Goal: Task Accomplishment & Management: Complete application form

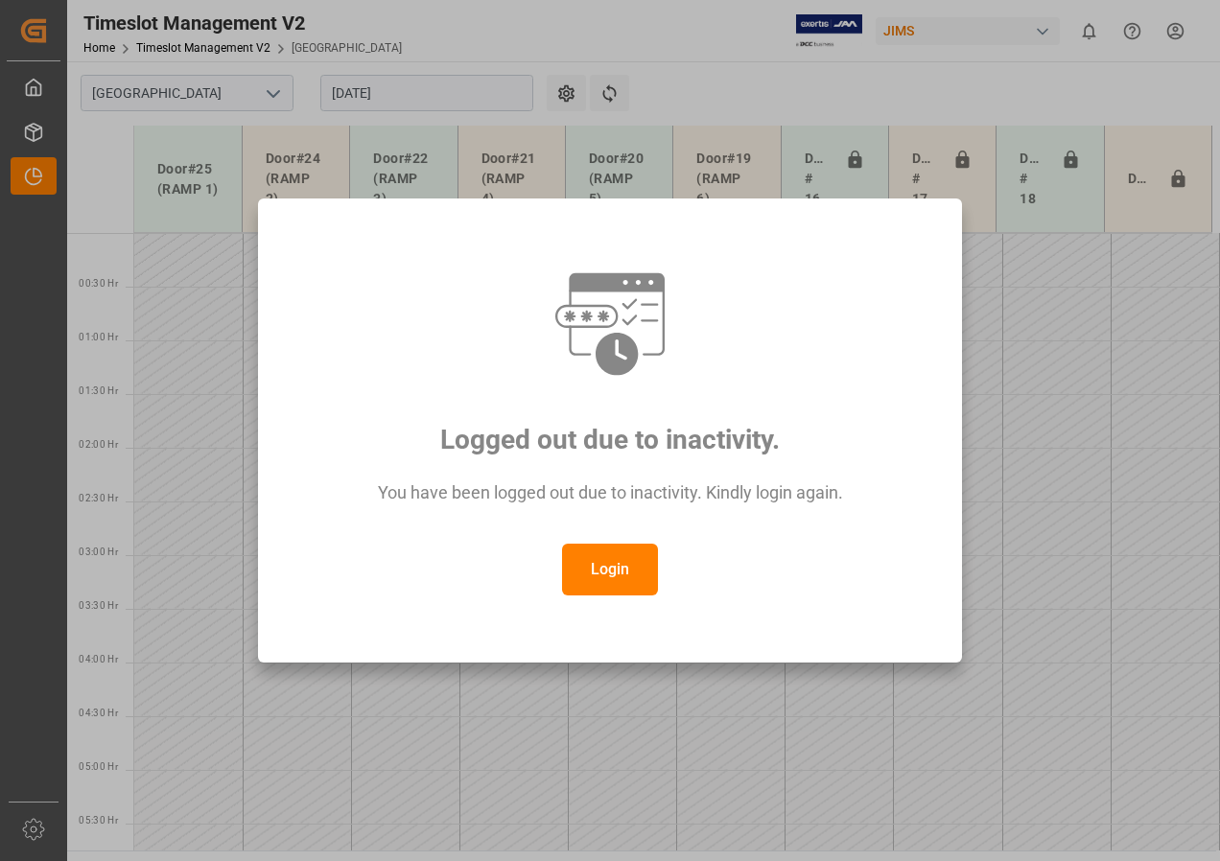
scroll to position [638, 0]
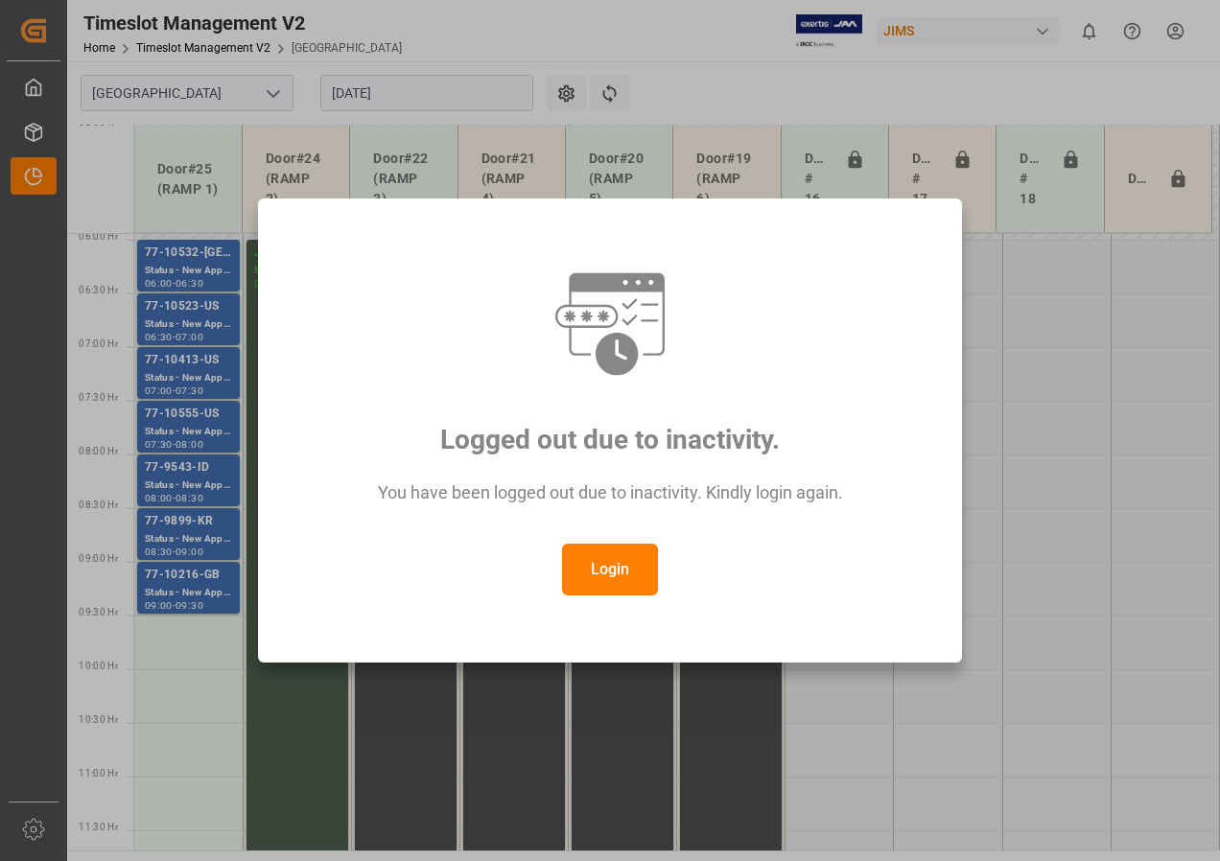
click at [590, 592] on button "Login" at bounding box center [610, 570] width 96 height 52
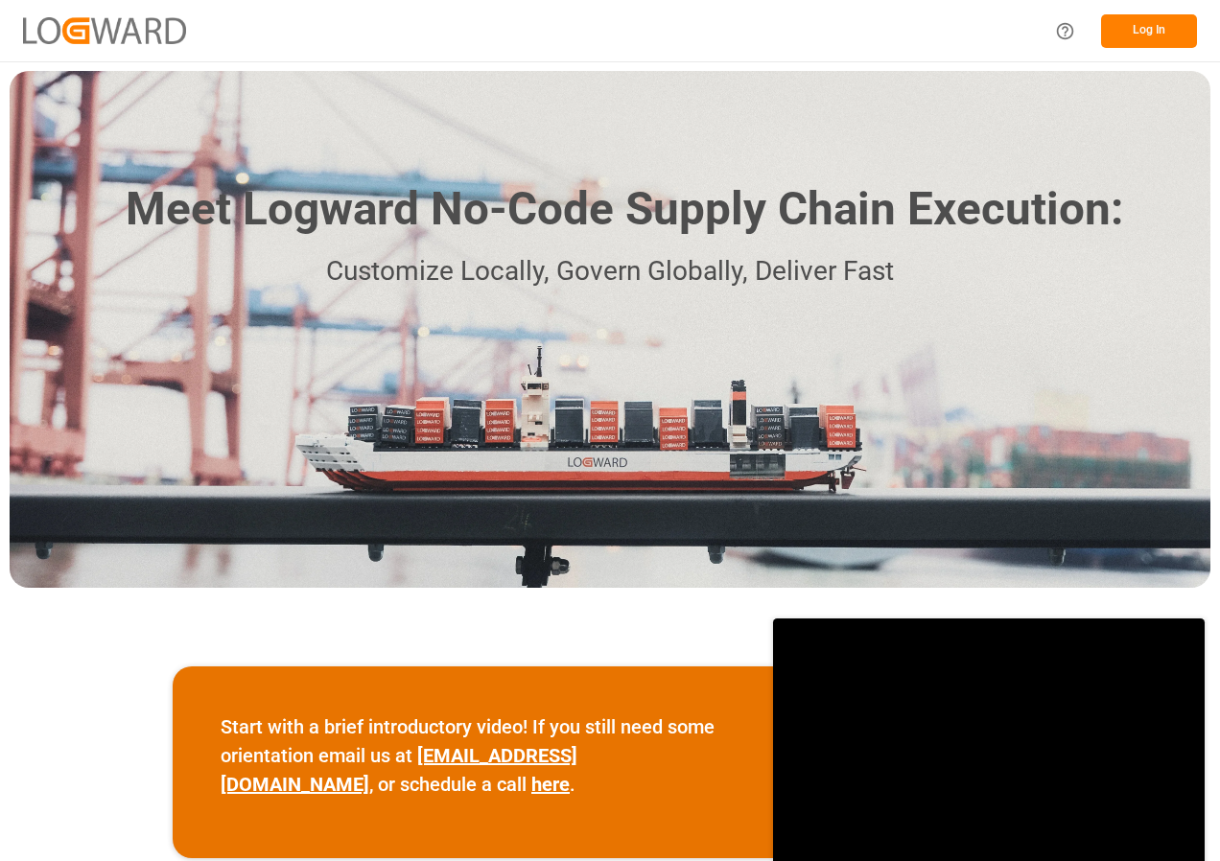
click at [1153, 38] on button "Log In" at bounding box center [1149, 31] width 96 height 34
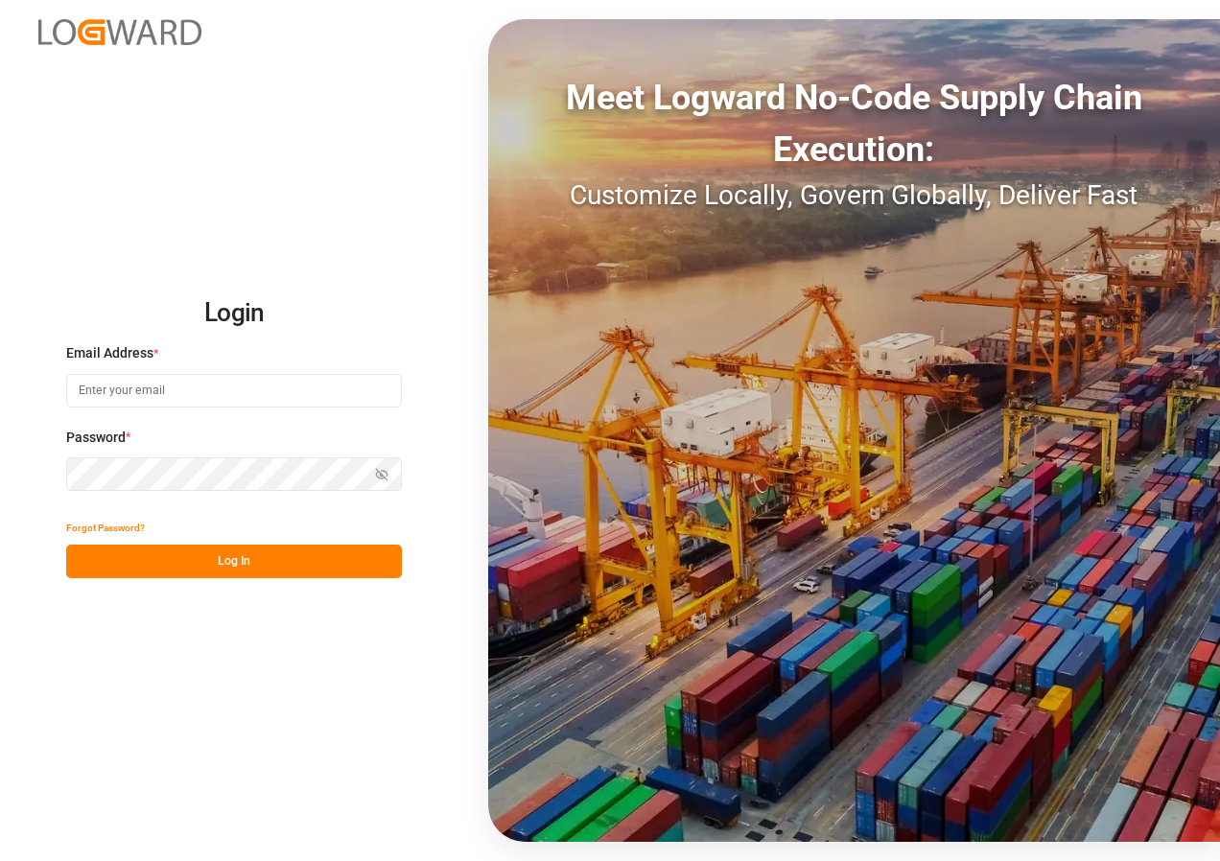
type input "[EMAIL_ADDRESS][DOMAIN_NAME]"
click at [226, 566] on button "Log In" at bounding box center [234, 562] width 336 height 34
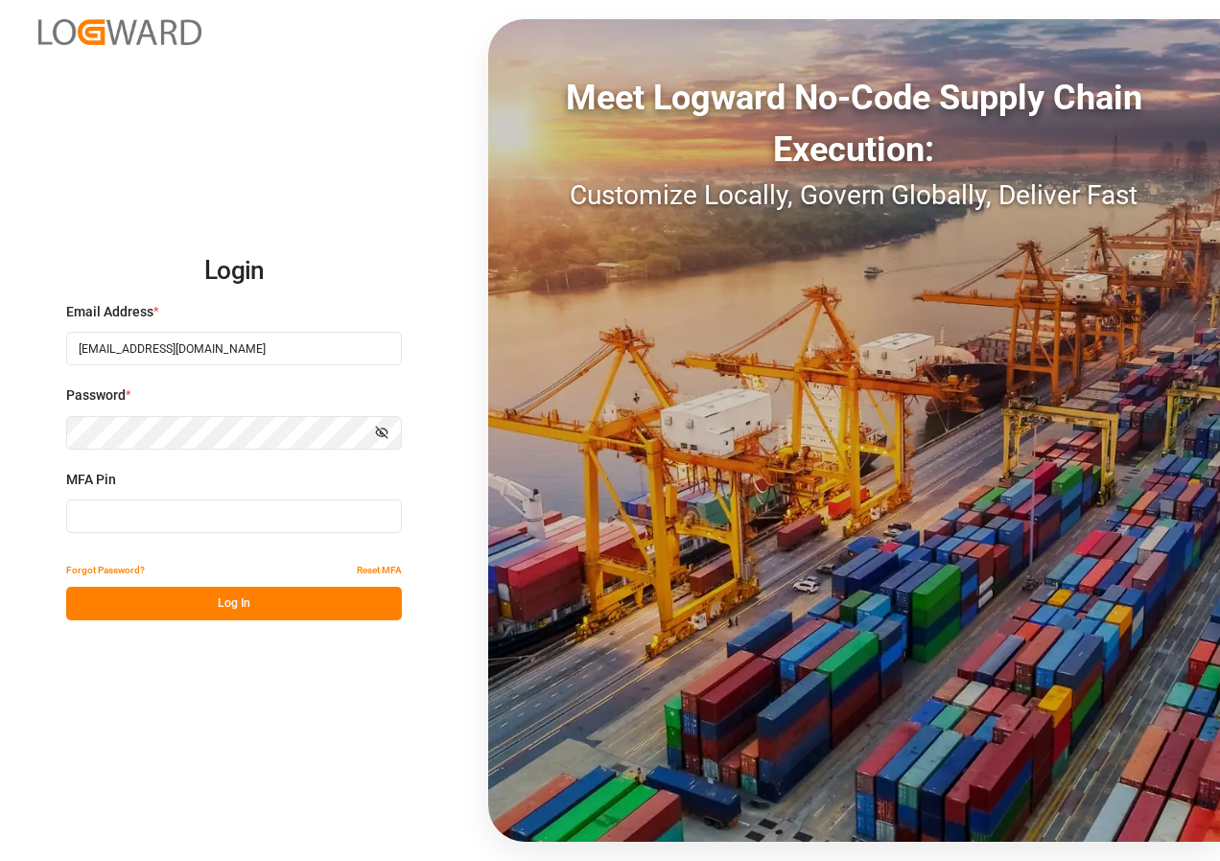
click at [131, 512] on input at bounding box center [234, 517] width 336 height 34
type input "271866"
click at [215, 597] on button "Log In" at bounding box center [234, 604] width 336 height 34
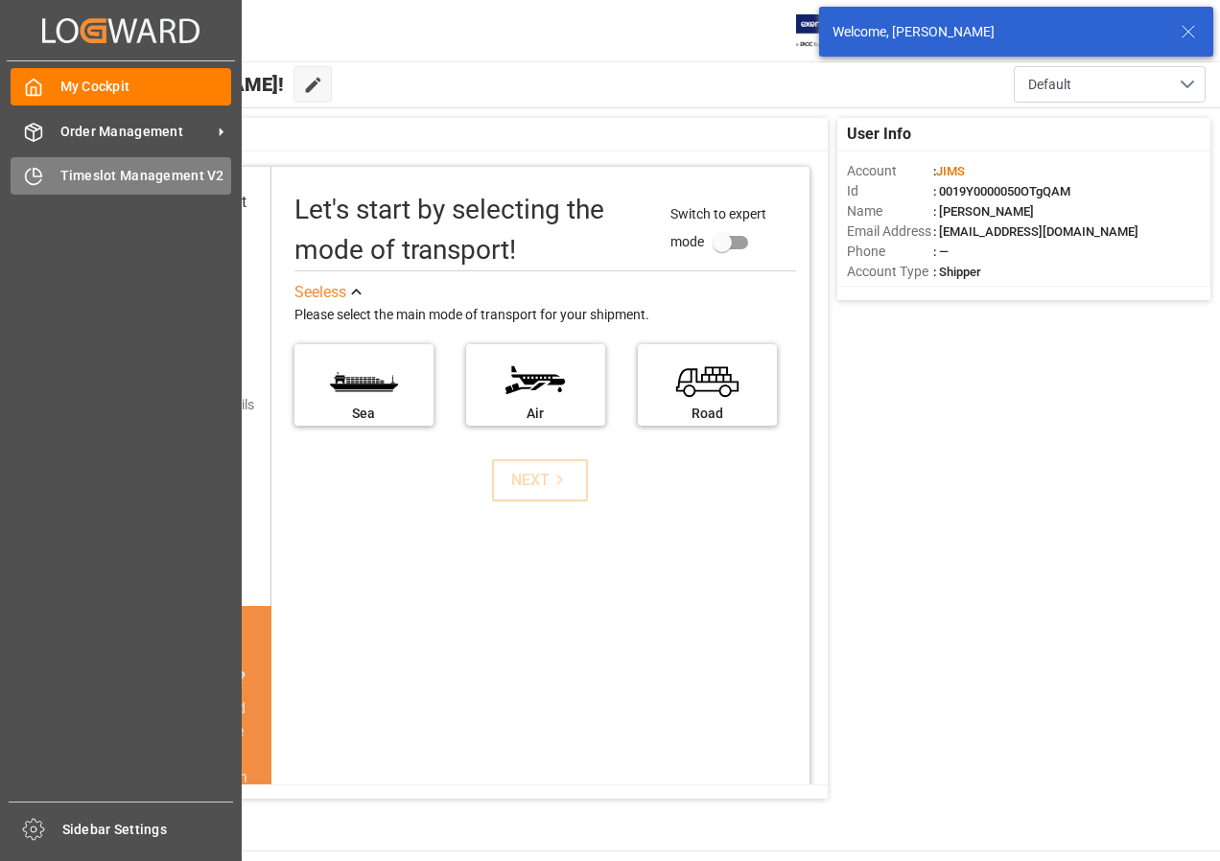
click at [66, 170] on span "Timeslot Management V2" at bounding box center [146, 176] width 172 height 20
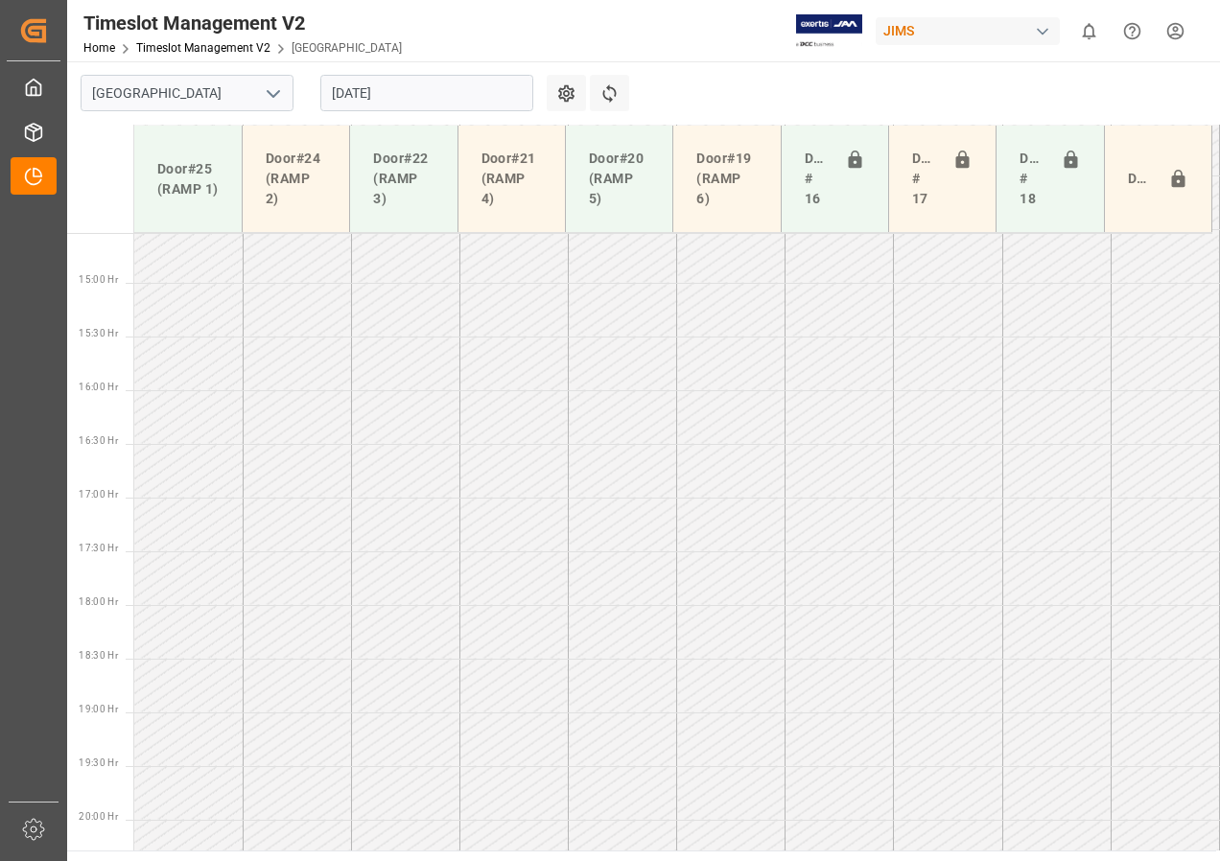
scroll to position [1639, 0]
drag, startPoint x: 436, startPoint y: 88, endPoint x: 445, endPoint y: 105, distance: 18.5
click at [436, 89] on input "[DATE]" at bounding box center [426, 93] width 213 height 36
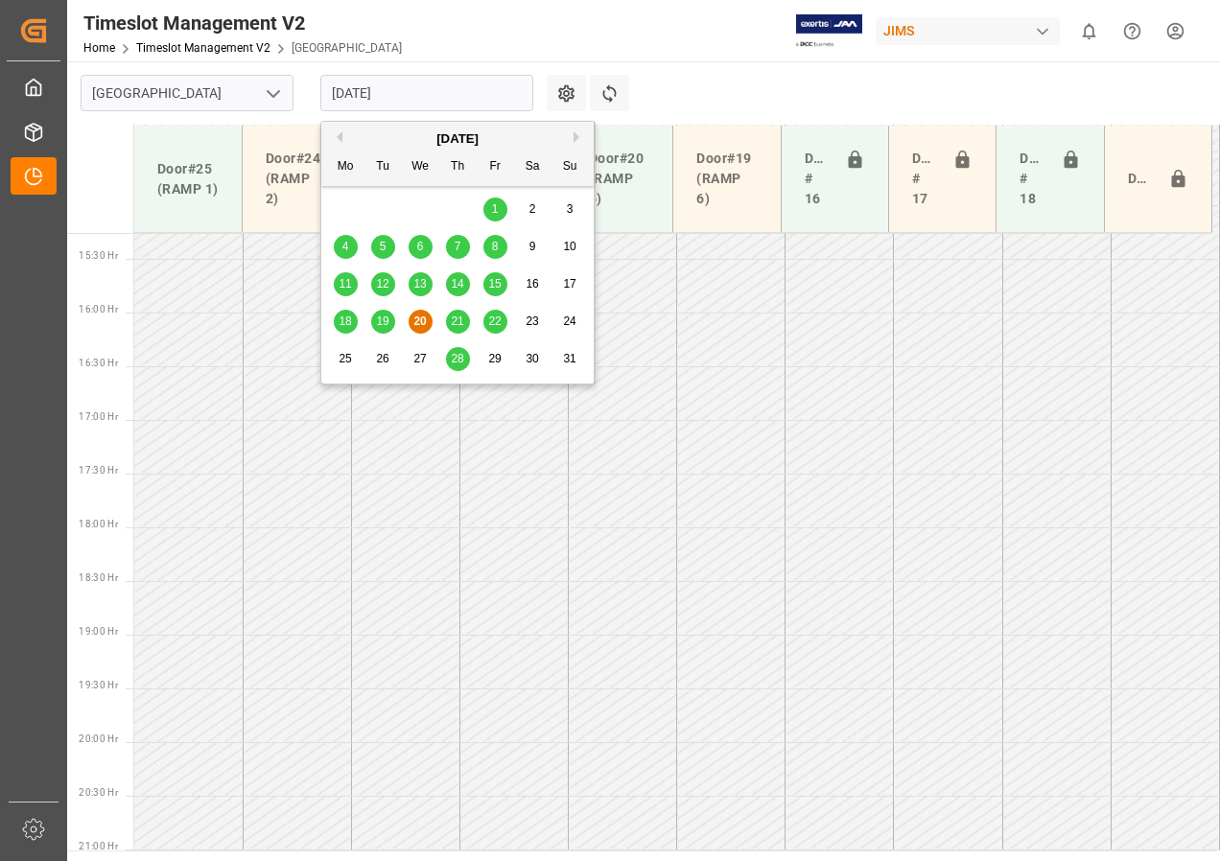
click at [458, 317] on span "21" at bounding box center [457, 321] width 12 height 13
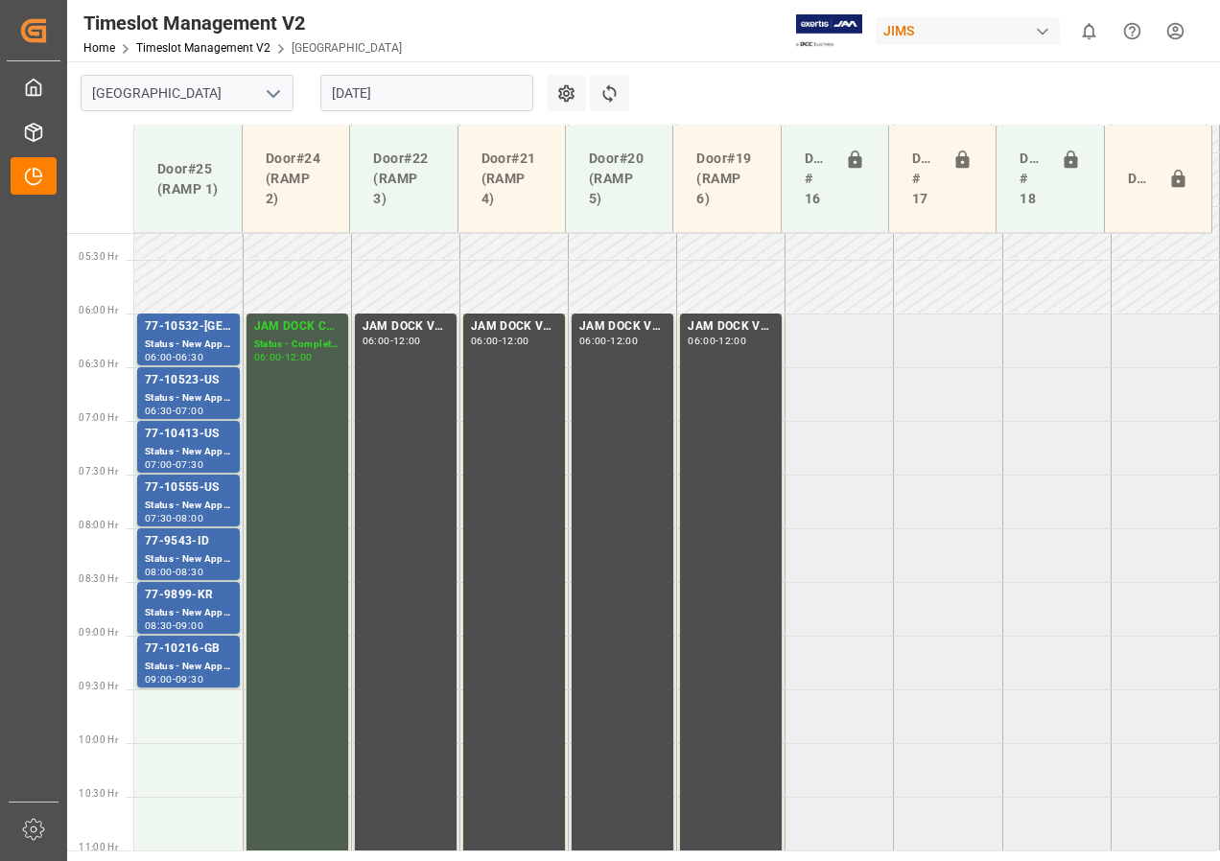
scroll to position [563, 0]
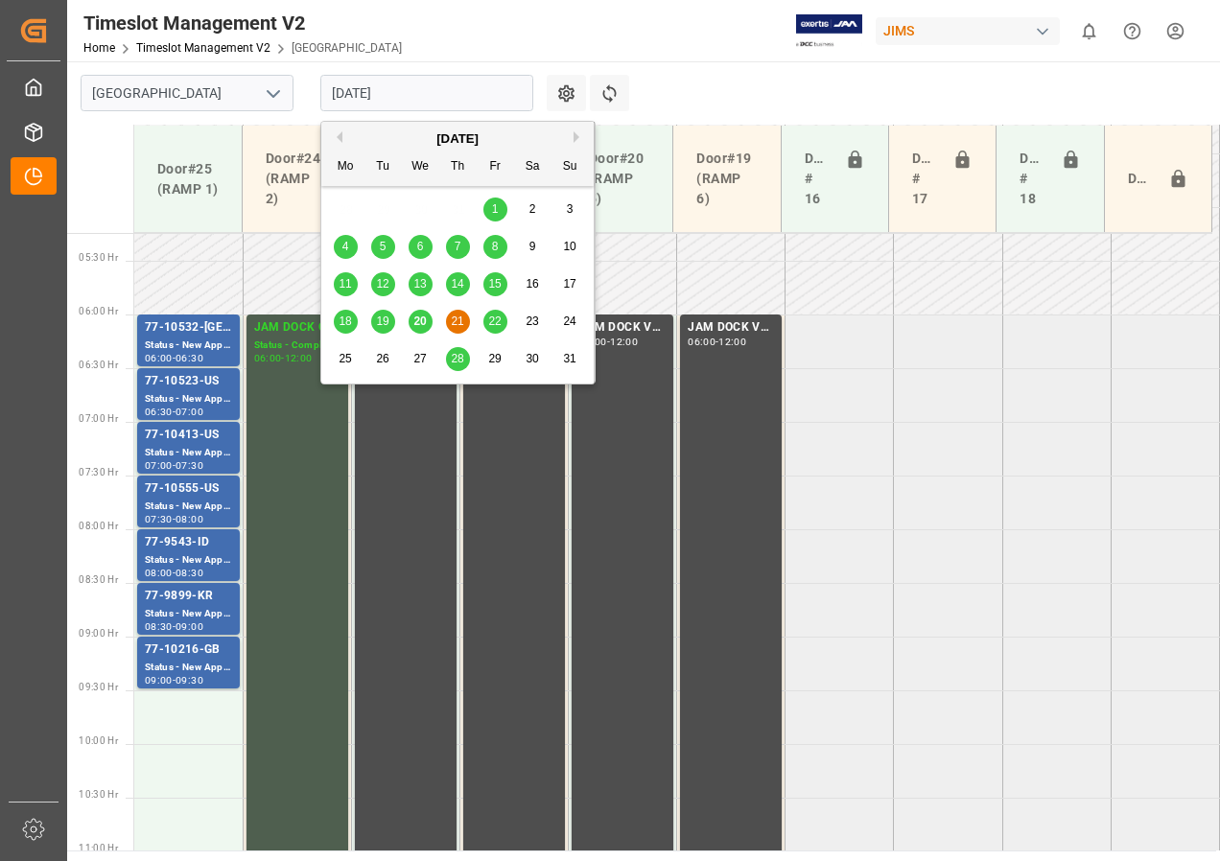
click at [347, 94] on input "[DATE]" at bounding box center [426, 93] width 213 height 36
click at [493, 318] on span "22" at bounding box center [494, 321] width 12 height 13
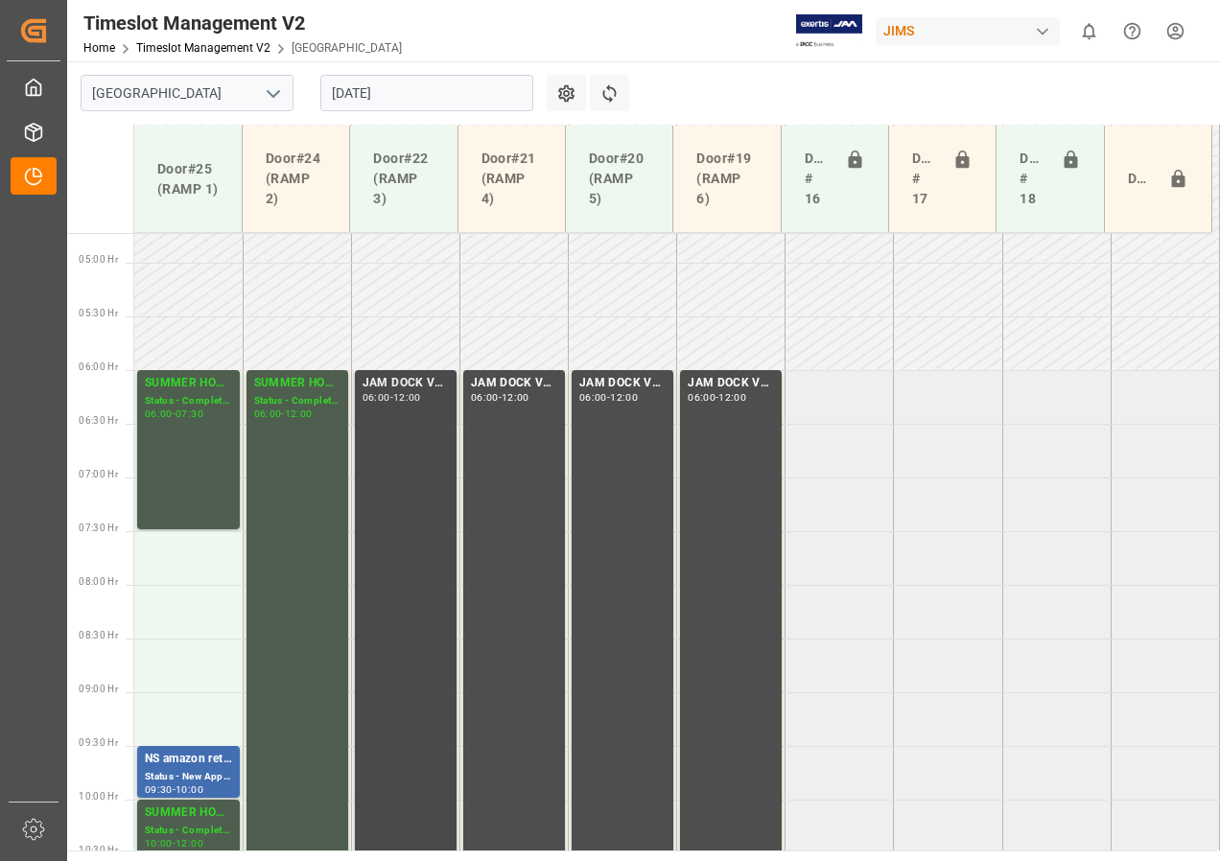
scroll to position [699, 0]
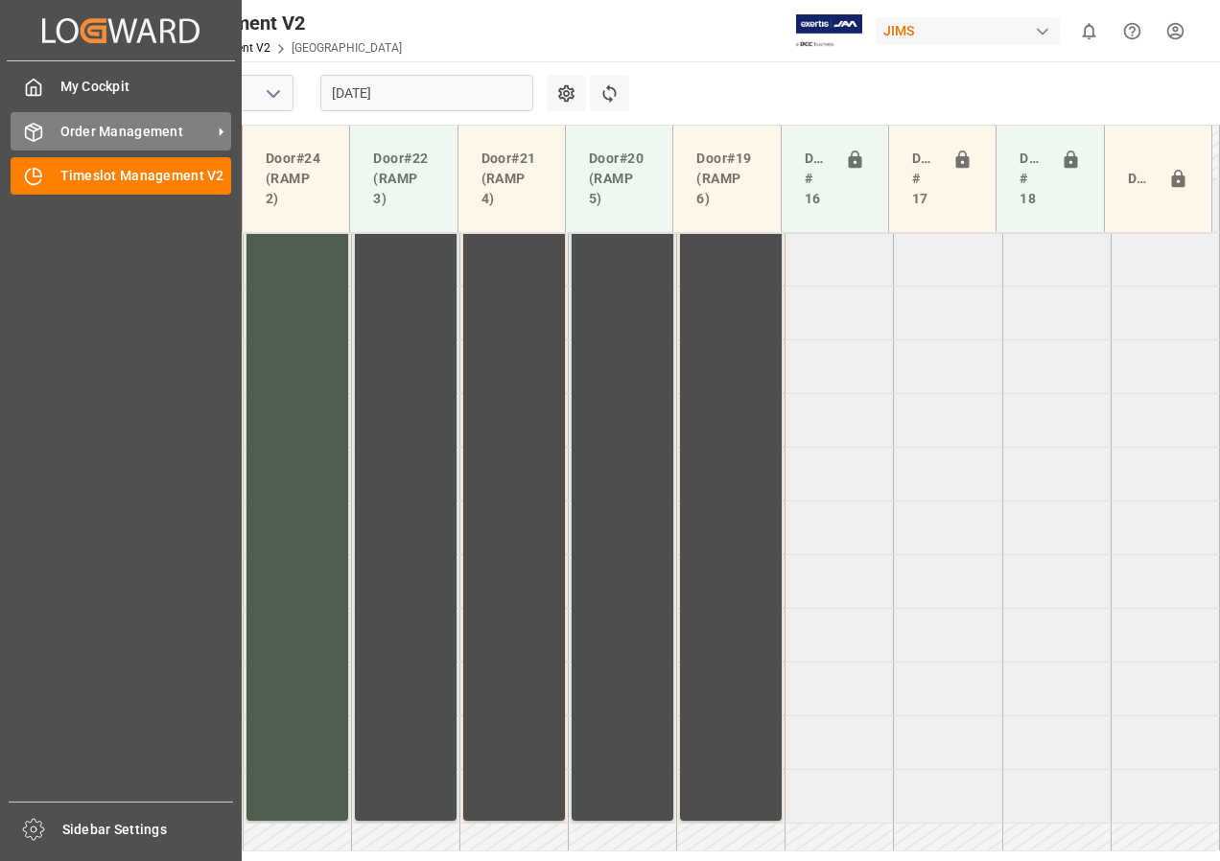
click at [64, 133] on span "Order Management" at bounding box center [136, 132] width 152 height 20
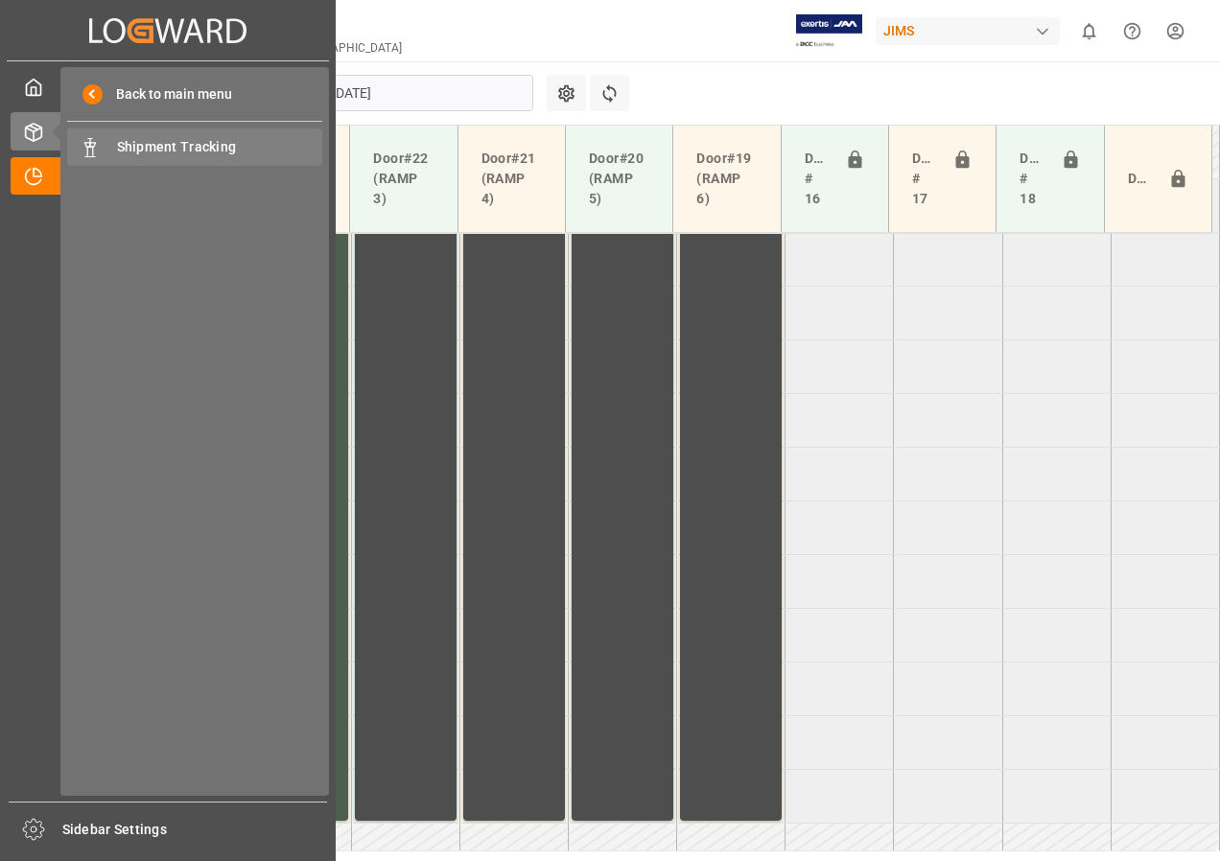
click at [179, 145] on span "Shipment Tracking" at bounding box center [220, 147] width 206 height 20
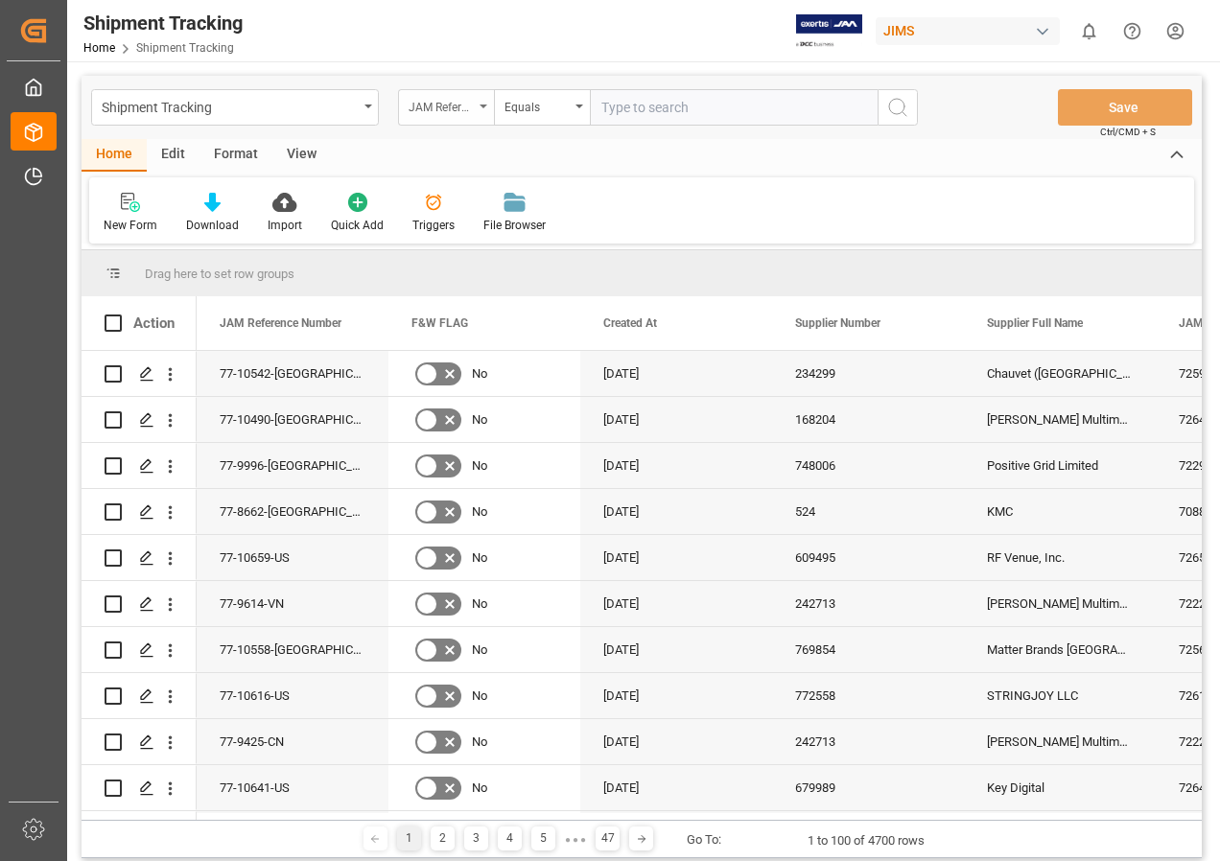
click at [484, 106] on icon "open menu" at bounding box center [484, 107] width 8 height 4
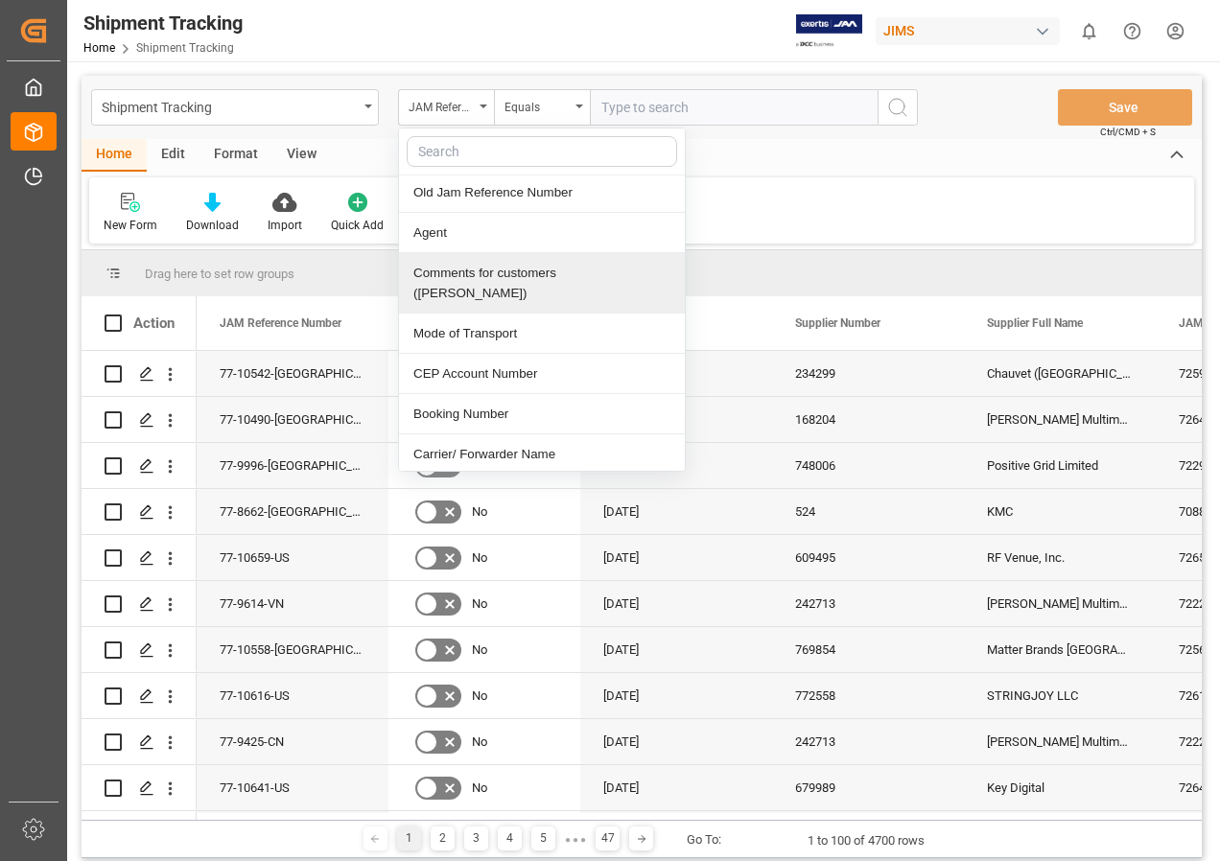
scroll to position [480, 0]
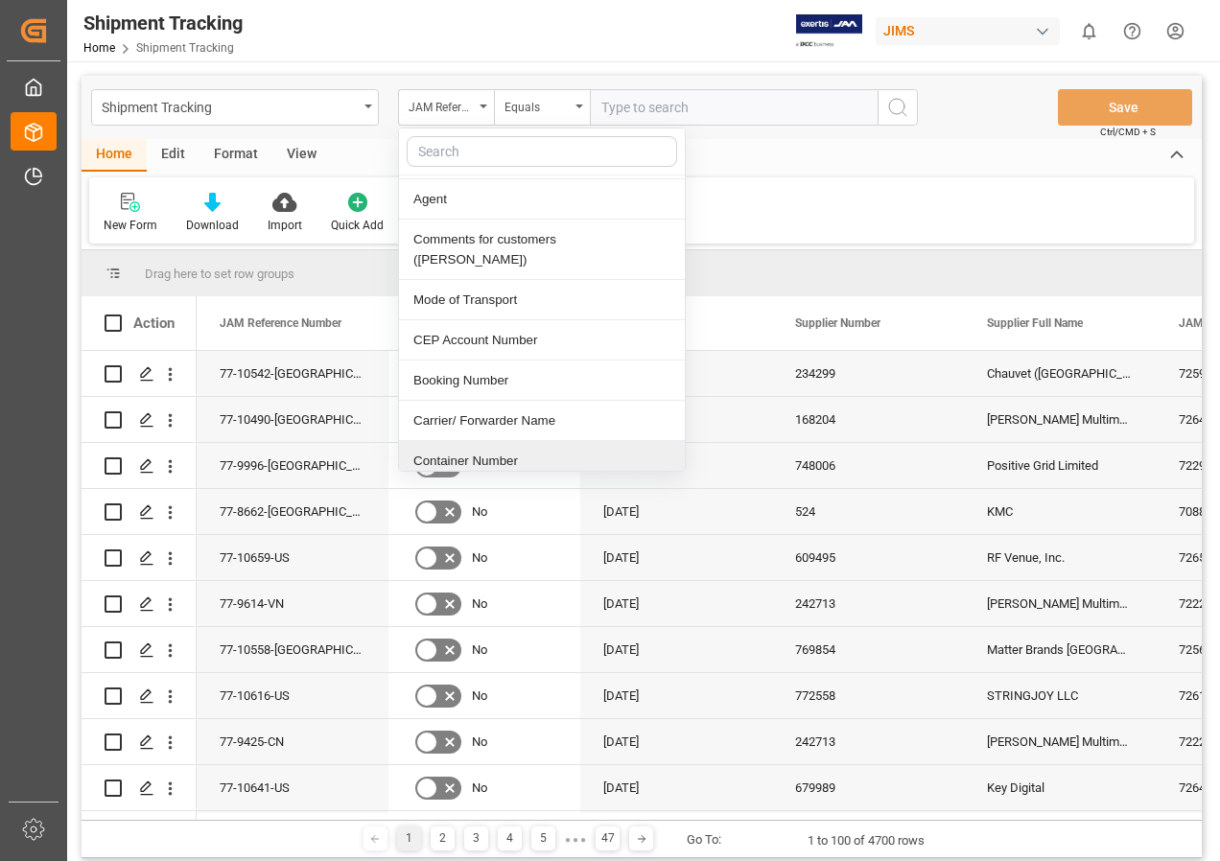
click at [457, 442] on div "Container Number" at bounding box center [542, 461] width 286 height 40
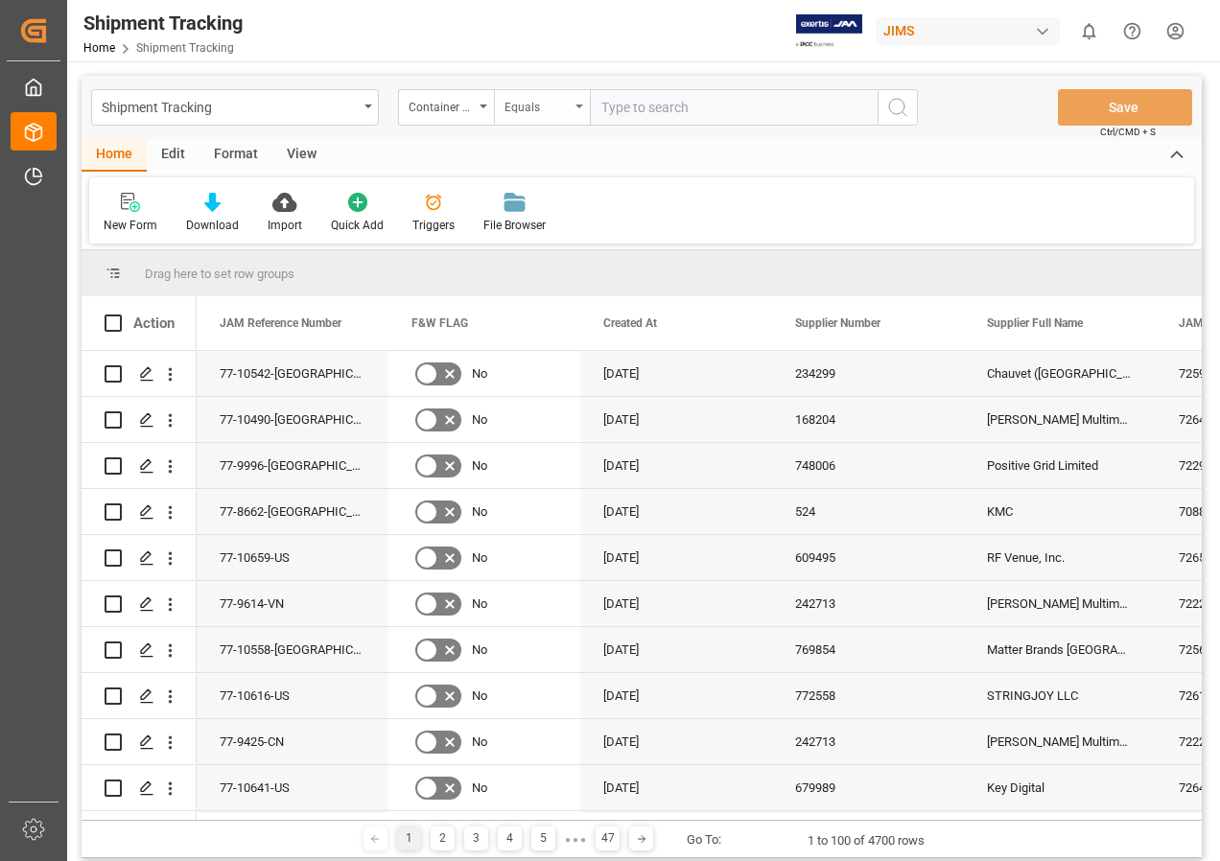
click at [577, 107] on icon "open menu" at bounding box center [580, 107] width 8 height 4
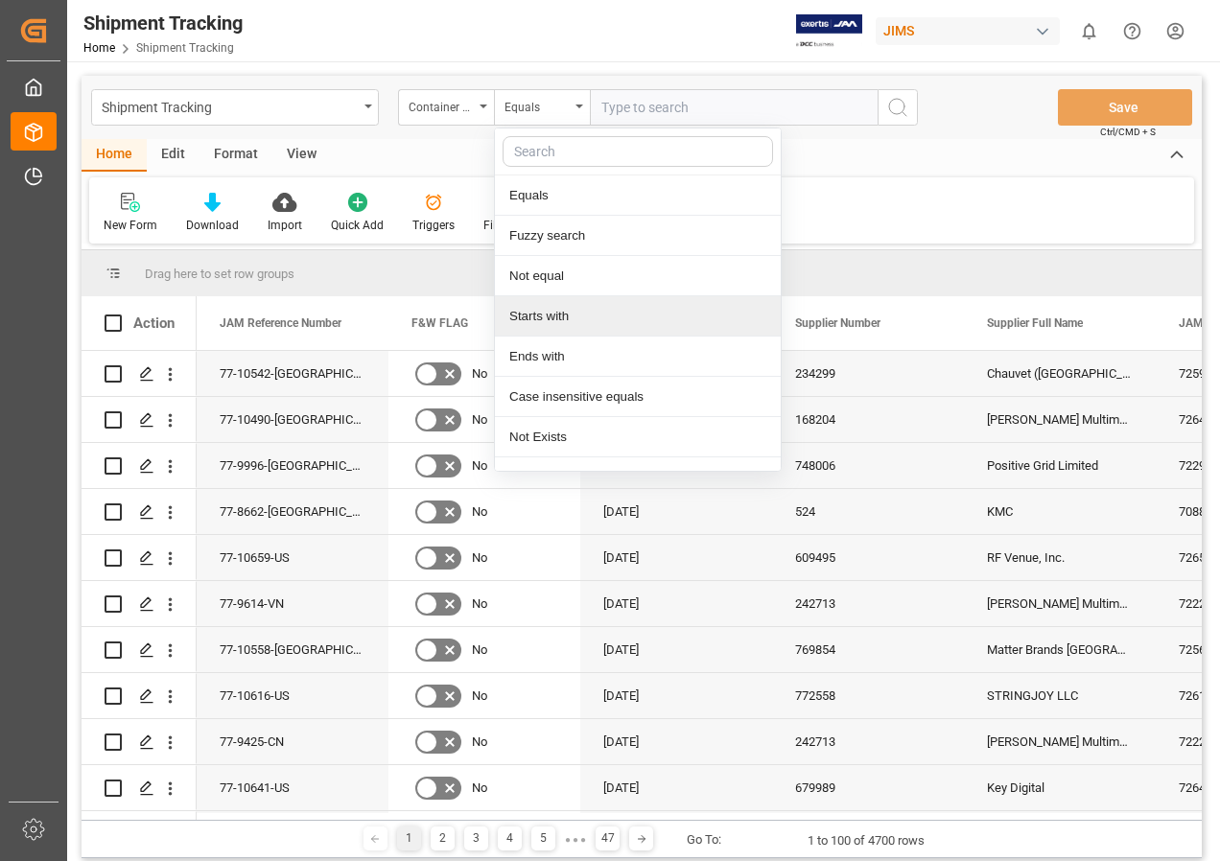
scroll to position [27, 0]
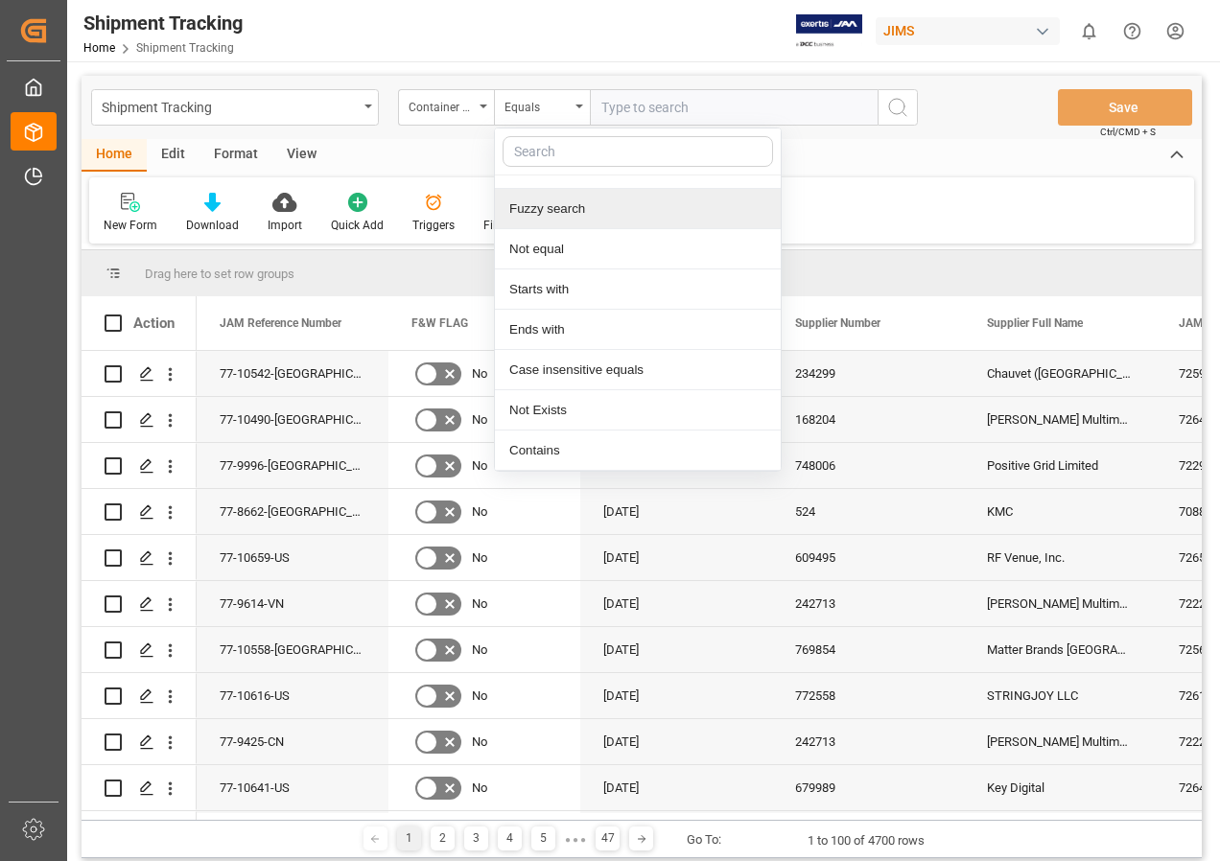
click at [547, 208] on div "Fuzzy search" at bounding box center [638, 209] width 286 height 40
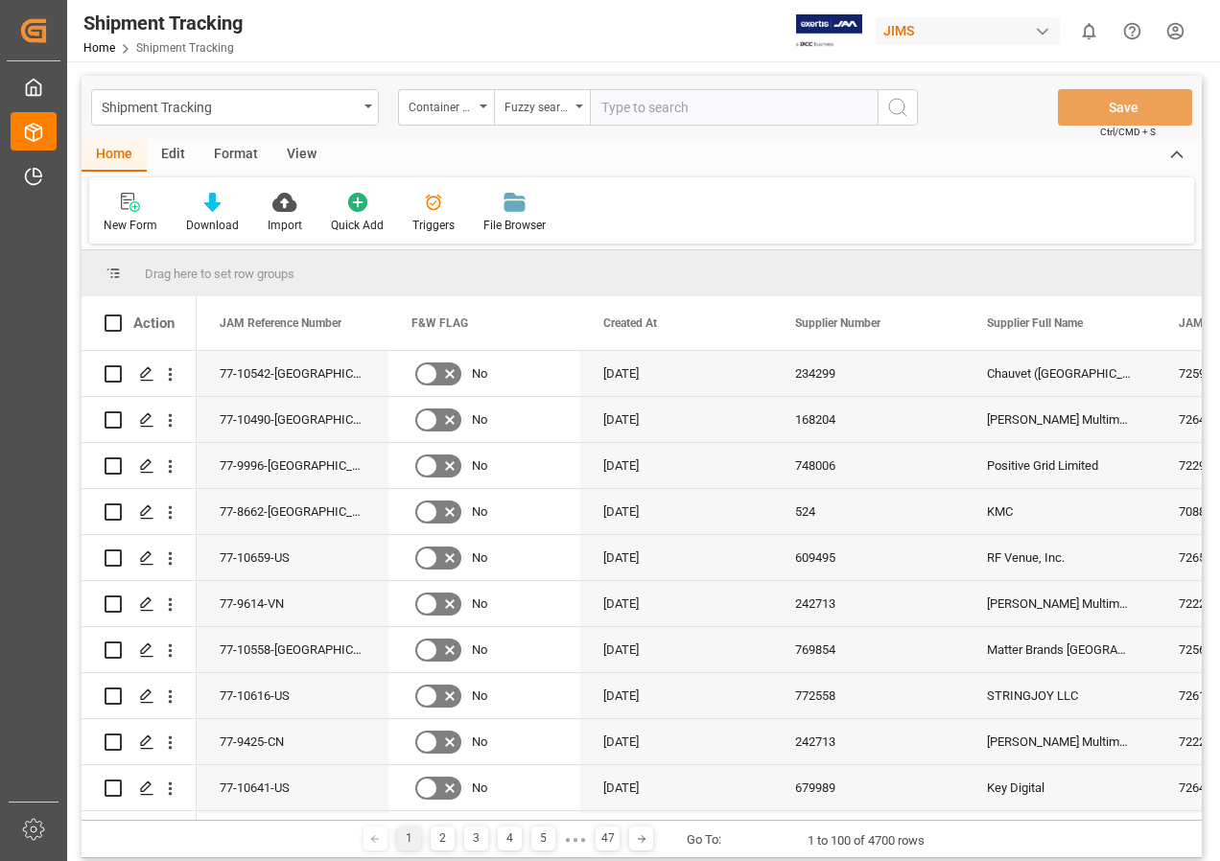
click at [604, 111] on input "text" at bounding box center [734, 107] width 288 height 36
paste input "HMCU3063867"
type input "HMCU3063867"
click at [894, 109] on icon "search button" at bounding box center [897, 107] width 23 height 23
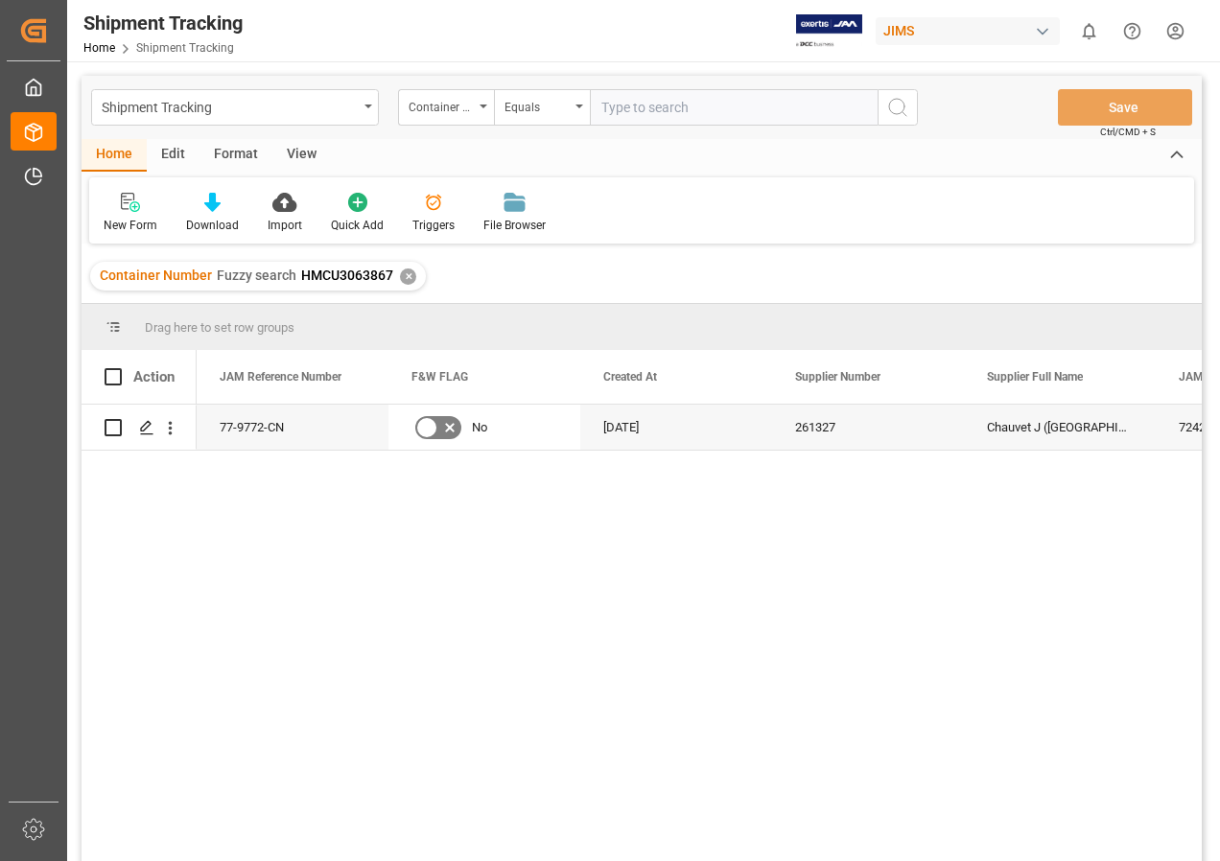
click at [287, 151] on div "View" at bounding box center [301, 155] width 59 height 33
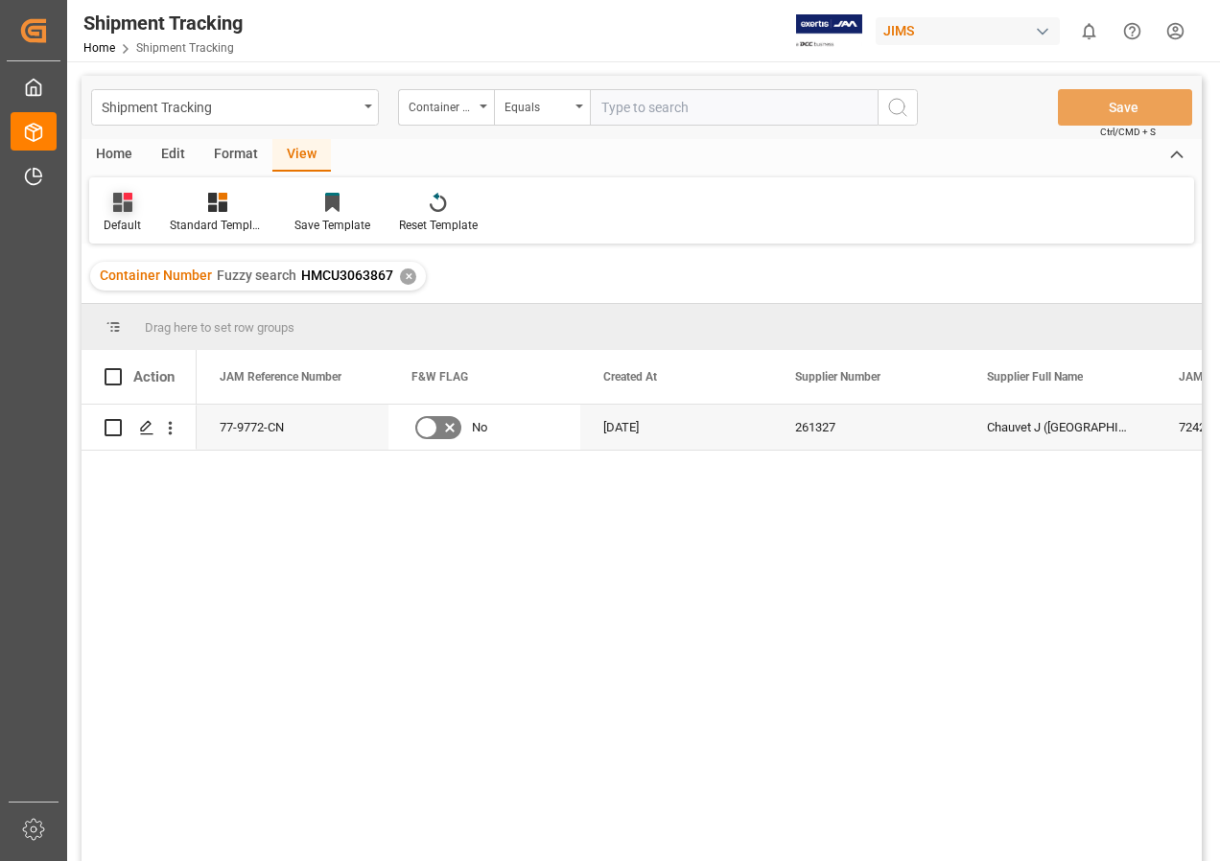
click at [123, 202] on icon at bounding box center [122, 202] width 19 height 19
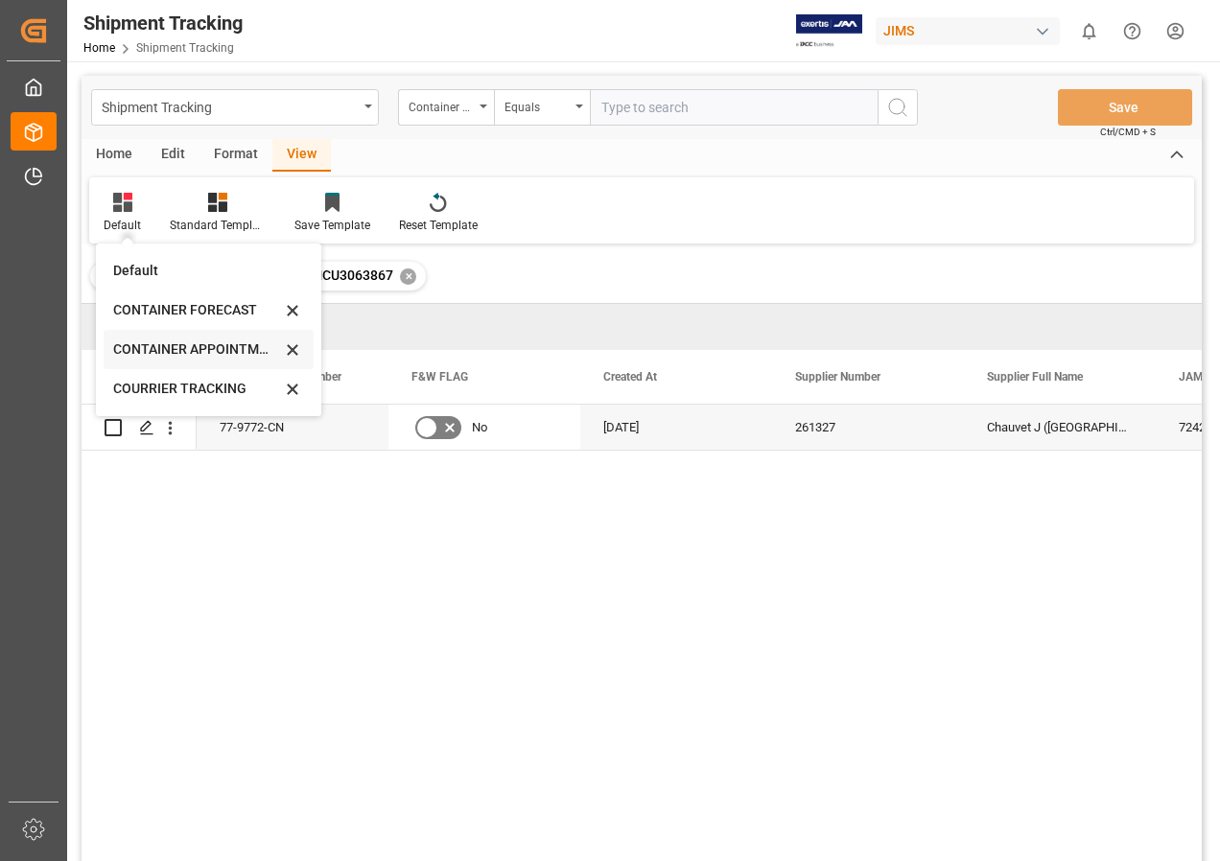
click at [186, 343] on div "CONTAINER APPOINTMENT" at bounding box center [197, 350] width 168 height 20
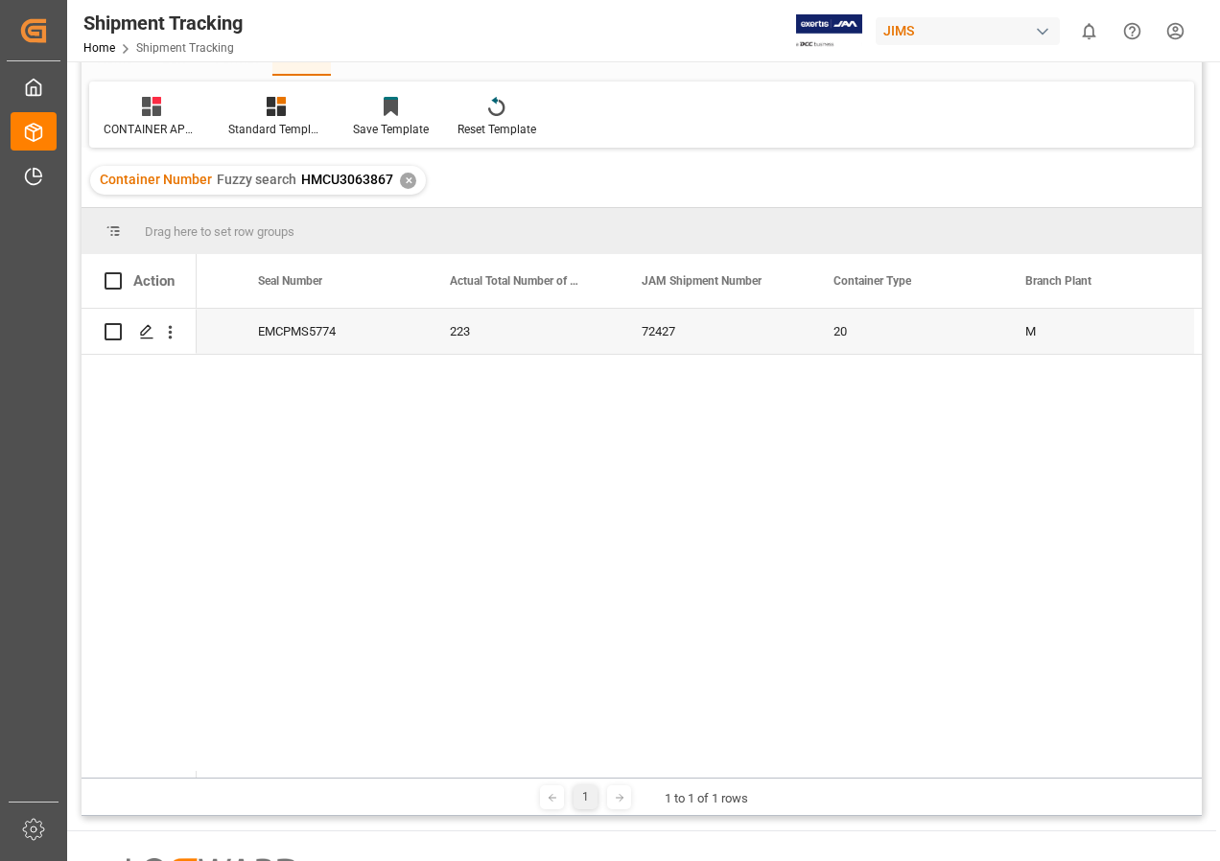
scroll to position [0, 572]
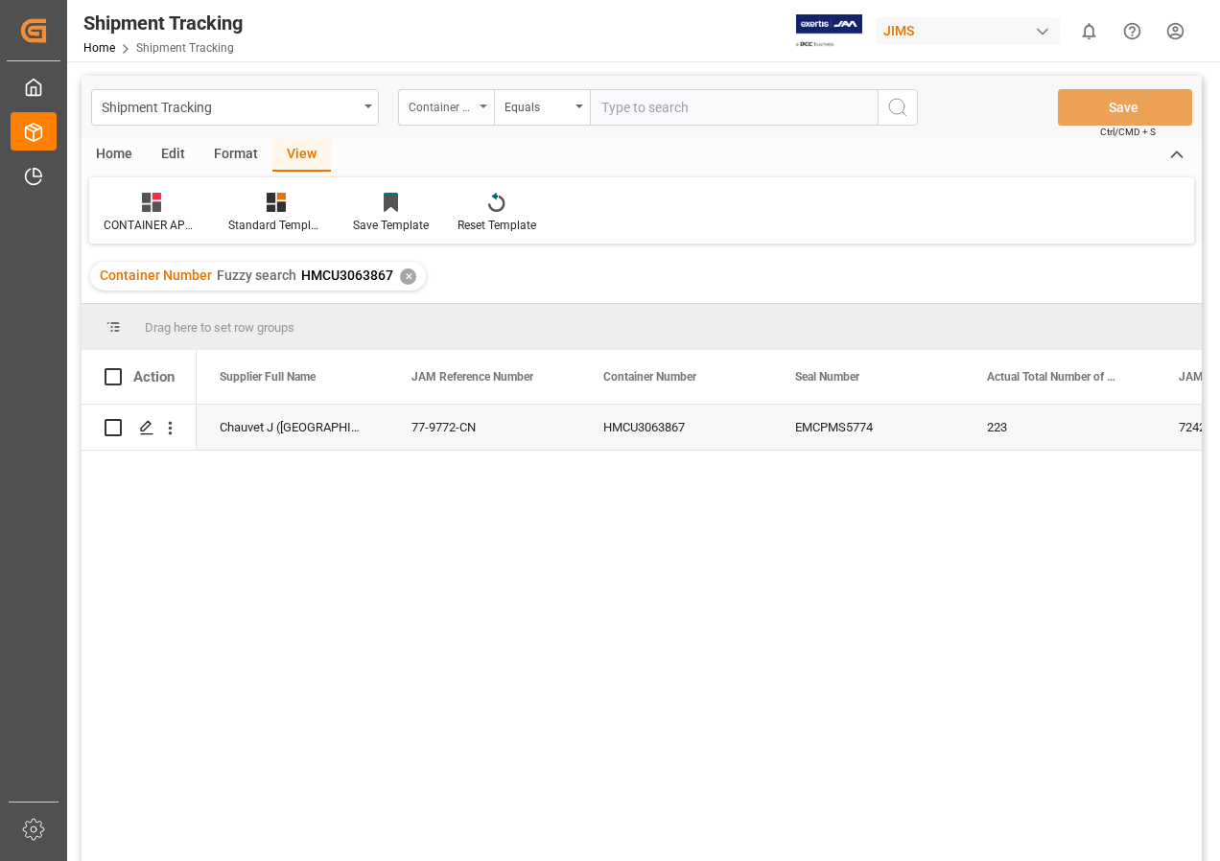
click at [483, 104] on div "Container Number" at bounding box center [446, 107] width 96 height 36
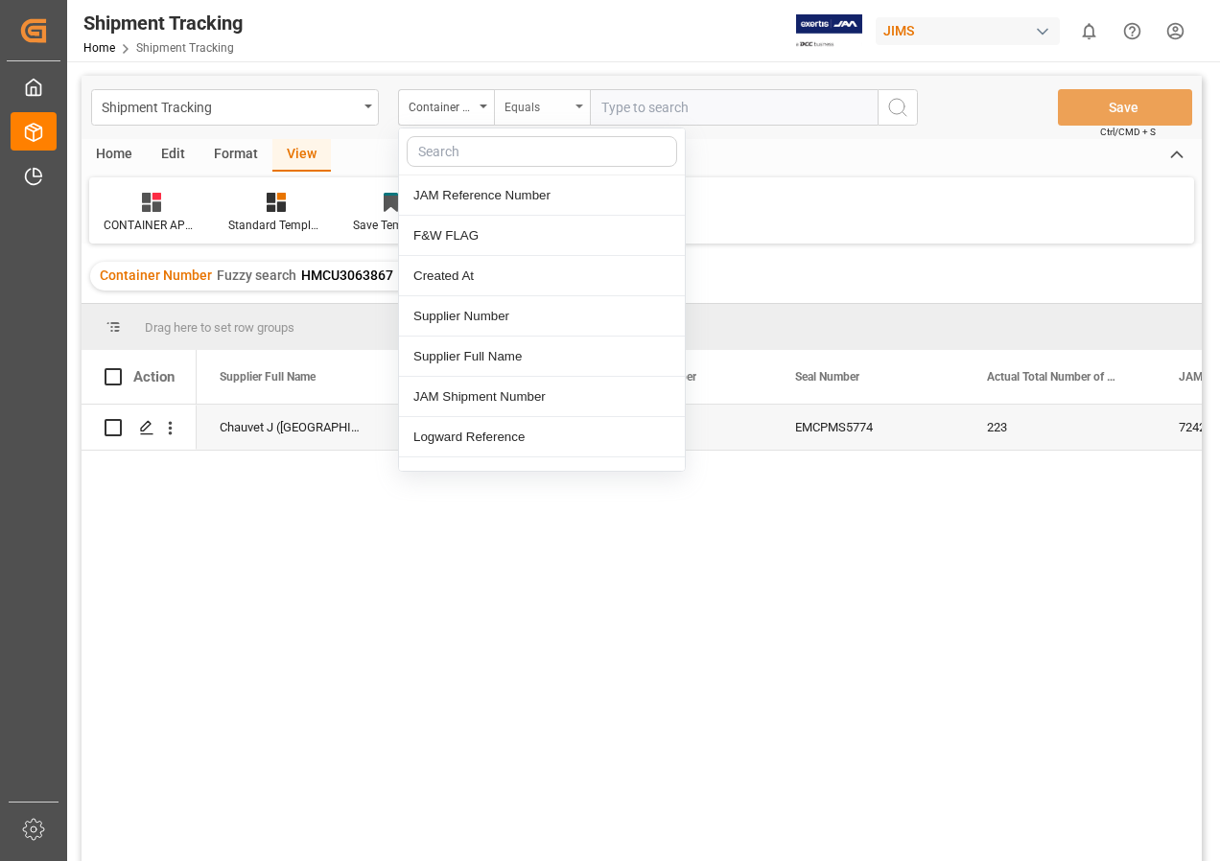
click at [574, 102] on div "Equals" at bounding box center [542, 107] width 96 height 36
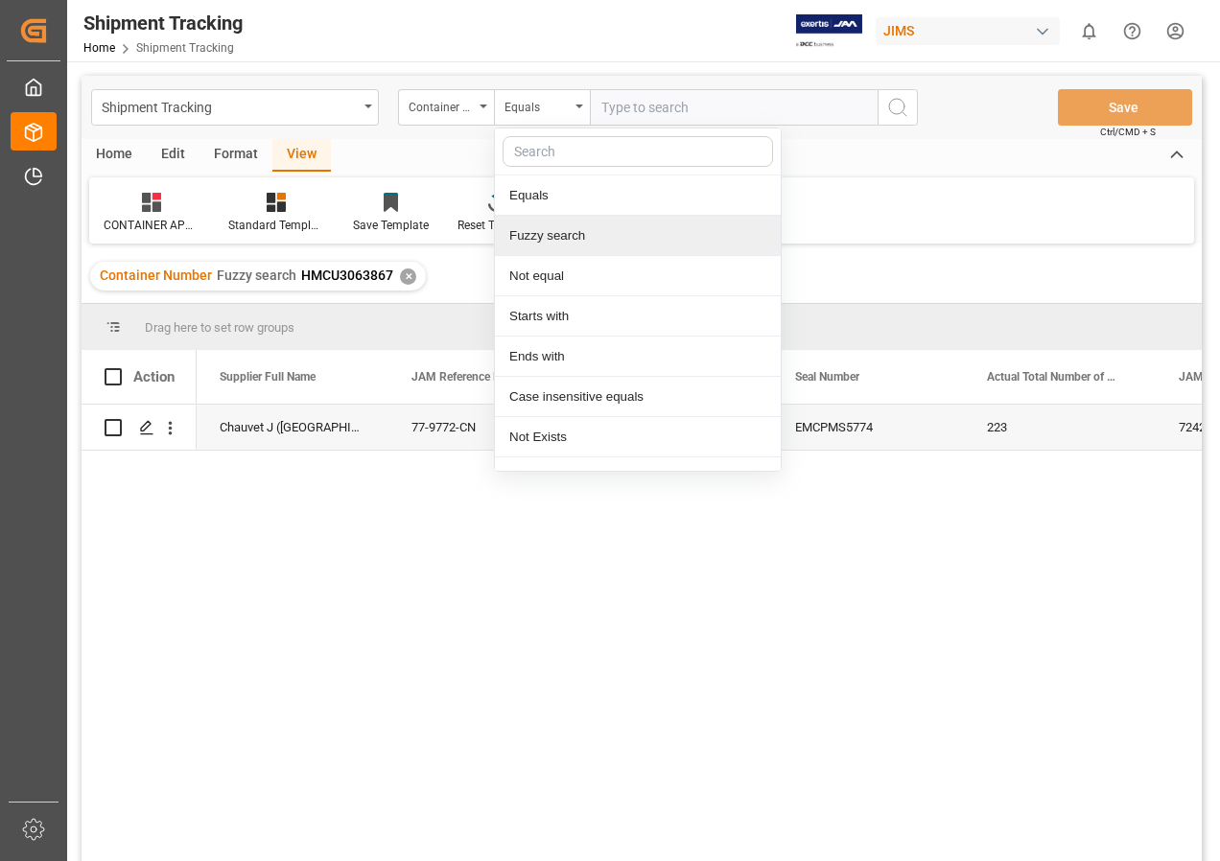
click at [542, 239] on div "Fuzzy search" at bounding box center [638, 236] width 286 height 40
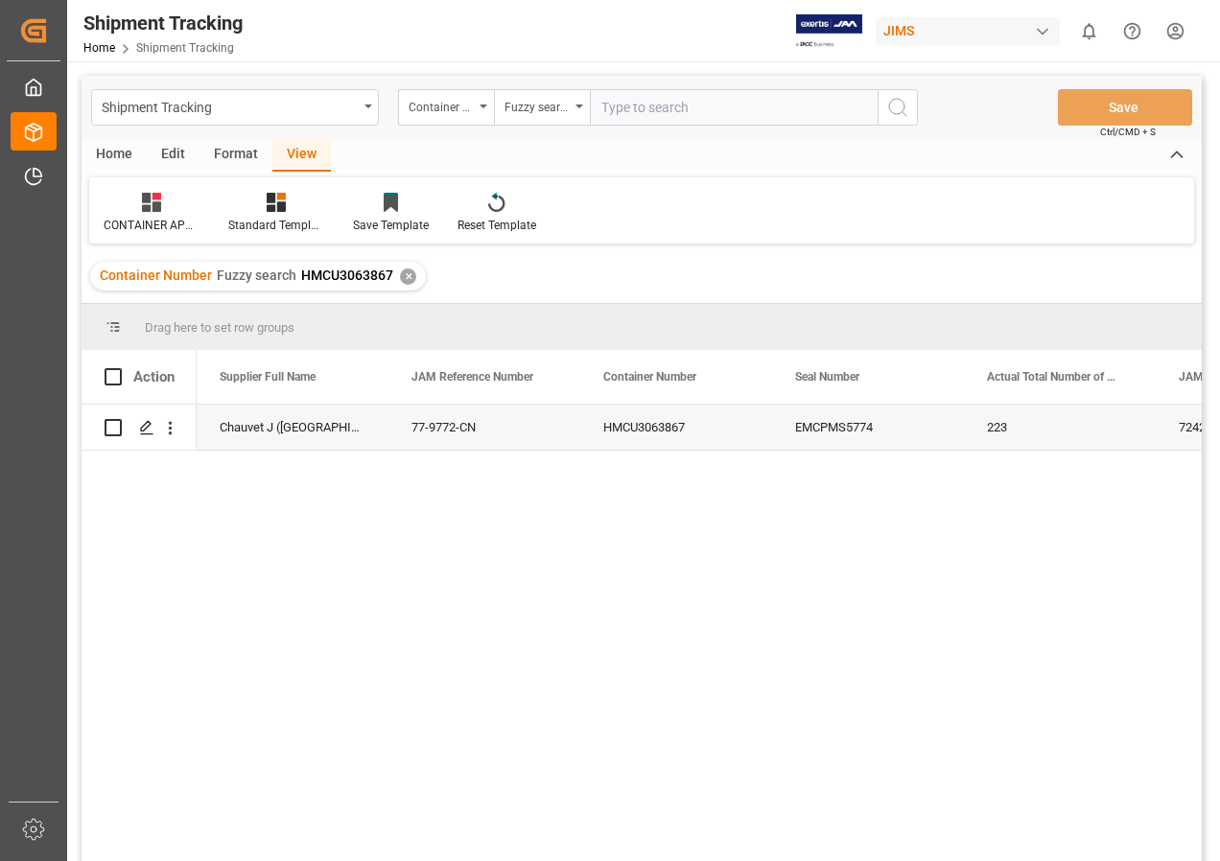
click at [404, 276] on div "✕" at bounding box center [408, 277] width 16 height 16
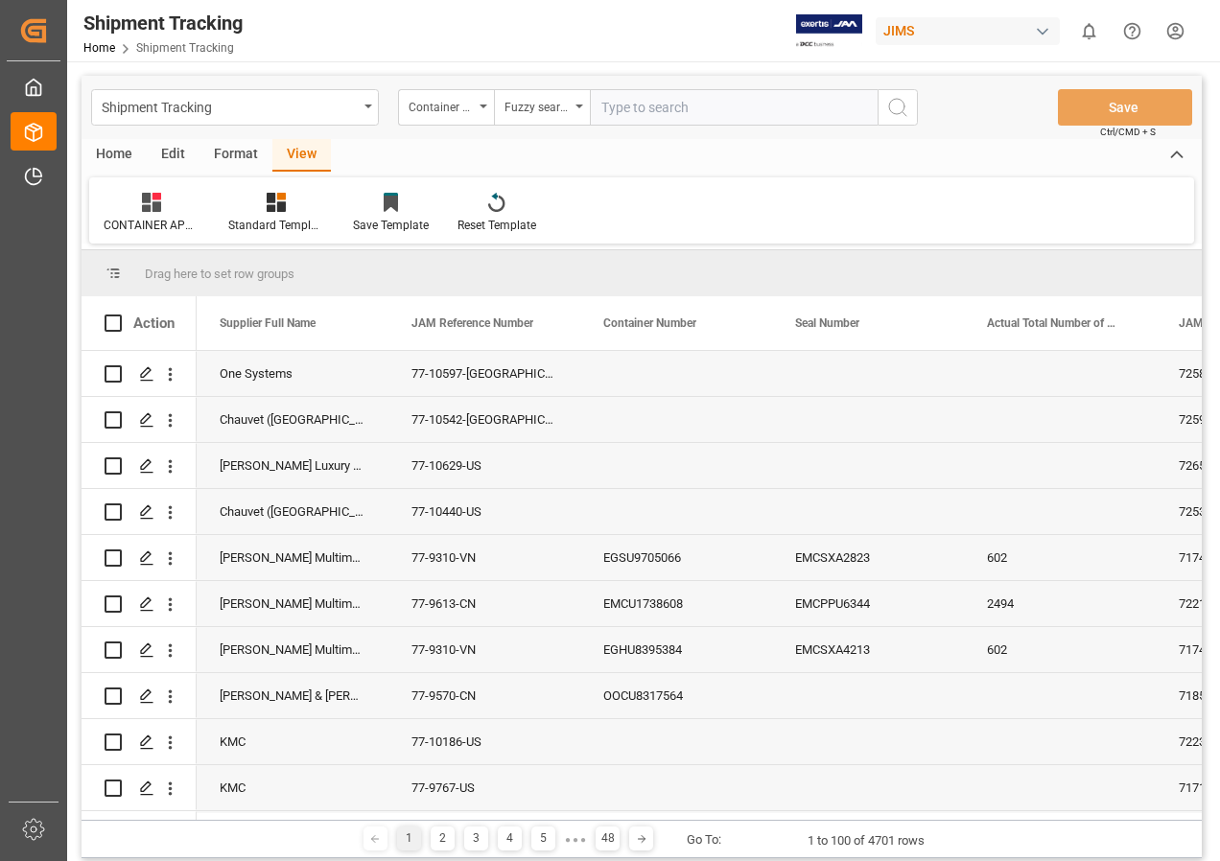
click at [650, 110] on input "text" at bounding box center [734, 107] width 288 height 36
paste input "TGBU4352052"
type input "TGBU4352052"
click at [893, 109] on icon "search button" at bounding box center [897, 107] width 23 height 23
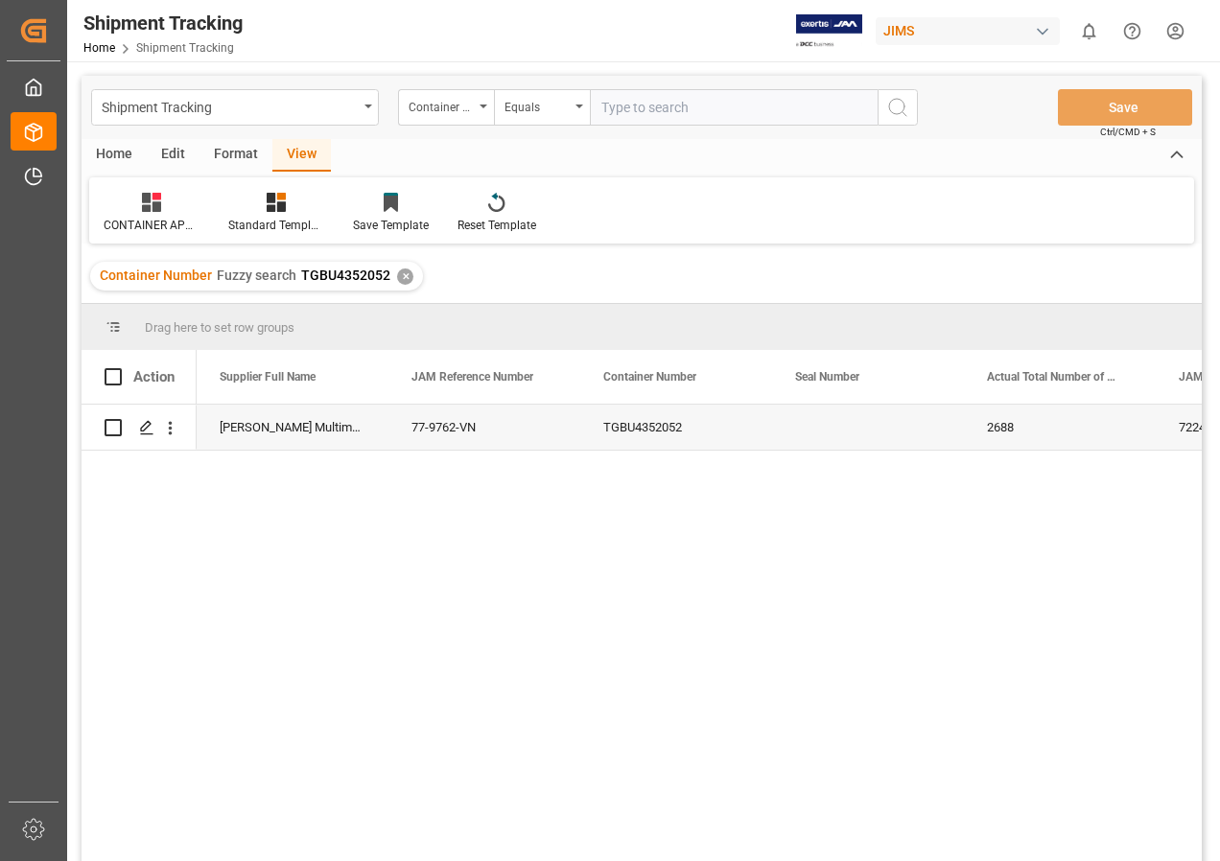
click at [306, 153] on div "View" at bounding box center [301, 155] width 59 height 33
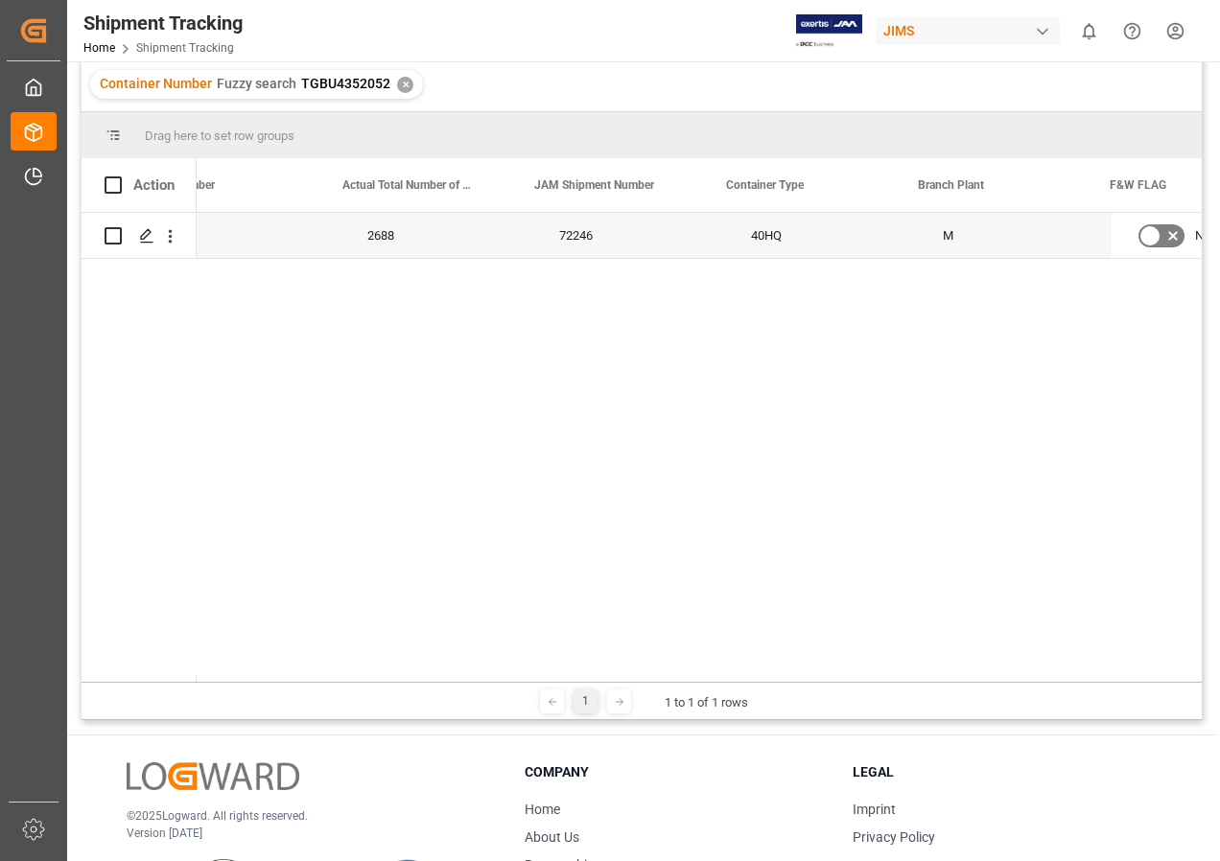
scroll to position [0, 732]
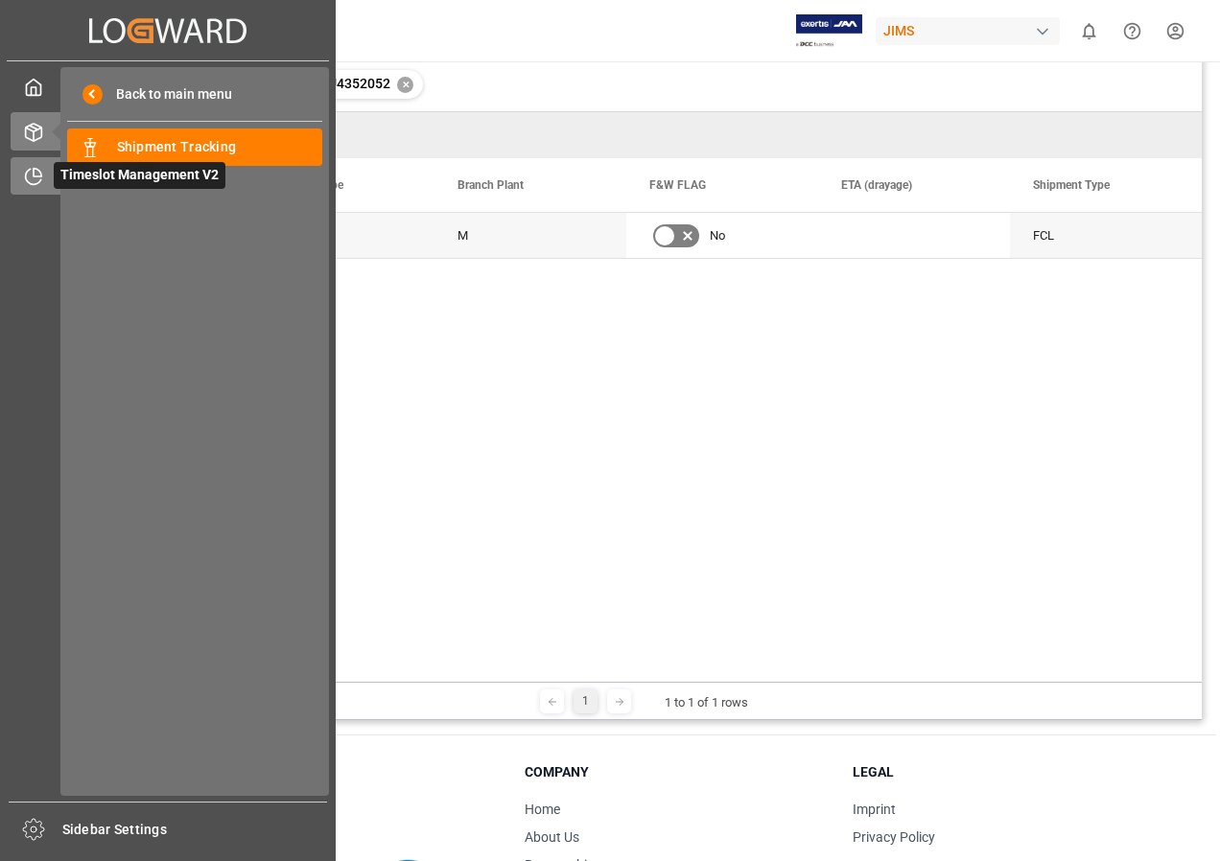
click at [98, 177] on span "Timeslot Management V2" at bounding box center [140, 175] width 172 height 27
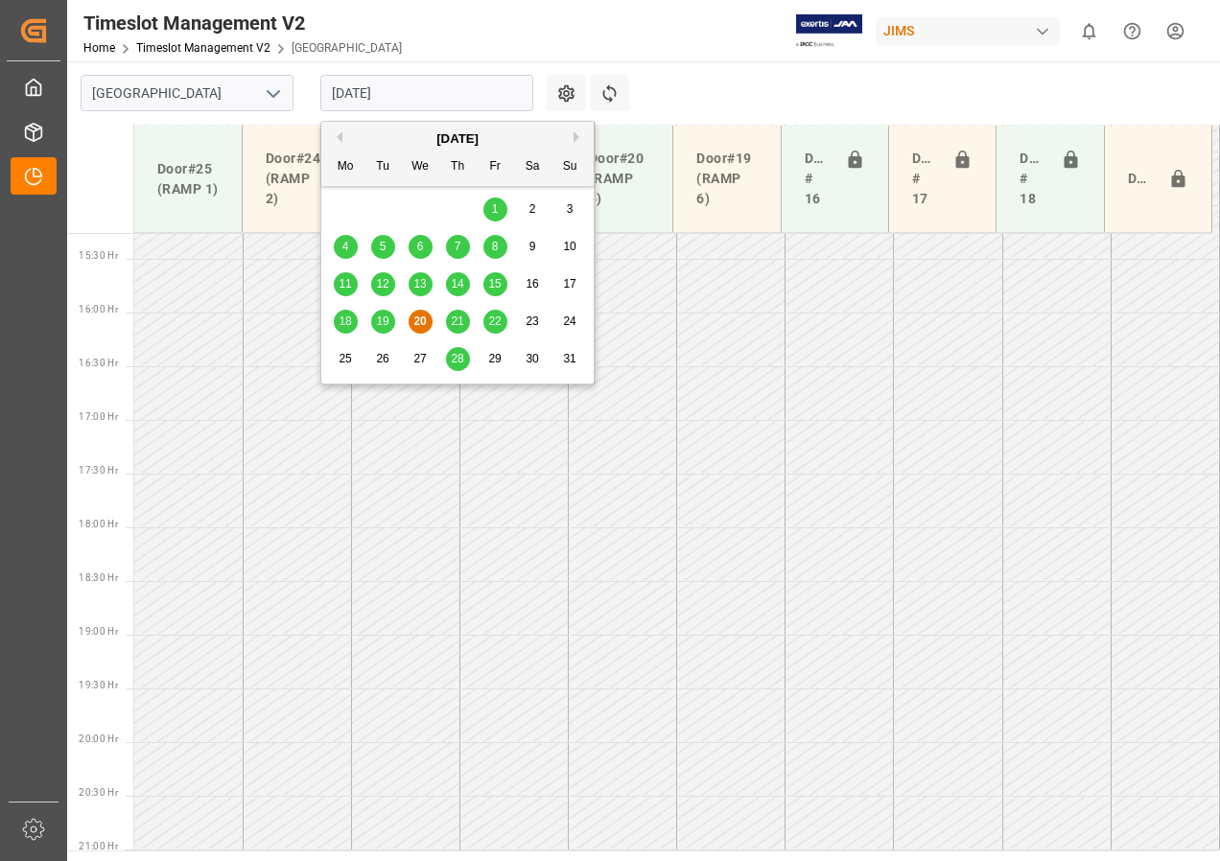
click at [342, 90] on input "[DATE]" at bounding box center [426, 93] width 213 height 36
click at [459, 322] on span "21" at bounding box center [457, 321] width 12 height 13
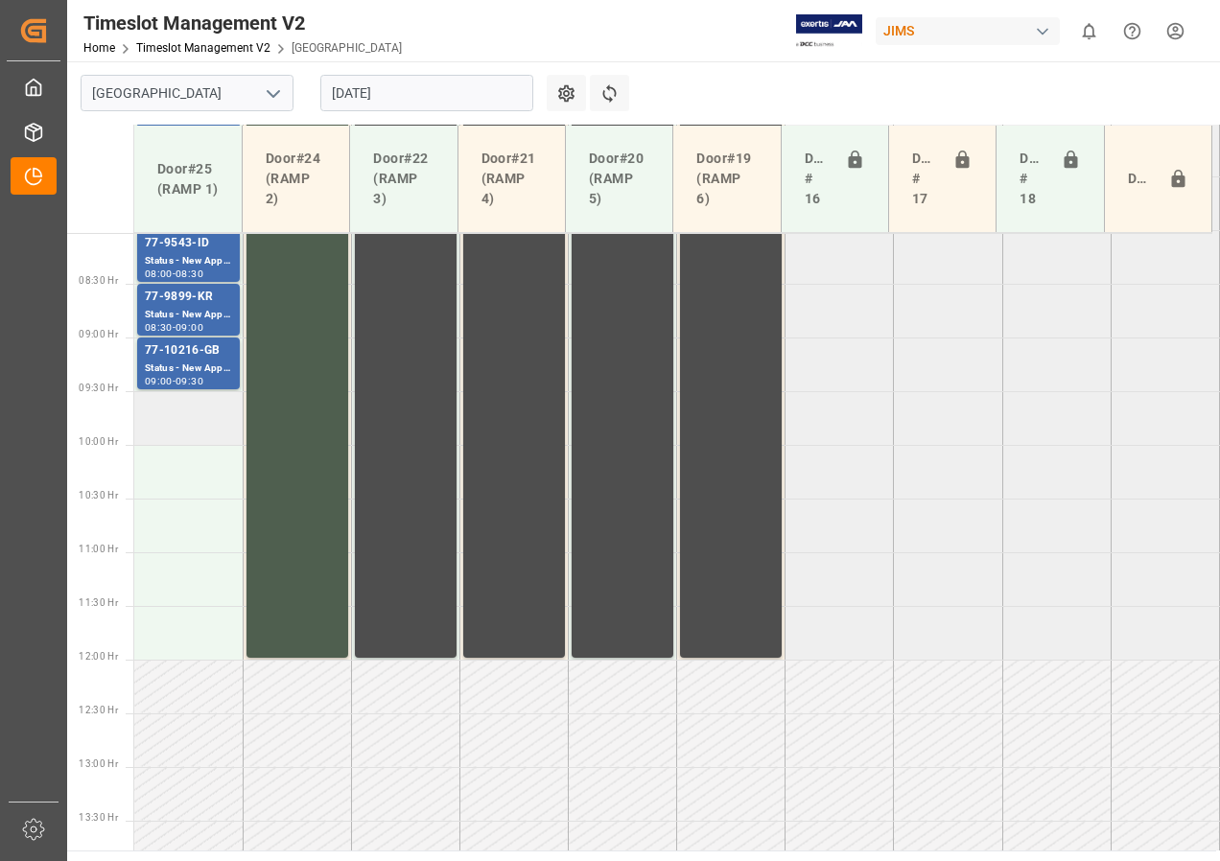
click at [175, 431] on td at bounding box center [188, 418] width 108 height 54
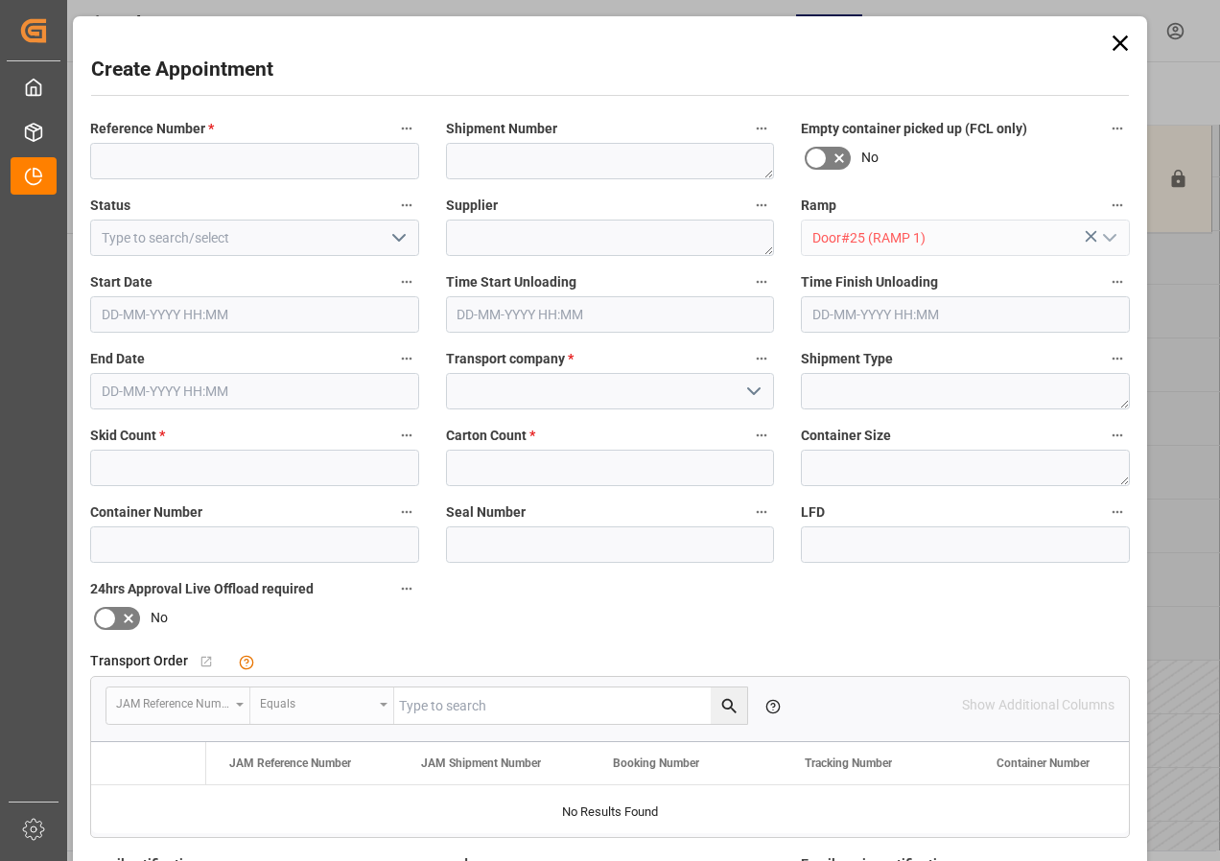
type input "[DATE] 09:30"
type input "[DATE] 10:00"
click at [1122, 40] on icon at bounding box center [1120, 43] width 27 height 27
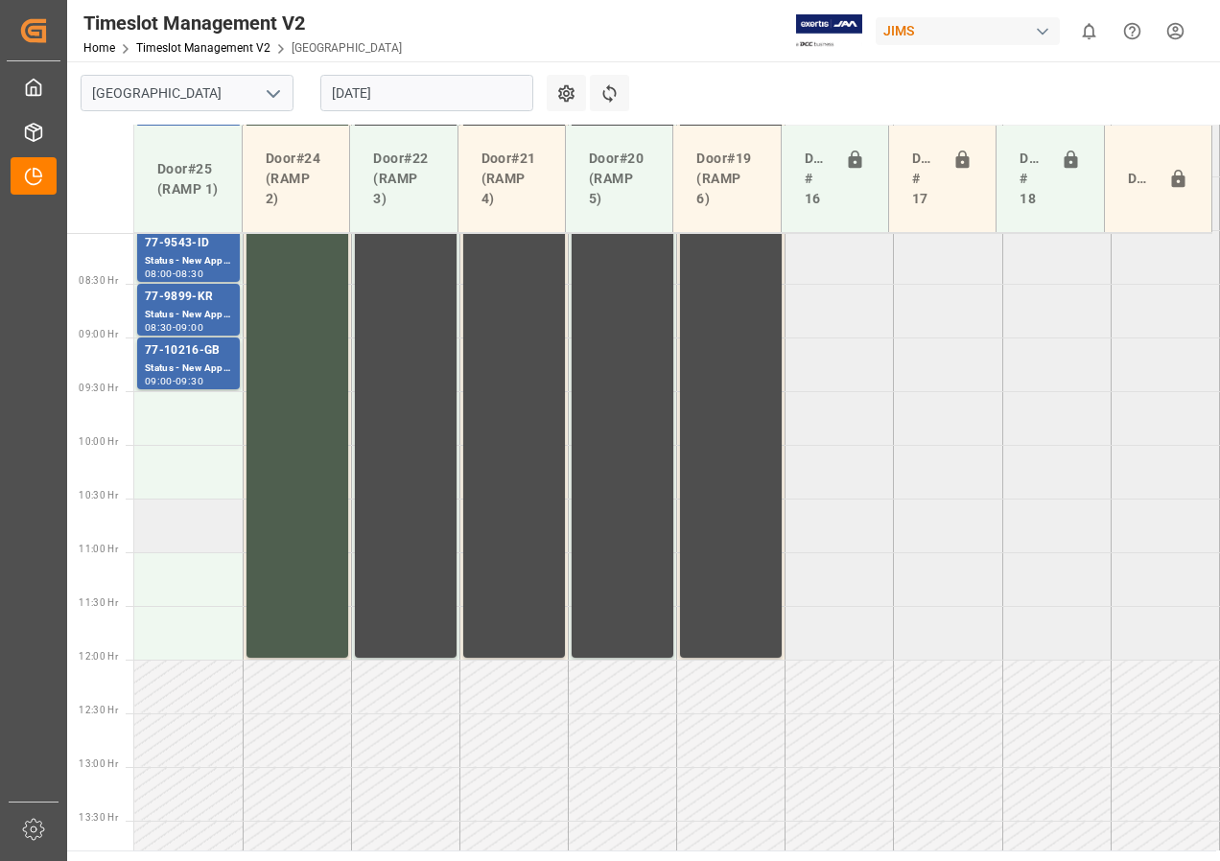
click at [177, 521] on td at bounding box center [188, 526] width 108 height 54
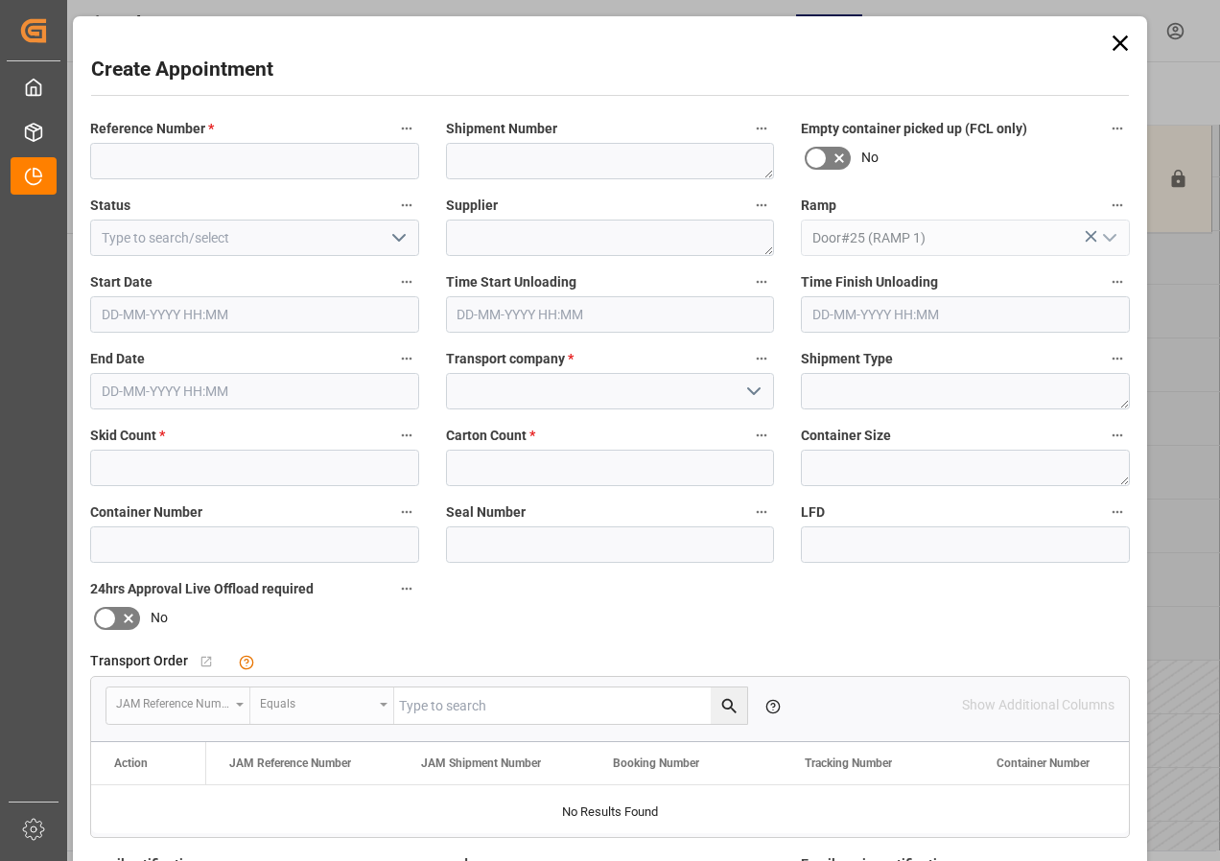
type input "[DATE] 10:30"
type input "[DATE] 11:00"
click at [184, 162] on input at bounding box center [254, 161] width 329 height 36
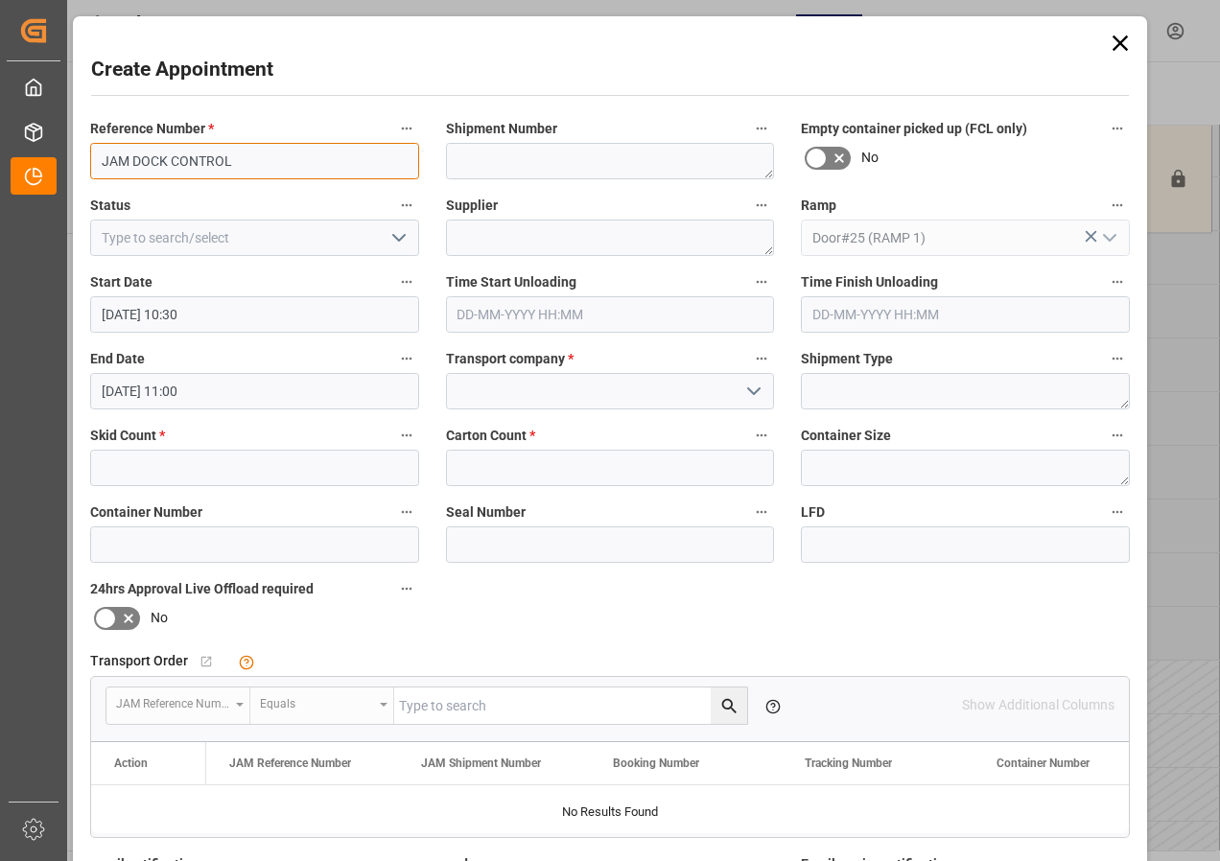
type input "JAM DOCK CONTROL"
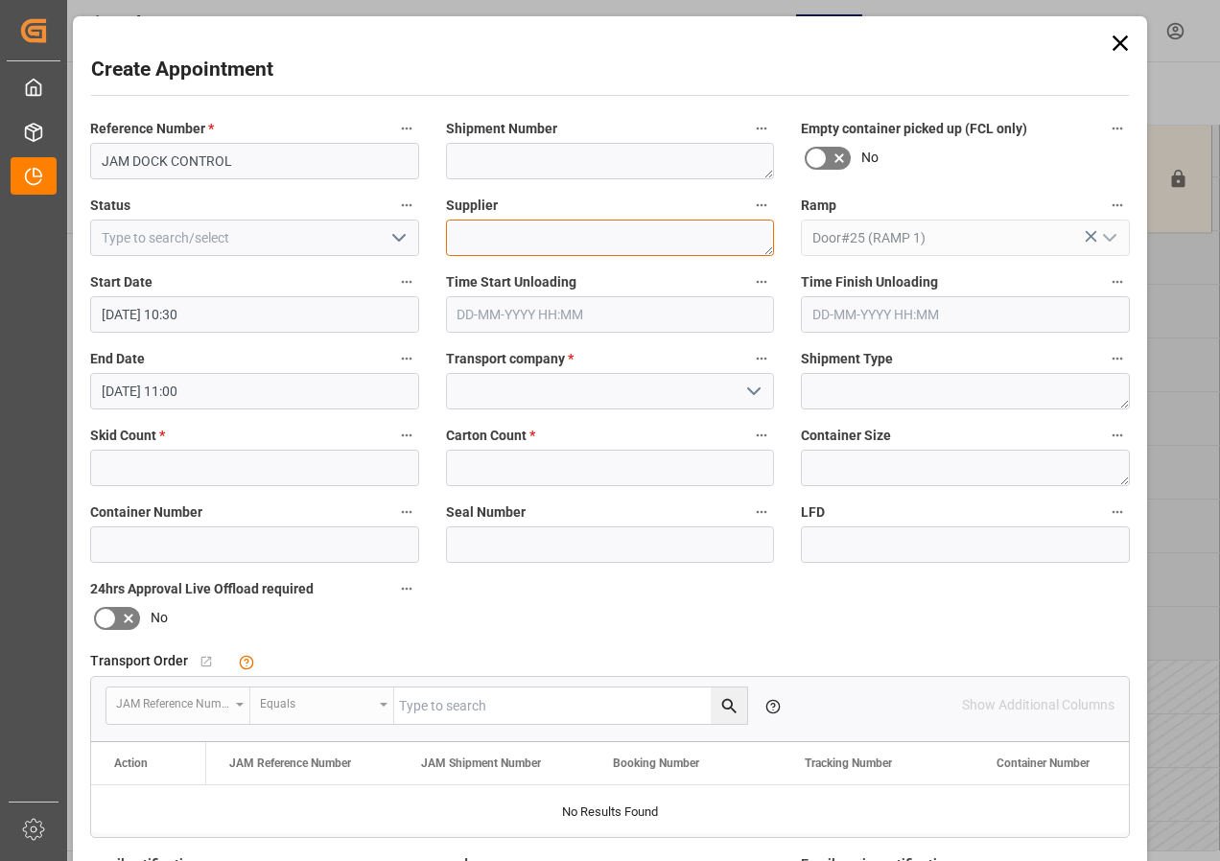
click at [477, 243] on textarea at bounding box center [610, 238] width 329 height 36
type textarea "JAM DOCK CONTROL"
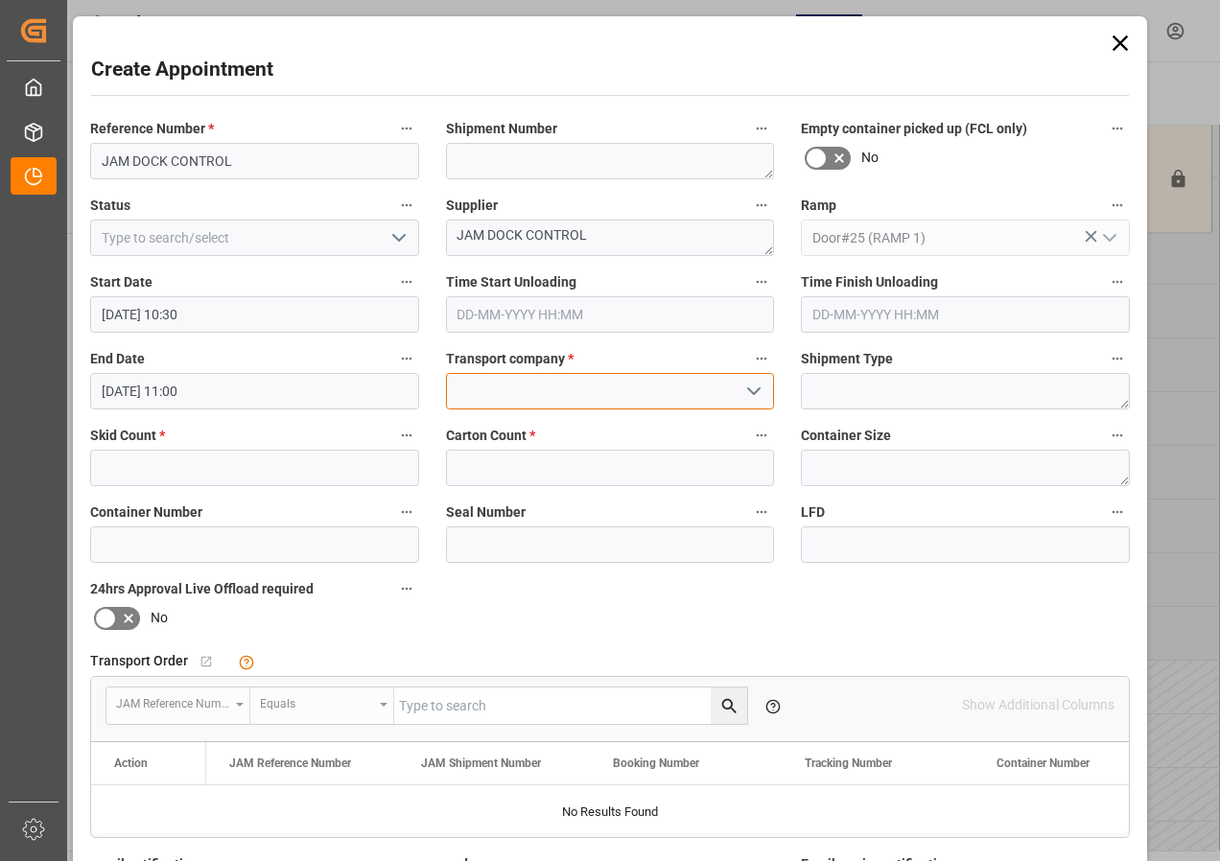
click at [565, 397] on input at bounding box center [610, 391] width 329 height 36
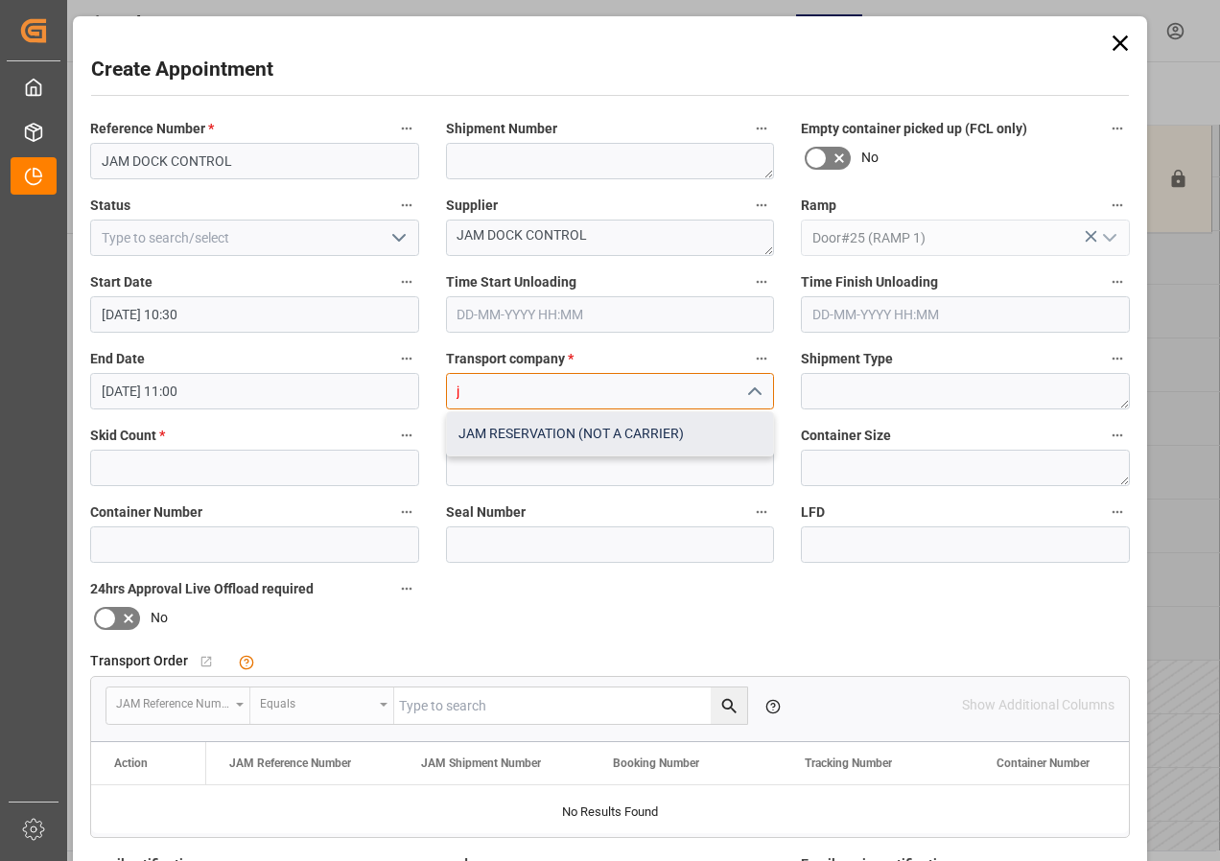
click at [561, 434] on div "JAM RESERVATION (NOT A CARRIER)" at bounding box center [610, 433] width 327 height 43
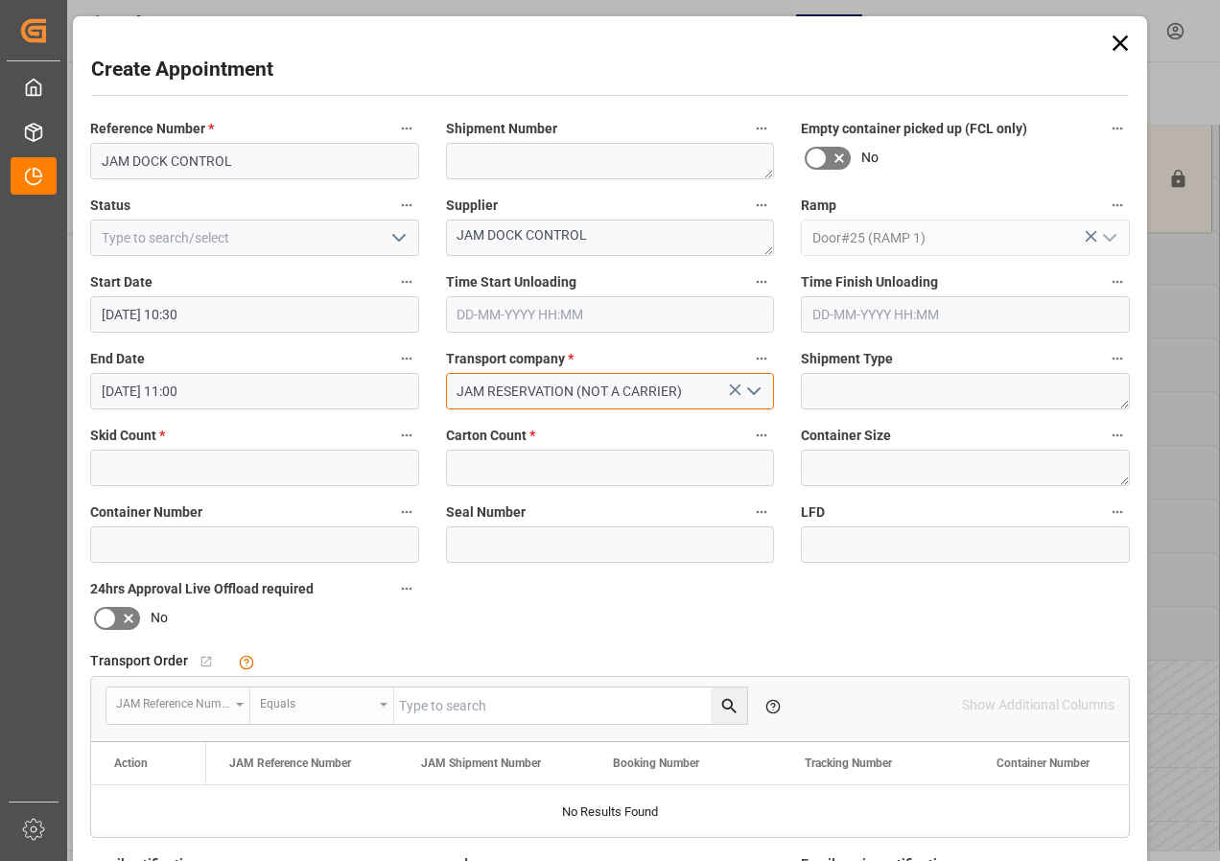
type input "JAM RESERVATION (NOT A CARRIER)"
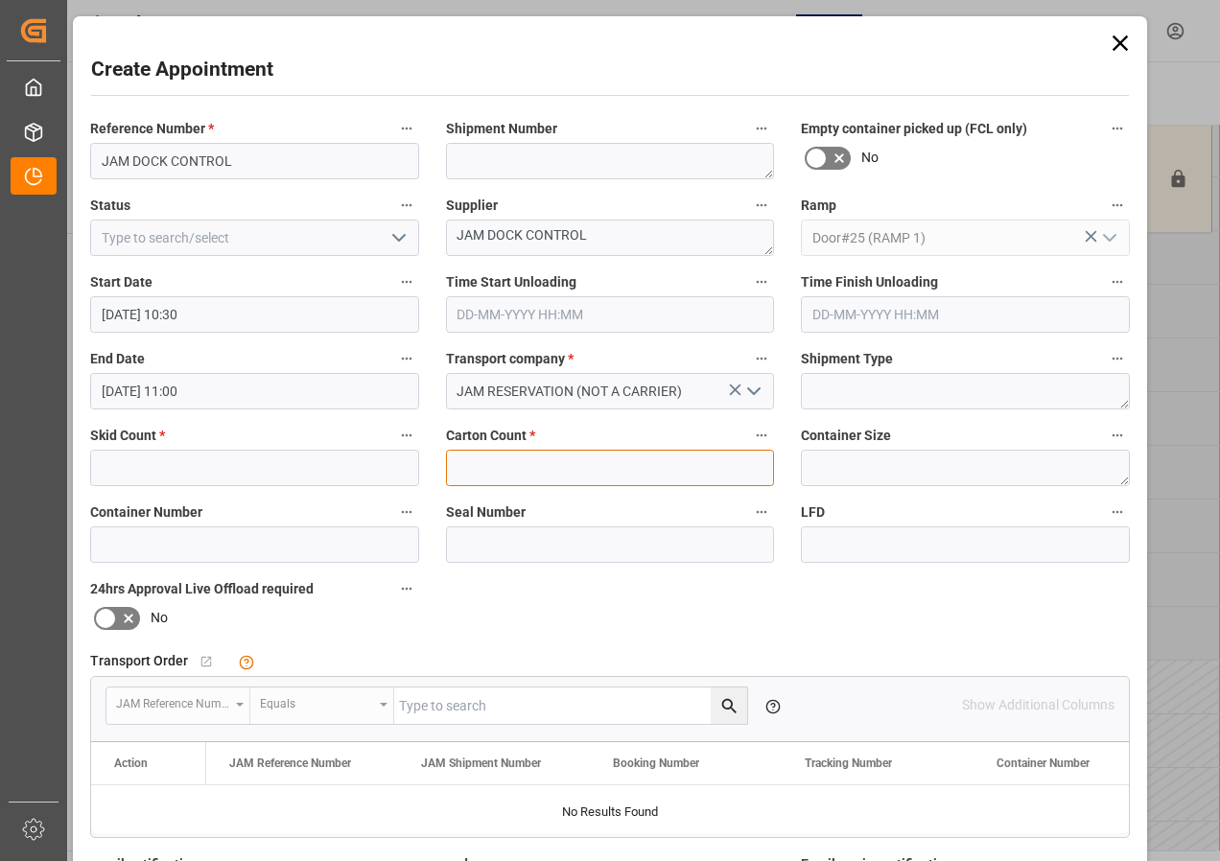
click at [543, 471] on input "text" at bounding box center [610, 468] width 329 height 36
type input "0"
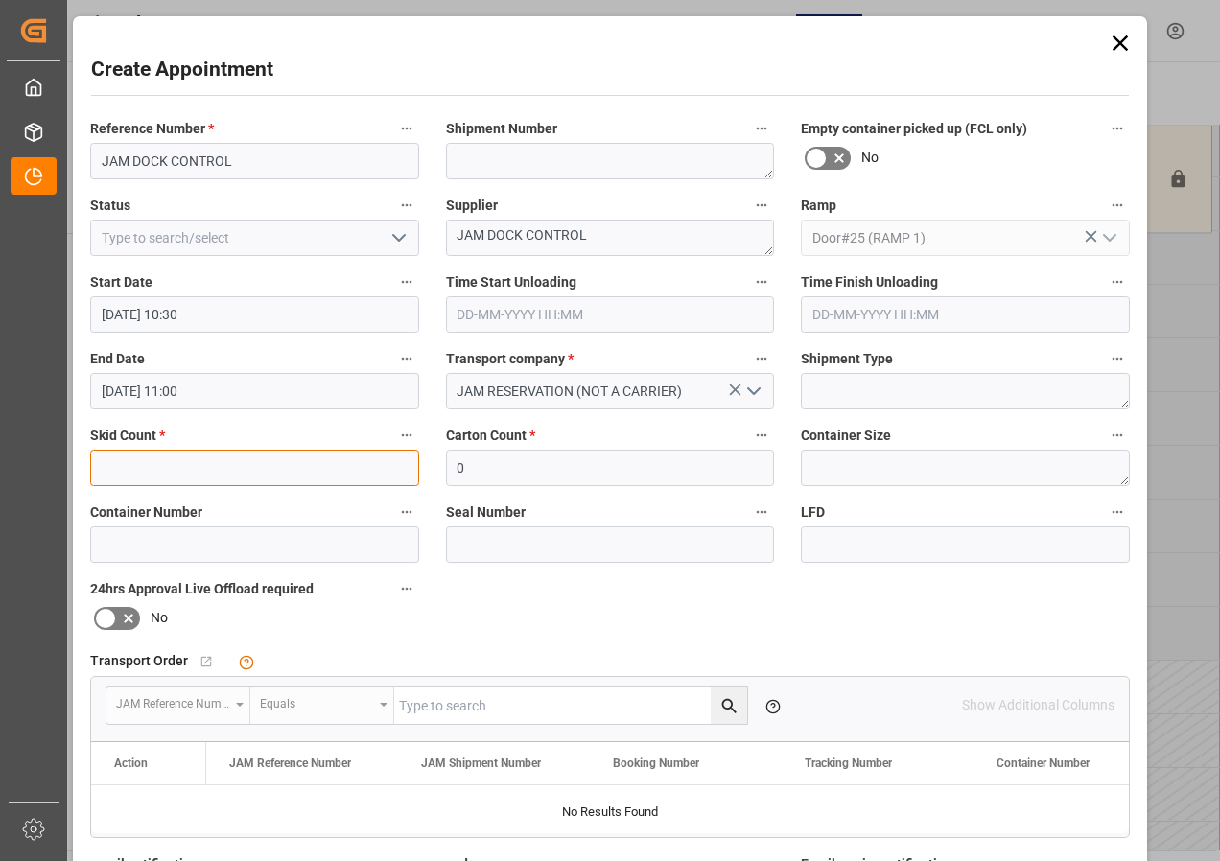
click at [225, 466] on input "text" at bounding box center [254, 468] width 329 height 36
type input "0"
click at [145, 388] on input "[DATE] 11:00" at bounding box center [254, 391] width 329 height 36
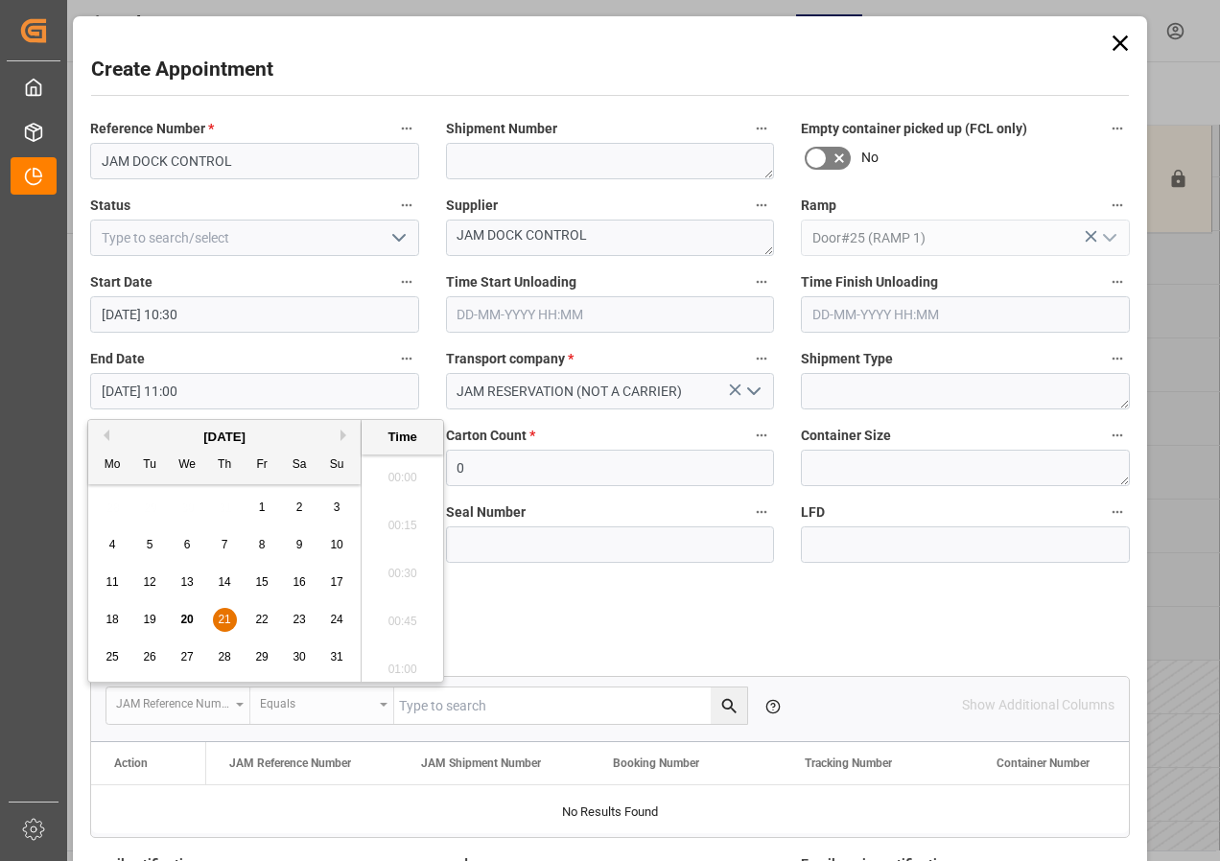
scroll to position [2021, 0]
drag, startPoint x: 224, startPoint y: 615, endPoint x: 237, endPoint y: 605, distance: 16.5
click at [224, 618] on span "21" at bounding box center [224, 619] width 12 height 13
click at [393, 566] on li "12:00" at bounding box center [403, 568] width 82 height 48
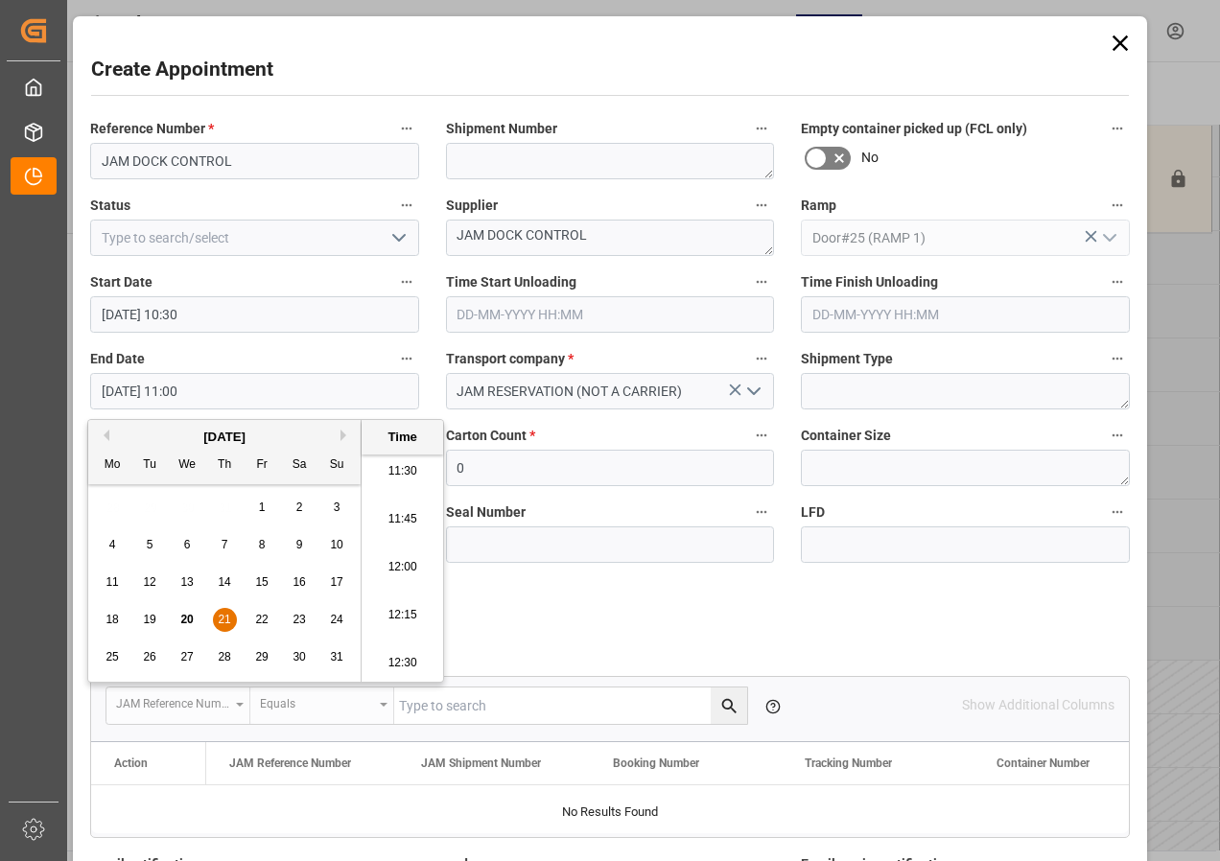
type input "[DATE] 12:00"
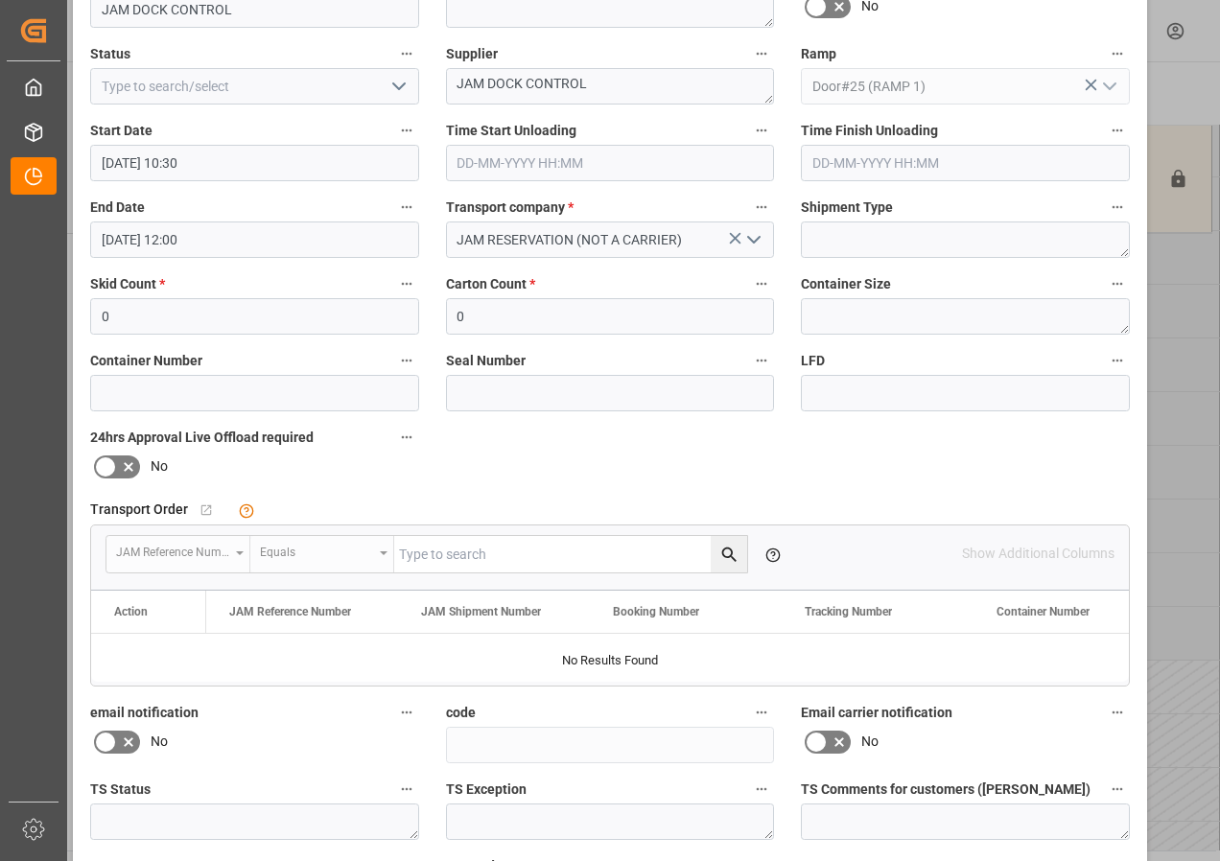
scroll to position [305, 0]
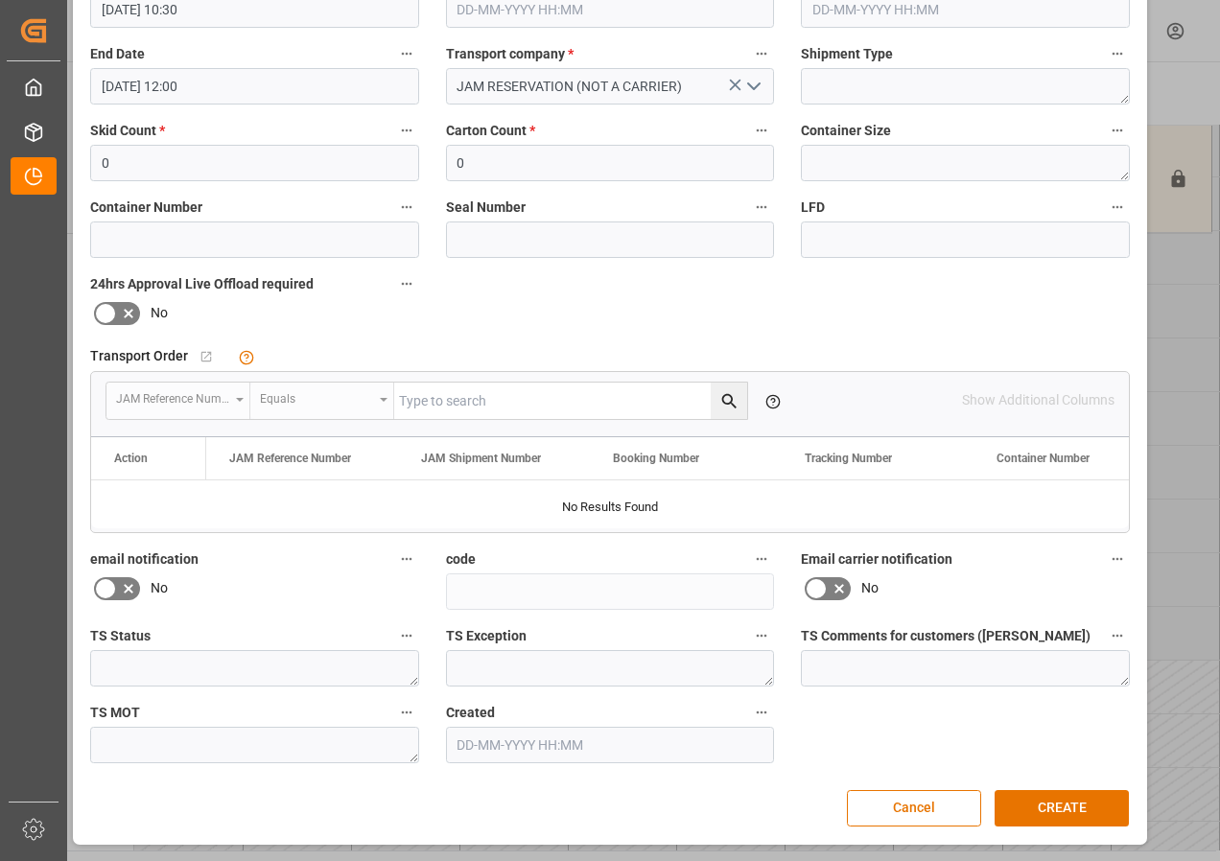
drag, startPoint x: 1056, startPoint y: 810, endPoint x: 1030, endPoint y: 774, distance: 43.9
click at [1056, 809] on button "CREATE" at bounding box center [1062, 808] width 134 height 36
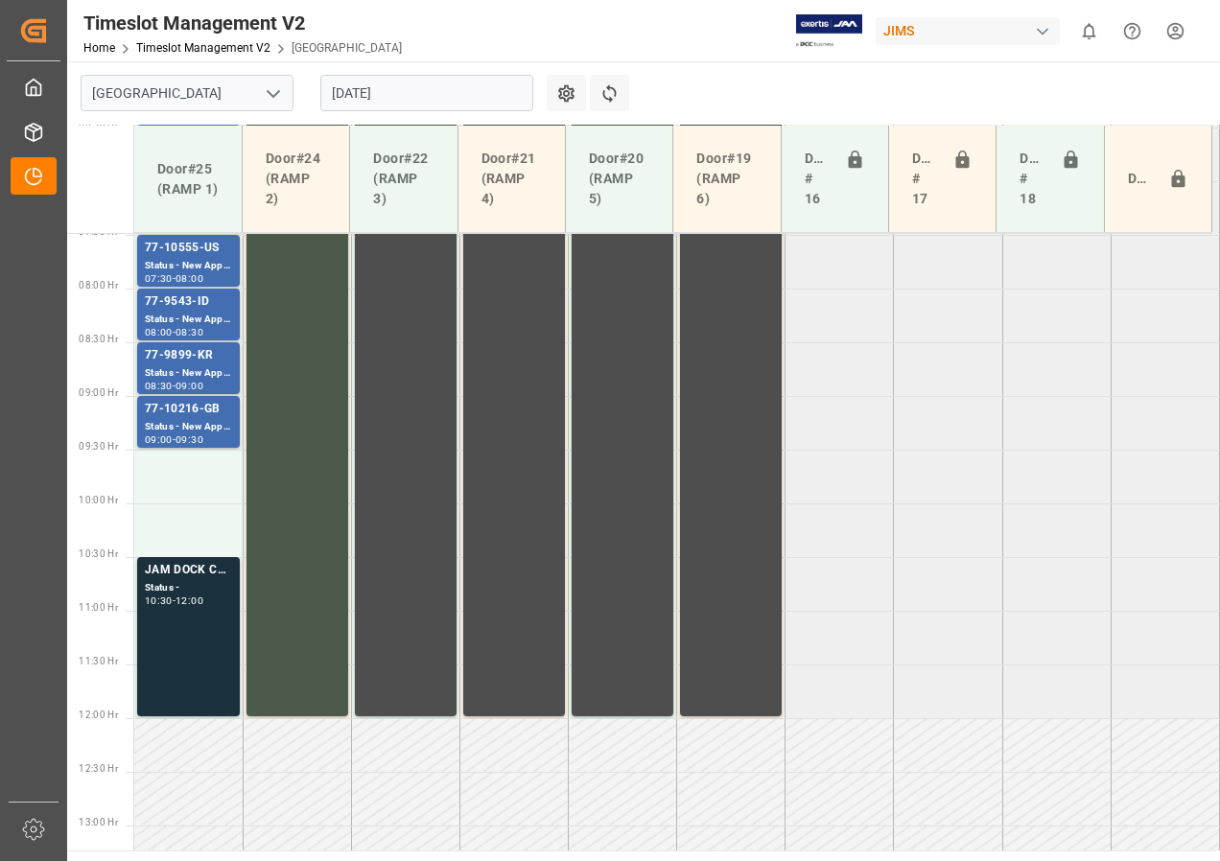
scroll to position [803, 0]
click at [182, 567] on div "JAM DOCK CONTROL" at bounding box center [188, 571] width 87 height 19
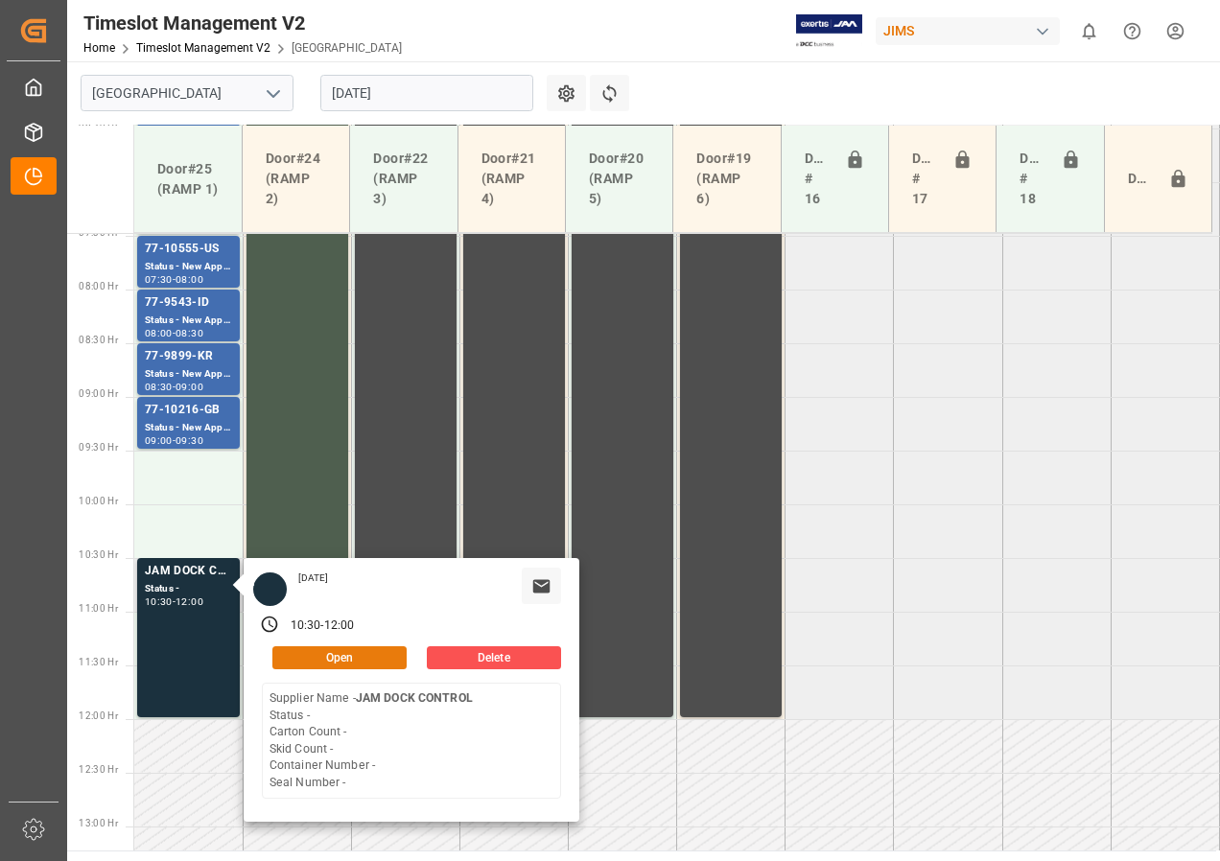
click at [298, 654] on button "Open" at bounding box center [339, 658] width 134 height 23
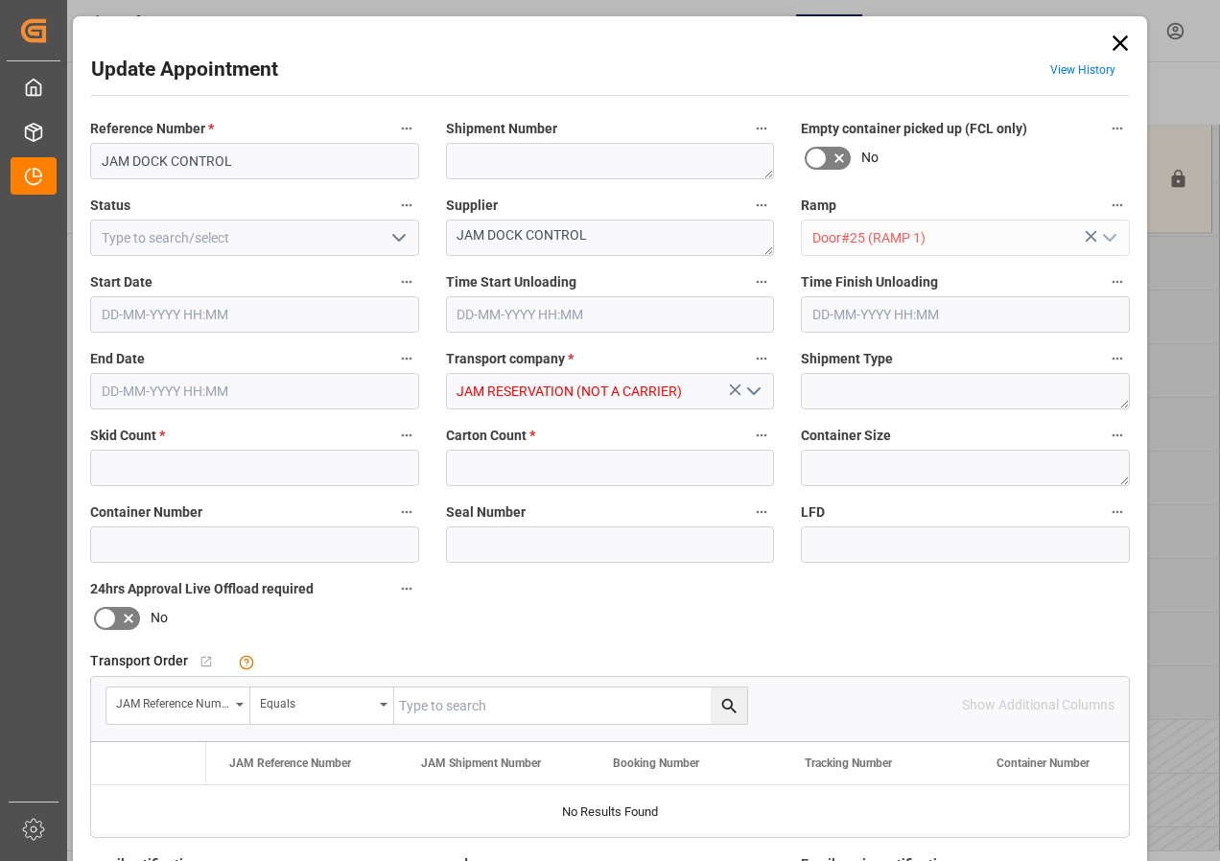
type input "0"
type input "[DATE] 10:30"
type input "[DATE] 12:00"
type input "[DATE] 20:05"
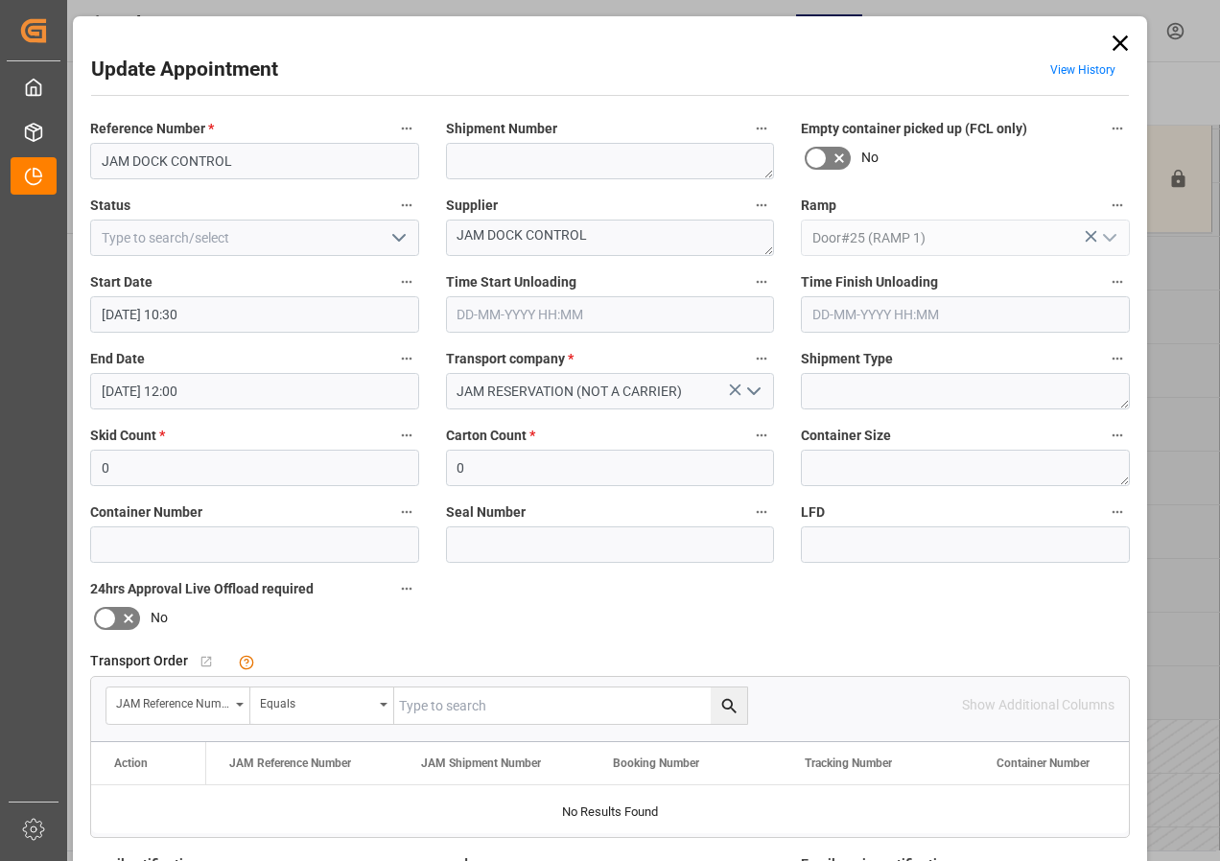
click at [400, 238] on icon "open menu" at bounding box center [399, 237] width 23 height 23
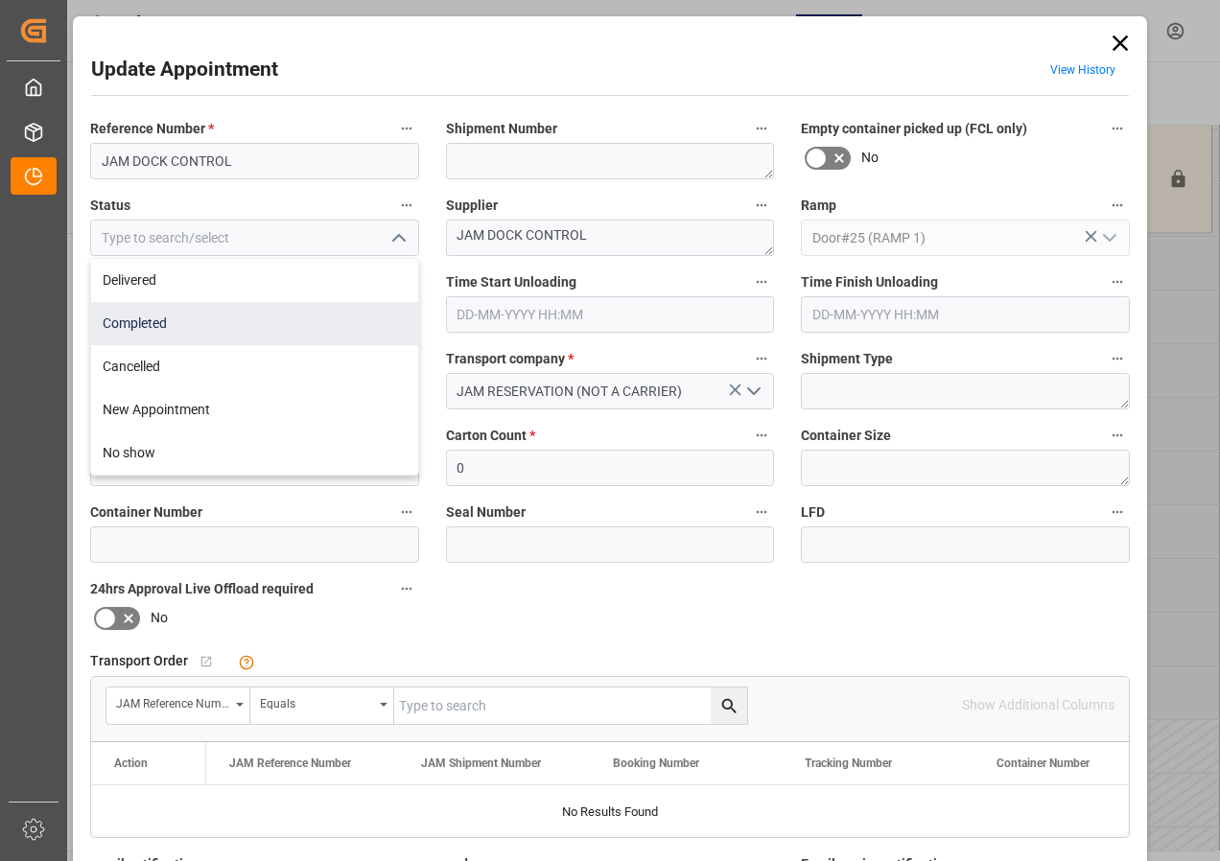
click at [145, 325] on div "Completed" at bounding box center [254, 323] width 327 height 43
type input "Completed"
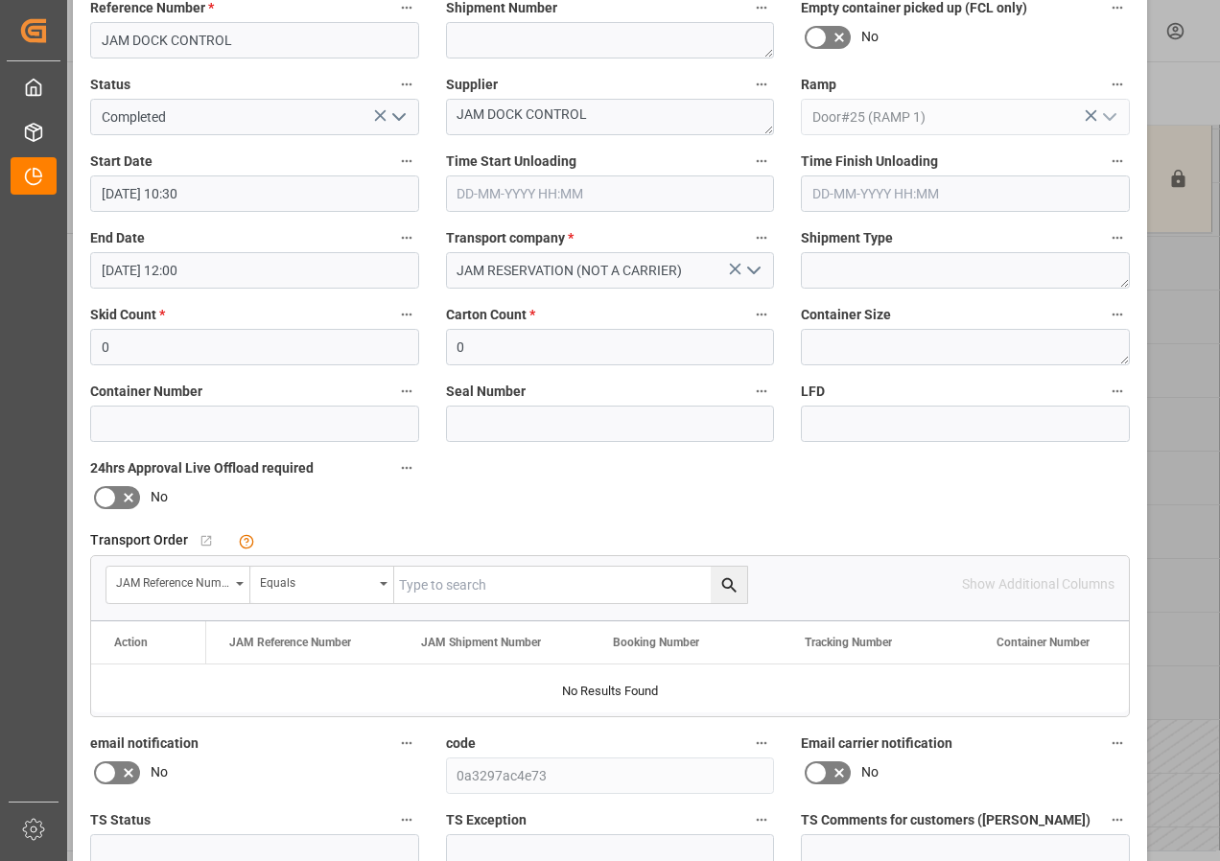
scroll to position [288, 0]
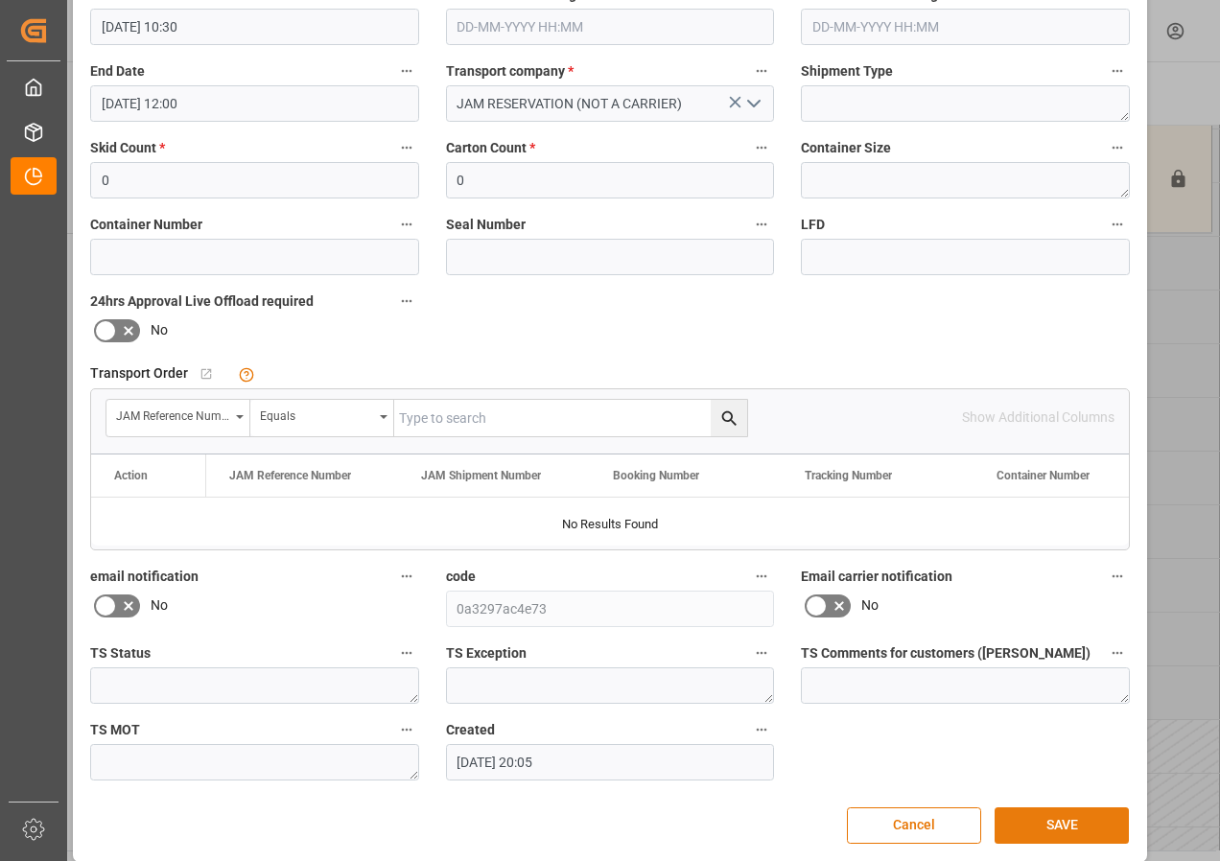
click at [1052, 827] on button "SAVE" at bounding box center [1062, 826] width 134 height 36
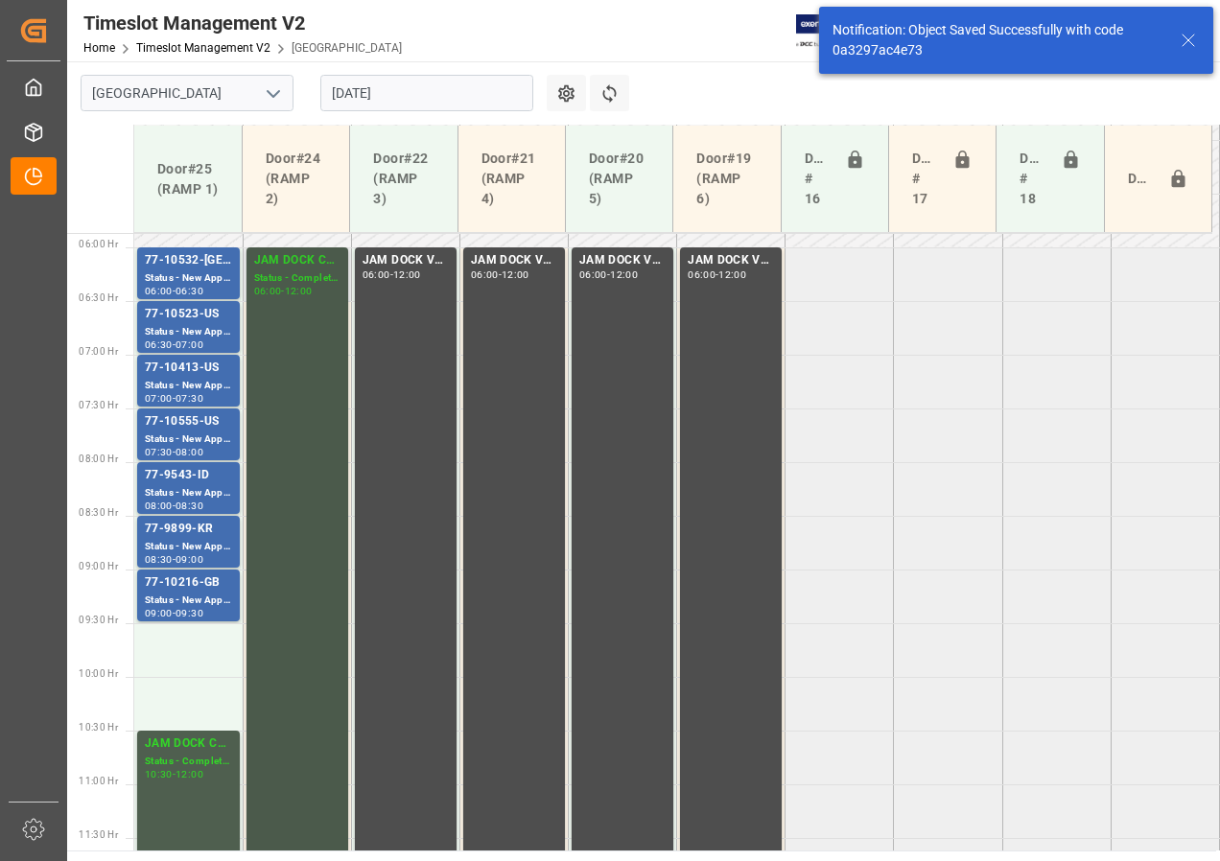
scroll to position [611, 0]
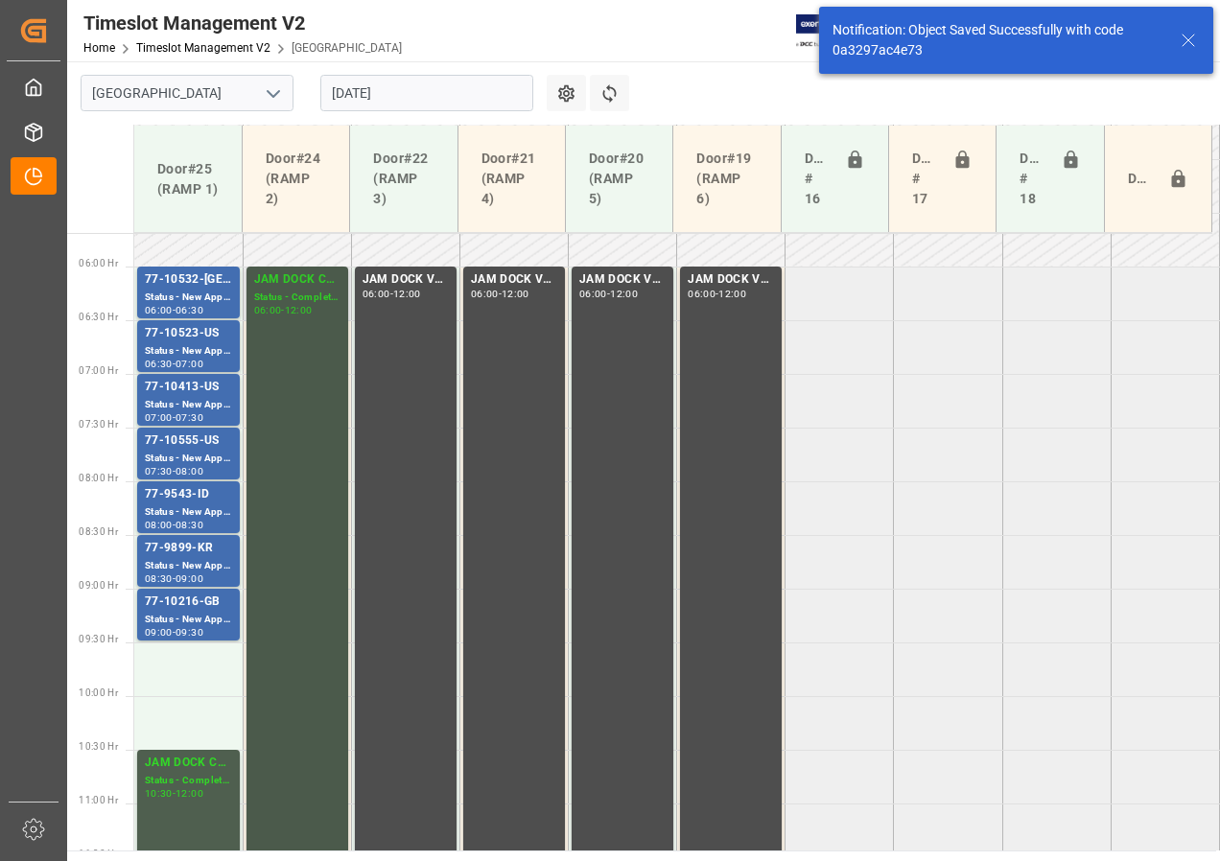
click at [306, 310] on div "12:00" at bounding box center [299, 310] width 28 height 9
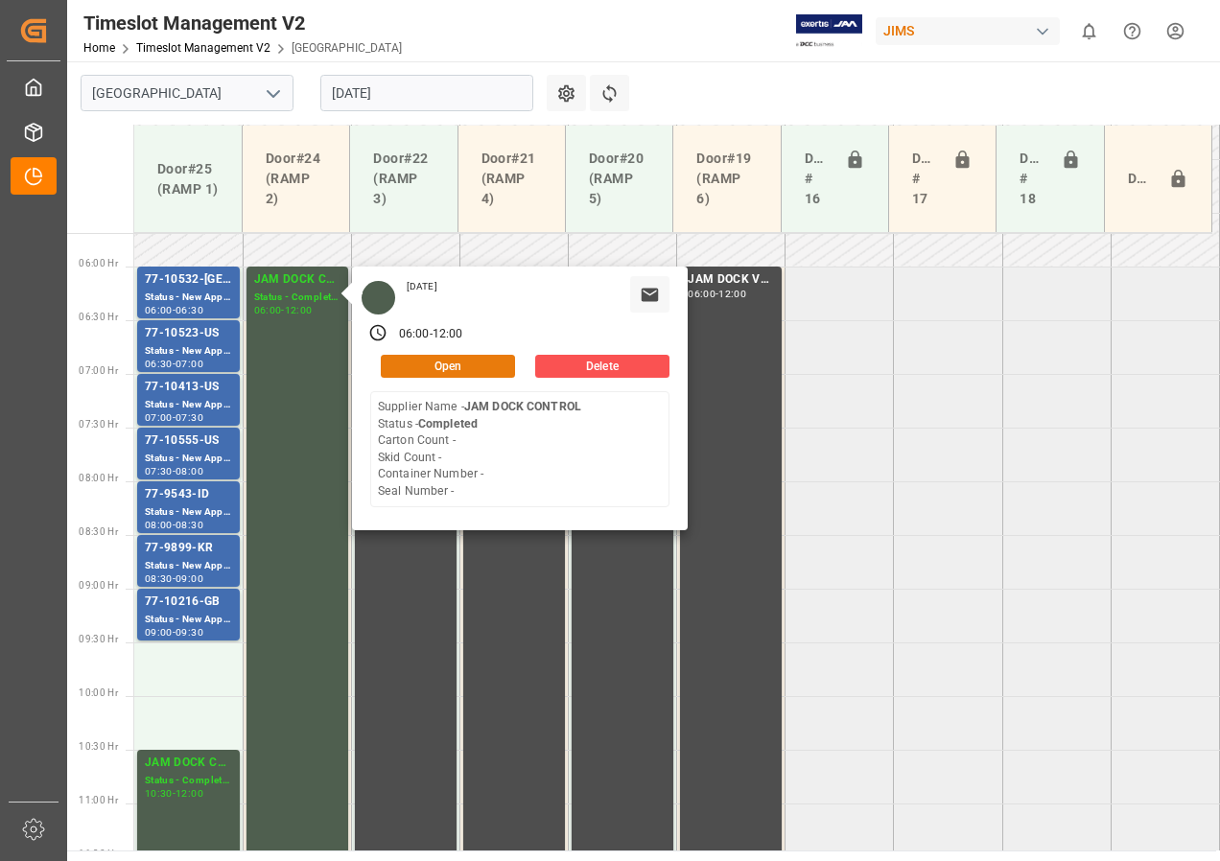
click at [437, 367] on button "Open" at bounding box center [448, 366] width 134 height 23
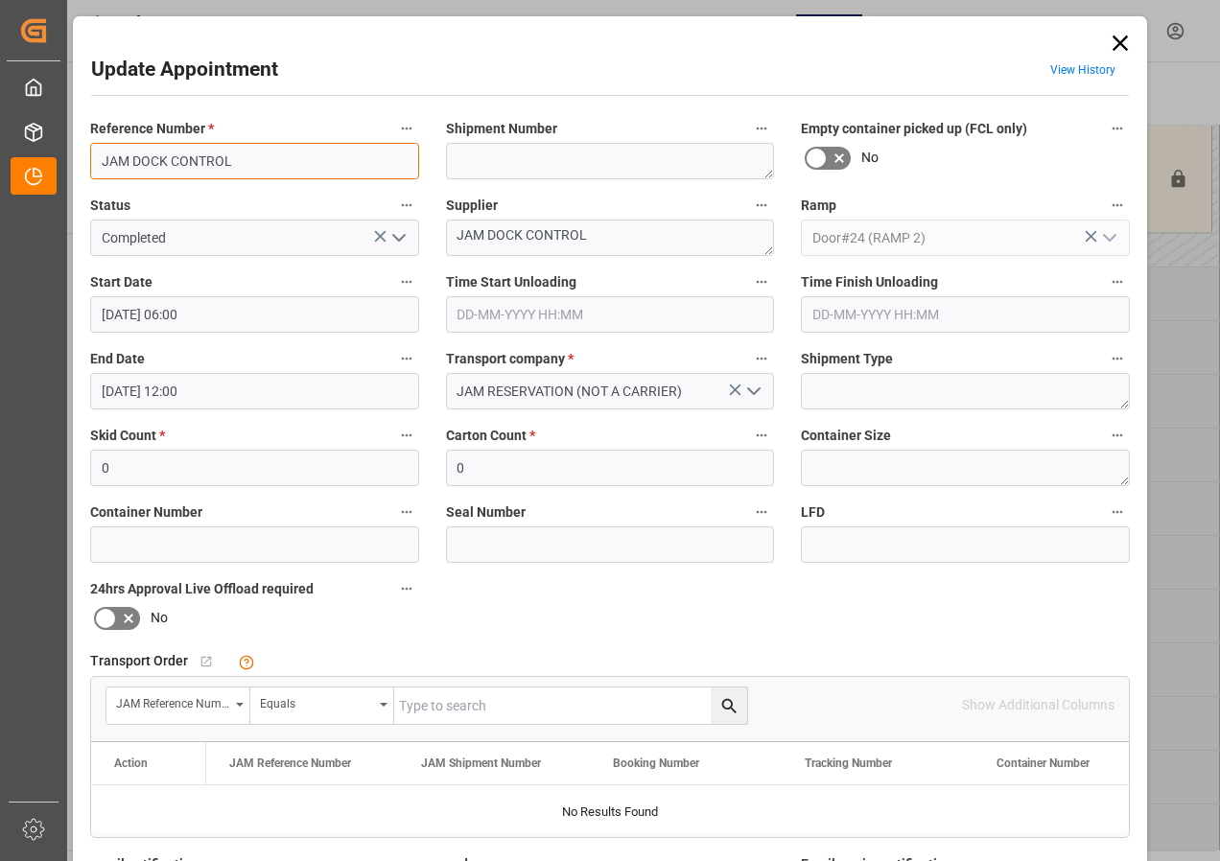
drag, startPoint x: 252, startPoint y: 162, endPoint x: 71, endPoint y: 162, distance: 181.3
click at [73, 162] on div "Update Appointment View History Reference Number * JAM DOCK CONTROL Shipment Nu…" at bounding box center [610, 583] width 1074 height 1134
type input "77-9772-CN"
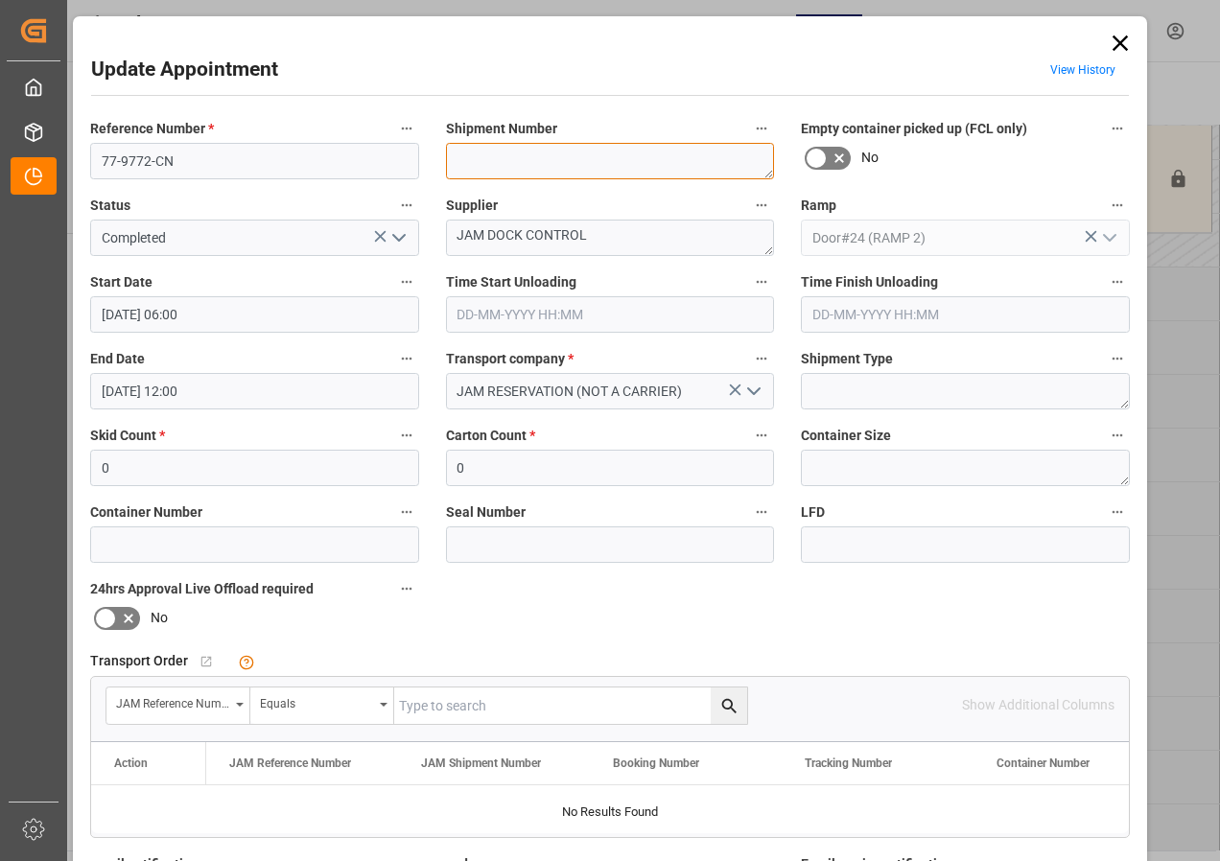
click at [465, 161] on textarea at bounding box center [610, 161] width 329 height 36
type textarea "72427"
click at [395, 234] on icon "open menu" at bounding box center [399, 237] width 23 height 23
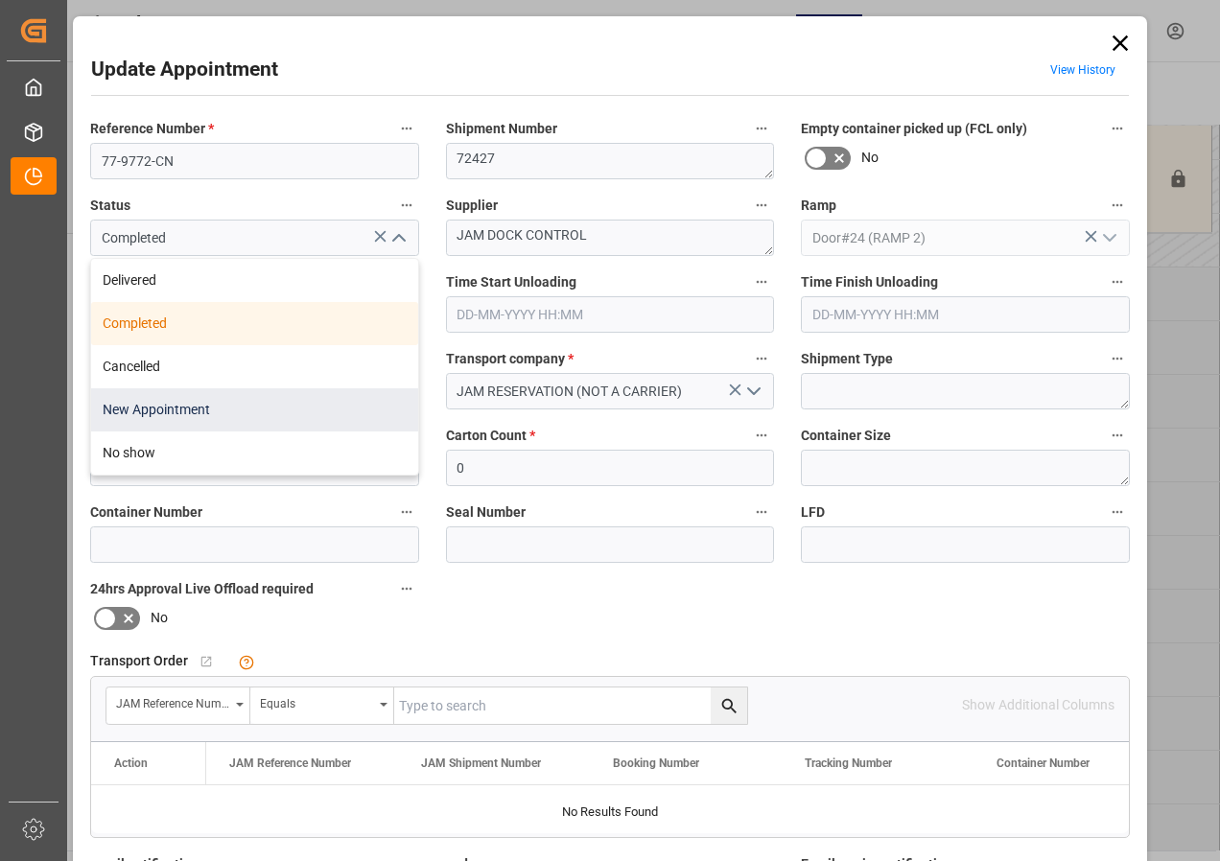
click at [185, 411] on div "New Appointment" at bounding box center [254, 410] width 327 height 43
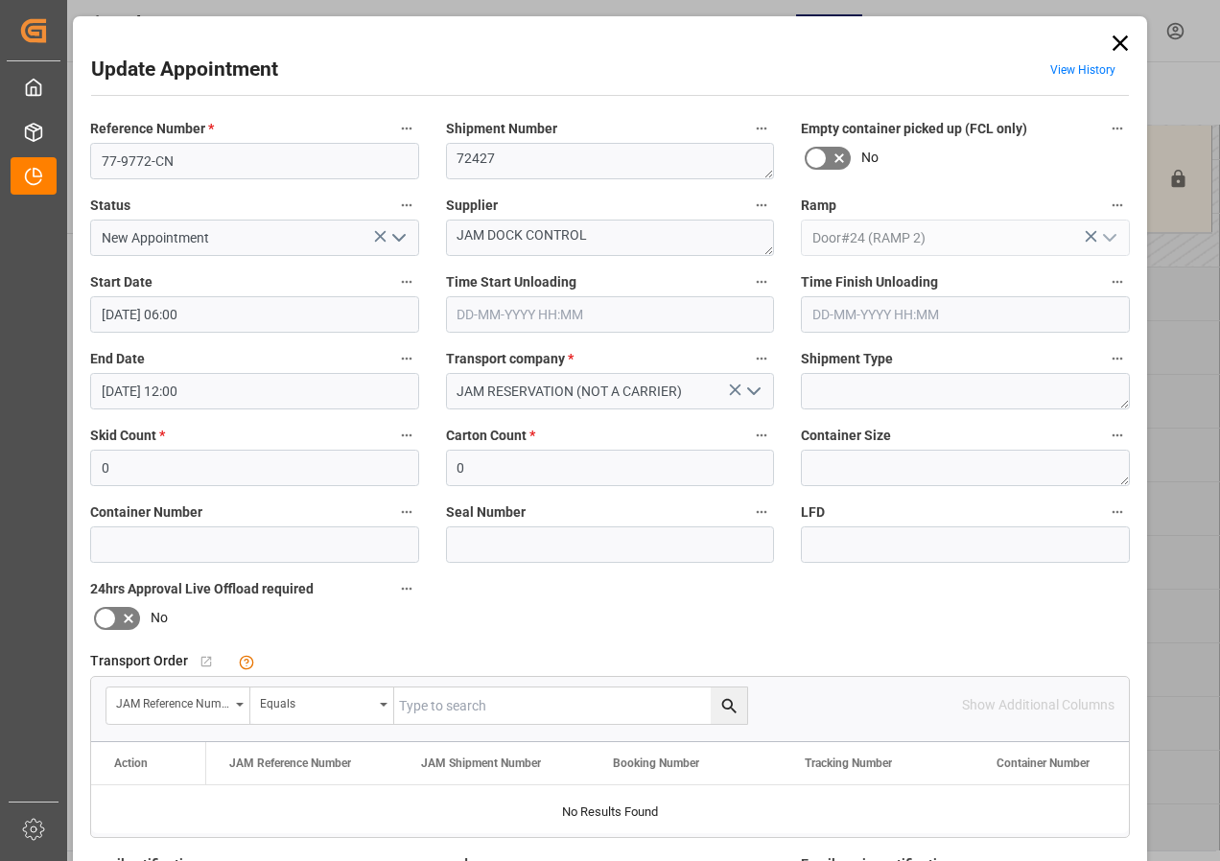
type input "New Appointment"
drag, startPoint x: 585, startPoint y: 236, endPoint x: 422, endPoint y: 240, distance: 163.1
click at [422, 240] on div "Reference Number * 77-9772-CN Shipment Number 72427 Empty container picked up (…" at bounding box center [610, 592] width 1067 height 966
type textarea "CHAUVET IN06(18)"
click at [475, 462] on input "0" at bounding box center [610, 468] width 329 height 36
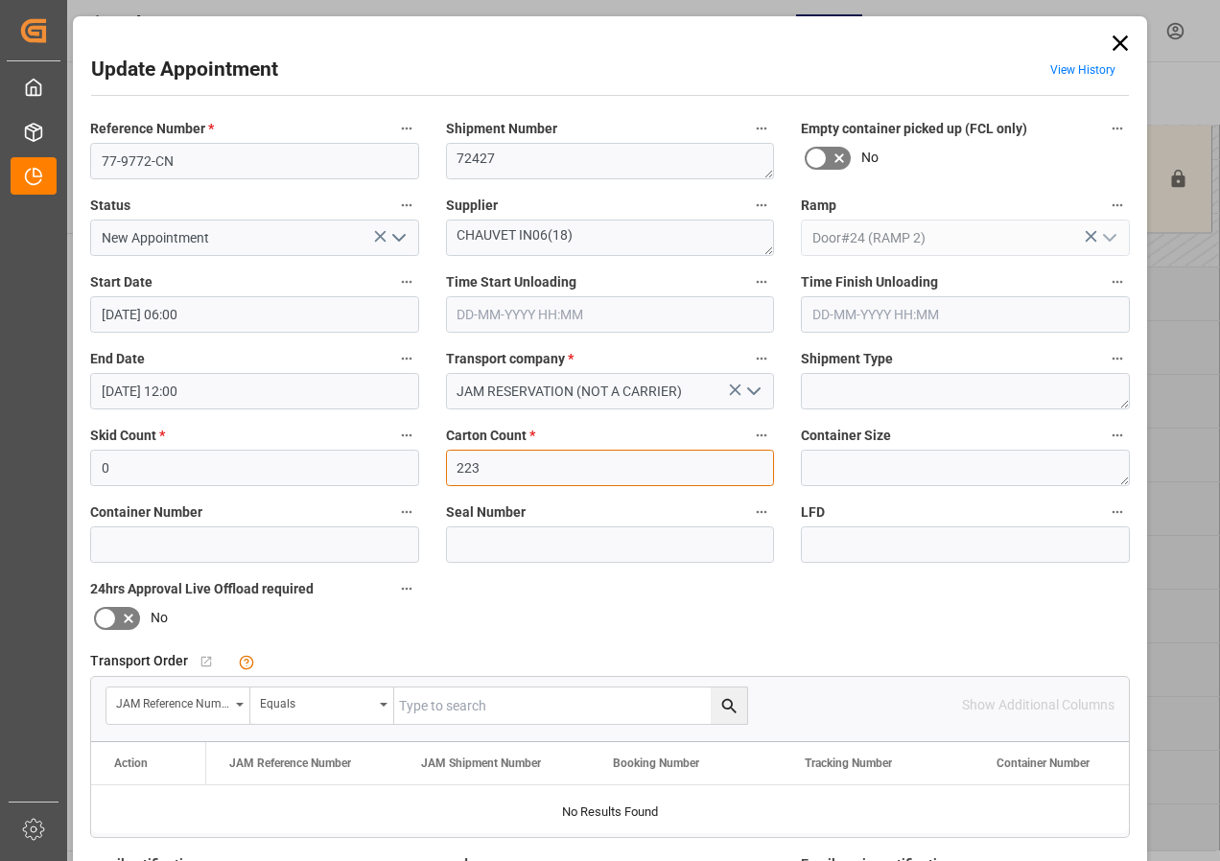
type input "223"
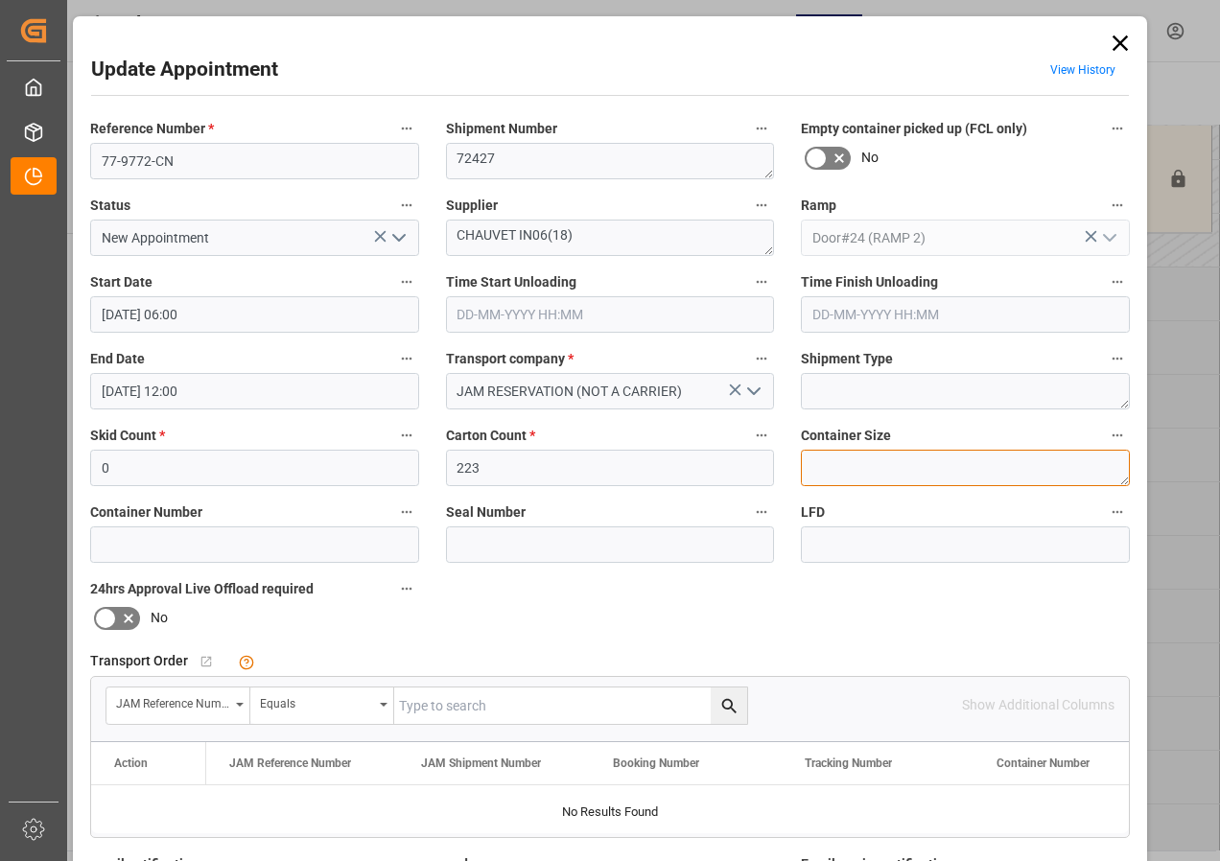
click at [825, 466] on textarea at bounding box center [965, 468] width 329 height 36
type textarea "20FT"
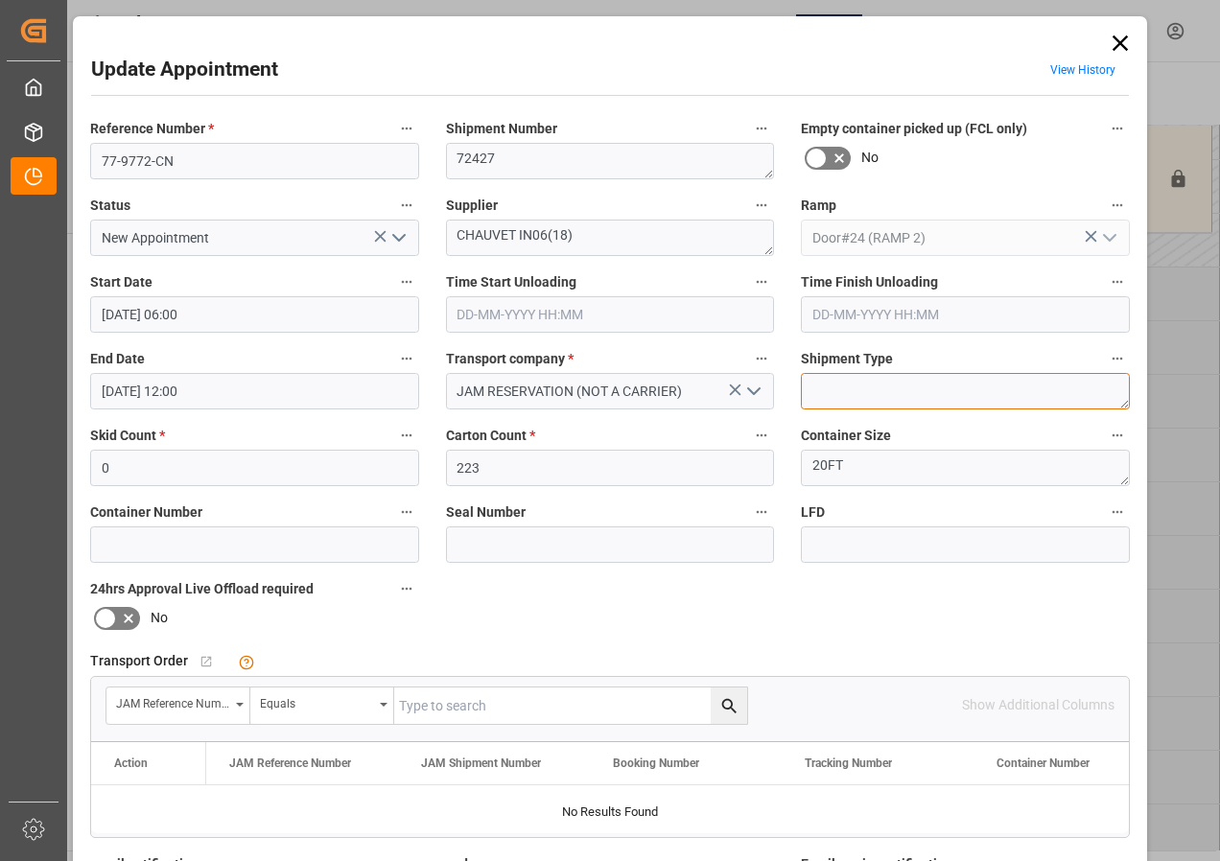
click at [851, 384] on textarea at bounding box center [965, 391] width 329 height 36
type textarea "20FT"
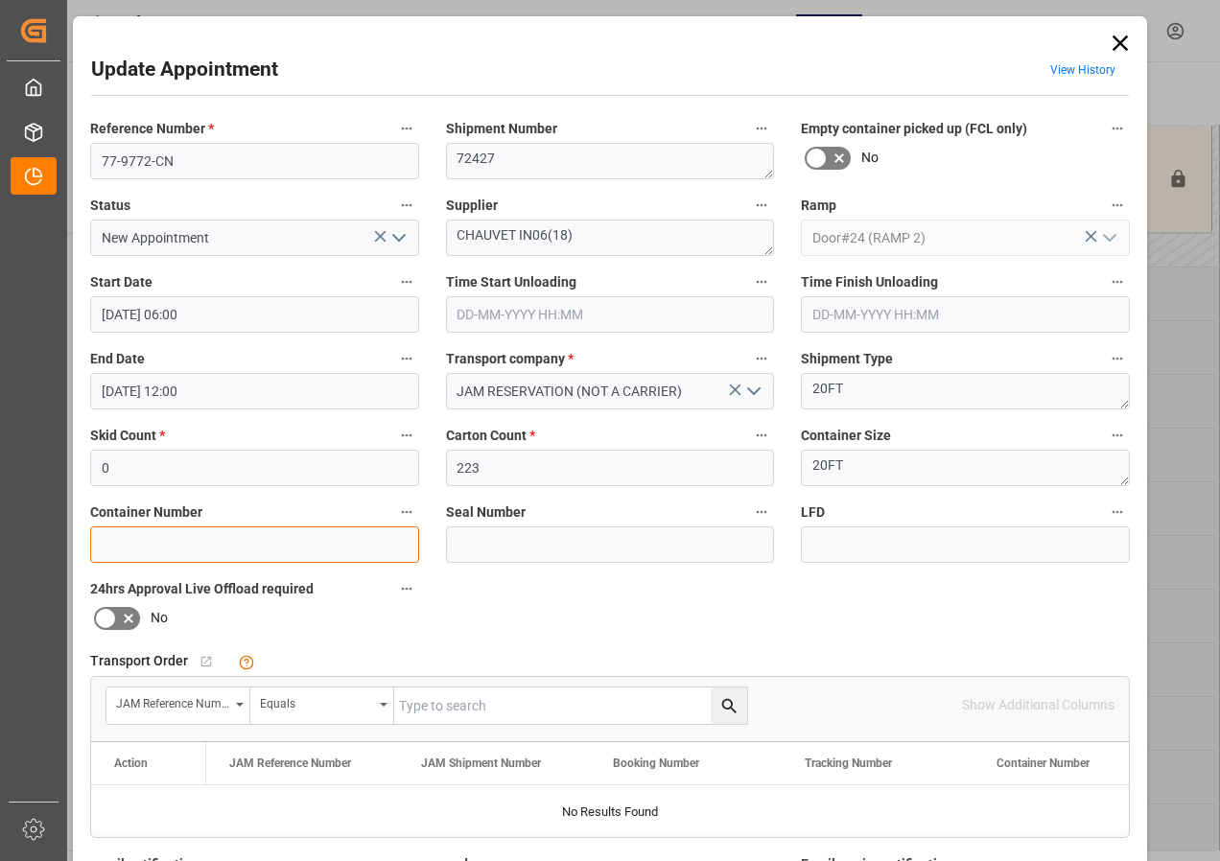
click at [178, 546] on input at bounding box center [254, 545] width 329 height 36
type input "HMCU3063867"
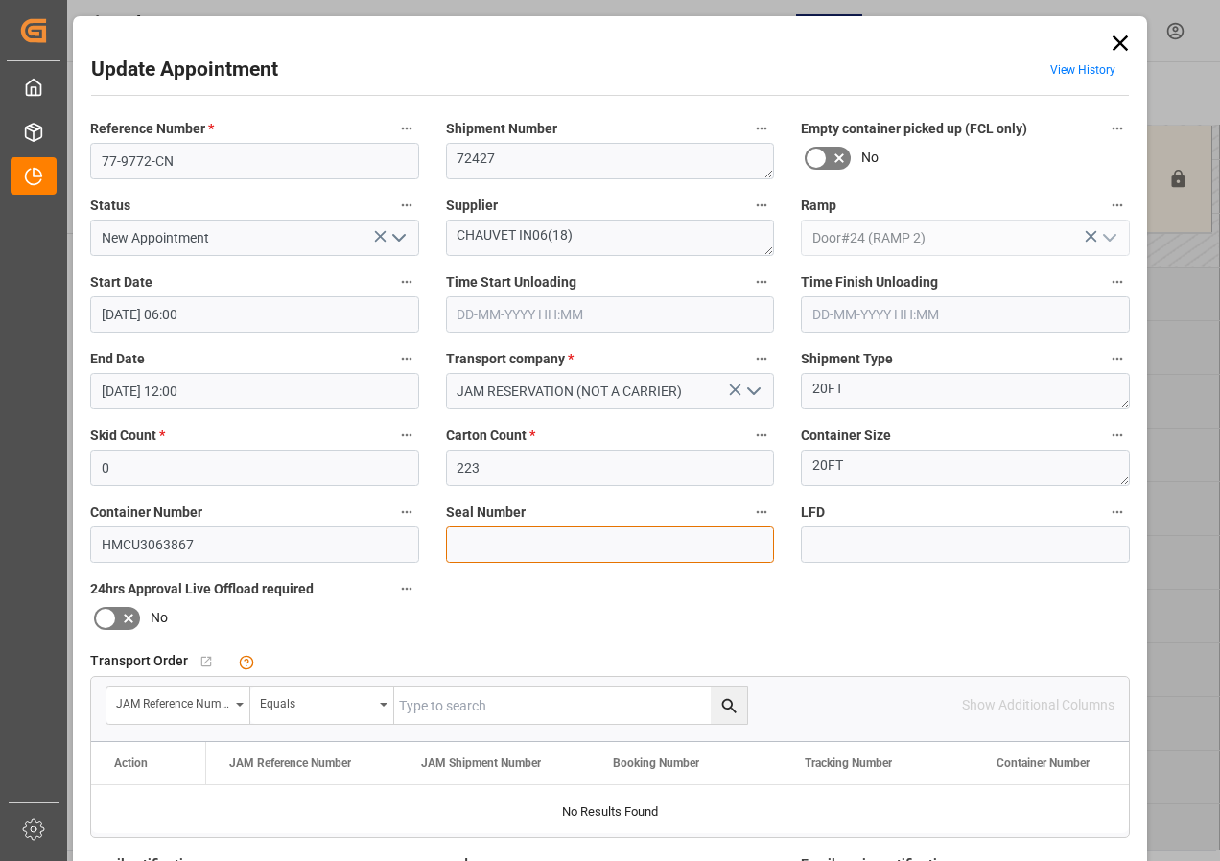
click at [501, 546] on input at bounding box center [610, 545] width 329 height 36
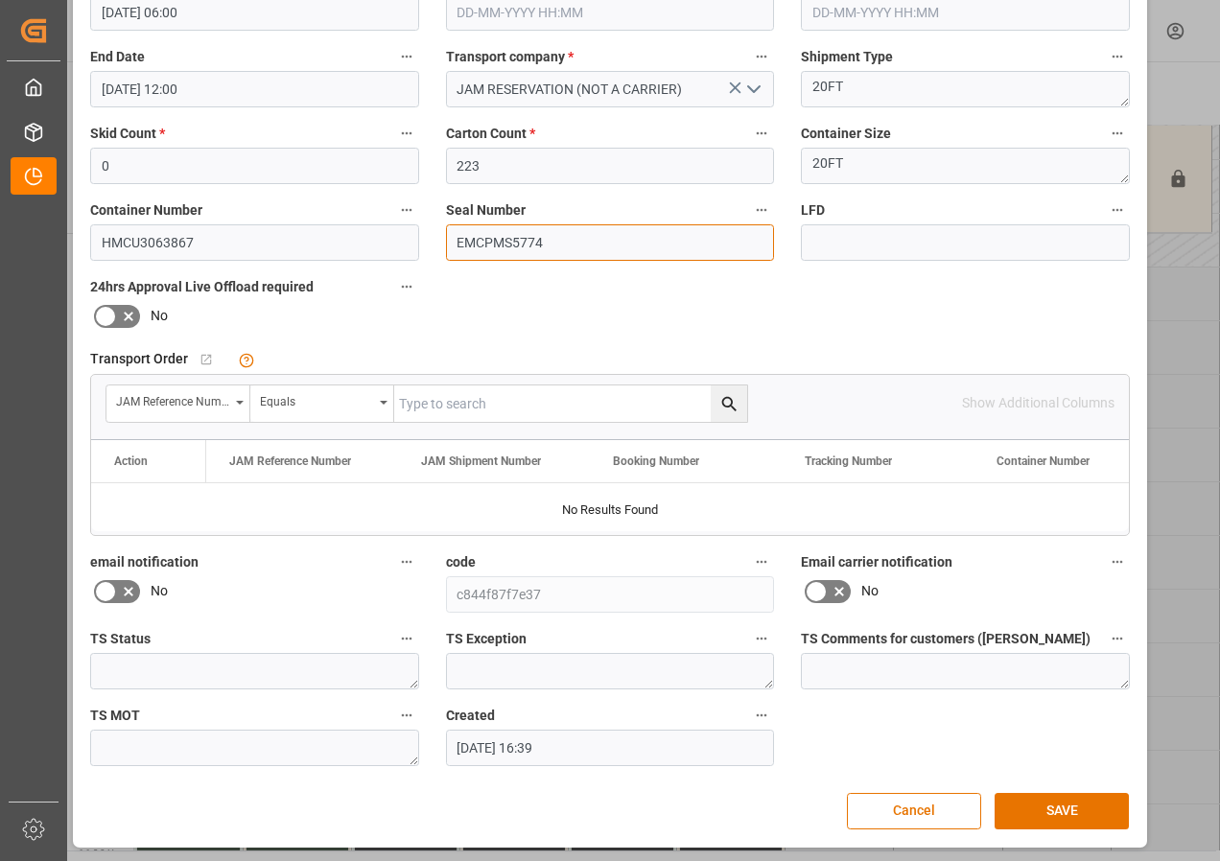
scroll to position [305, 0]
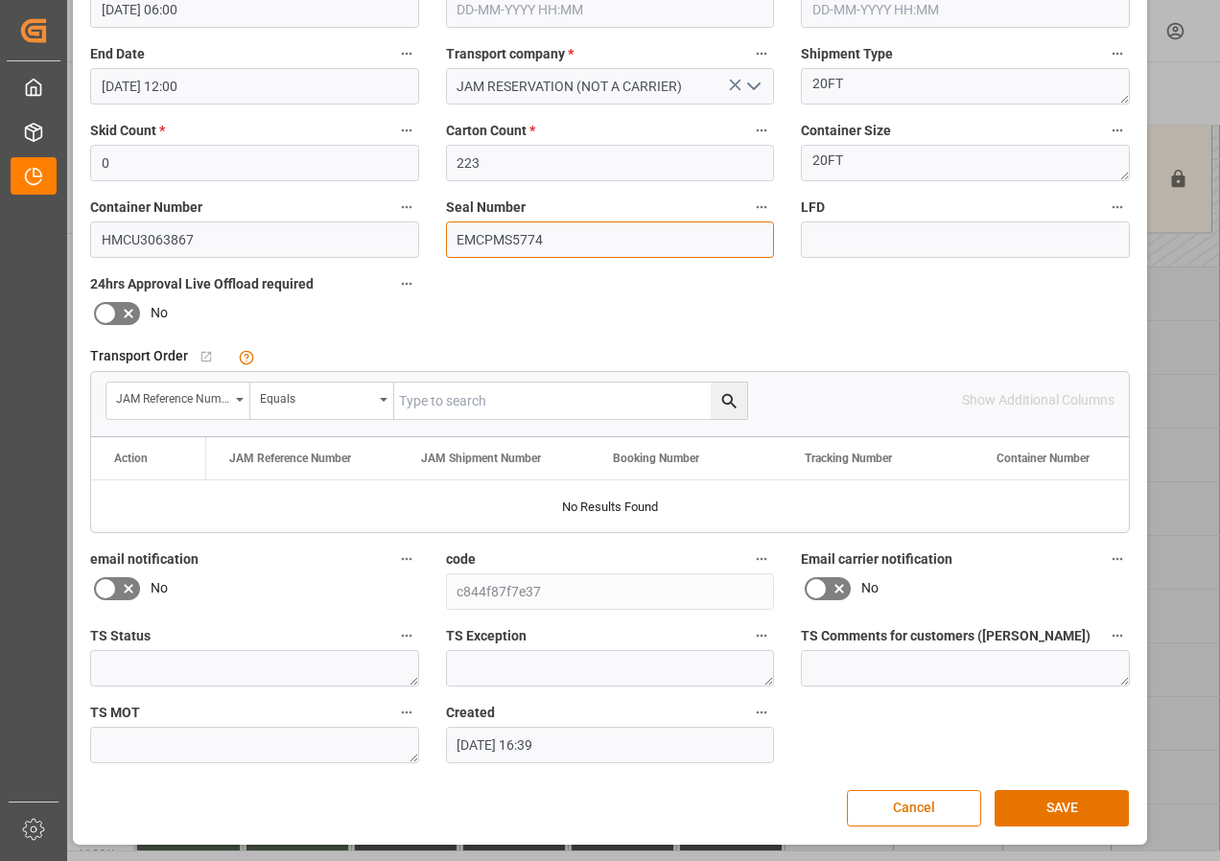
type input "EMCPMS5774"
click at [411, 400] on input "text" at bounding box center [570, 401] width 353 height 36
type input "77-9772-CN"
click at [722, 398] on icon "search button" at bounding box center [729, 401] width 20 height 20
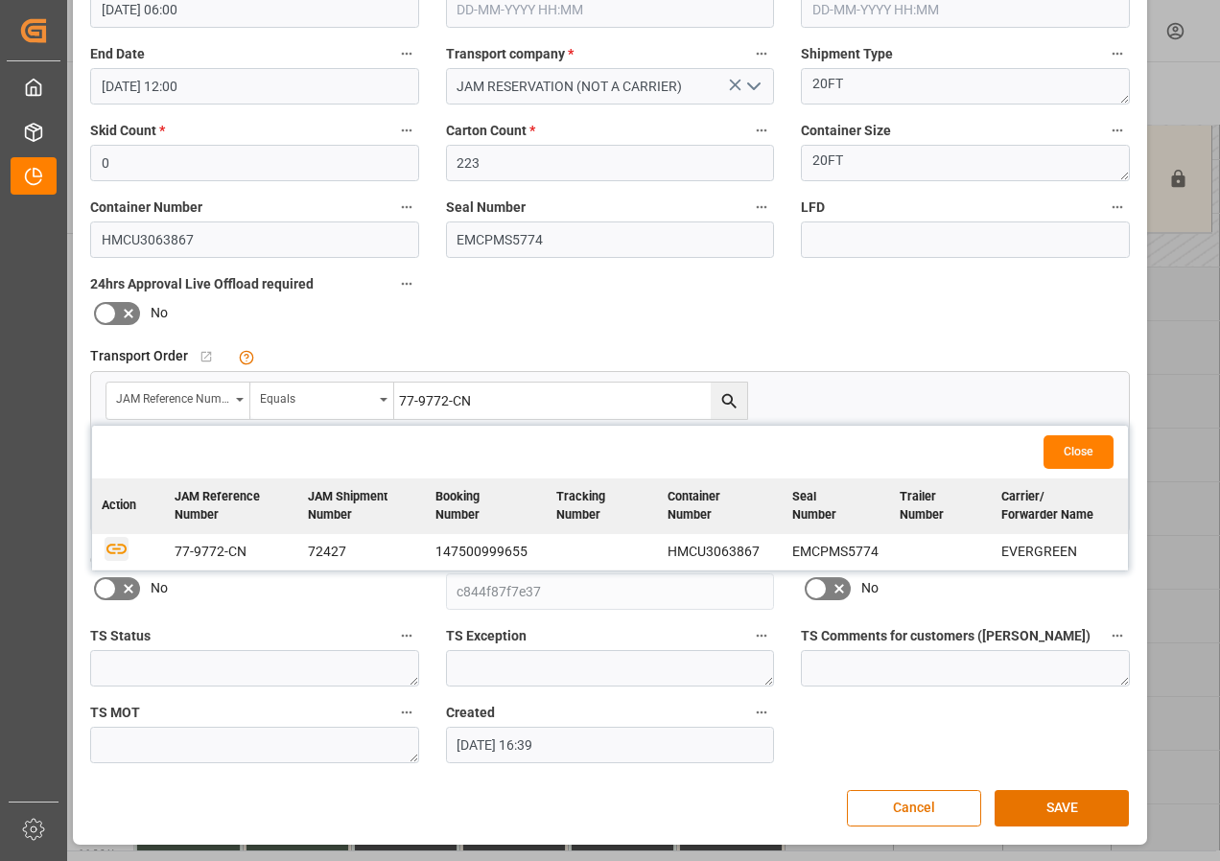
click at [107, 549] on icon "button" at bounding box center [117, 548] width 24 height 24
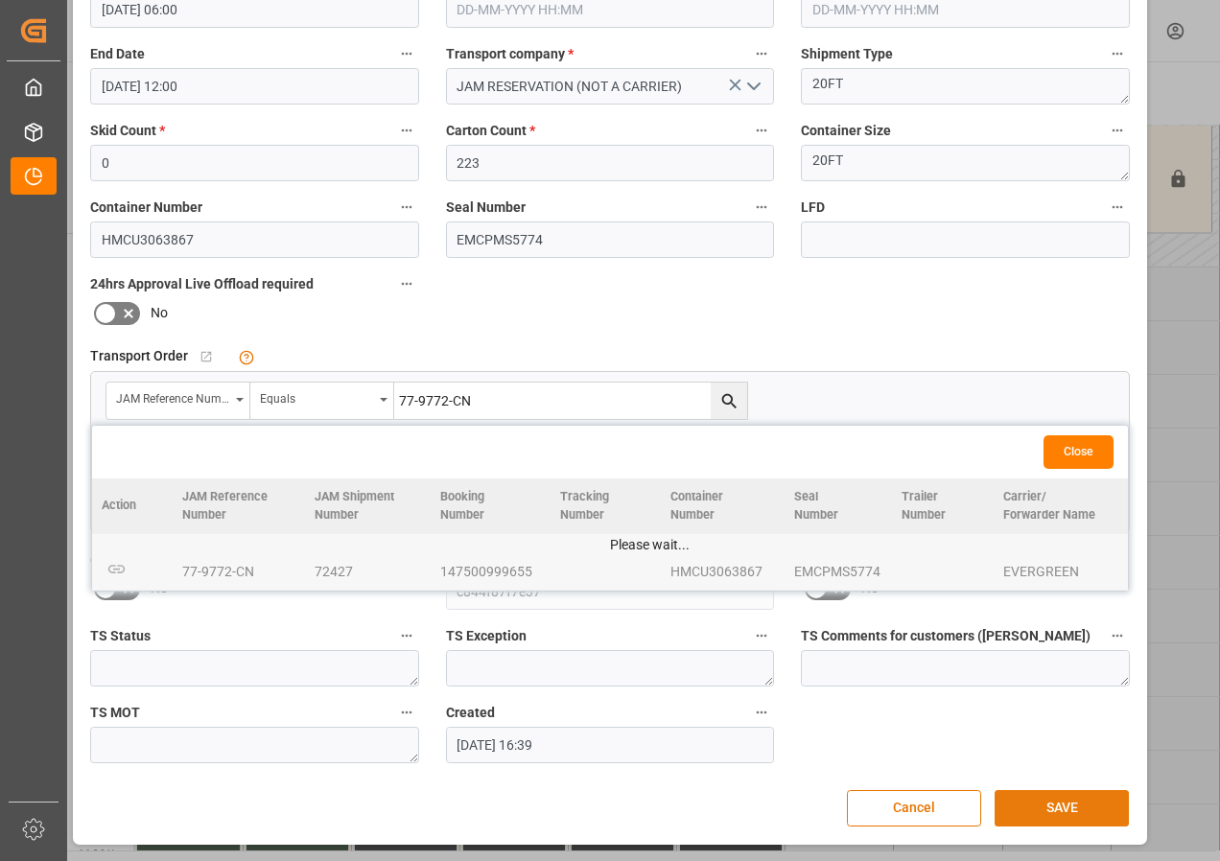
click at [1045, 802] on button "SAVE" at bounding box center [1062, 808] width 134 height 36
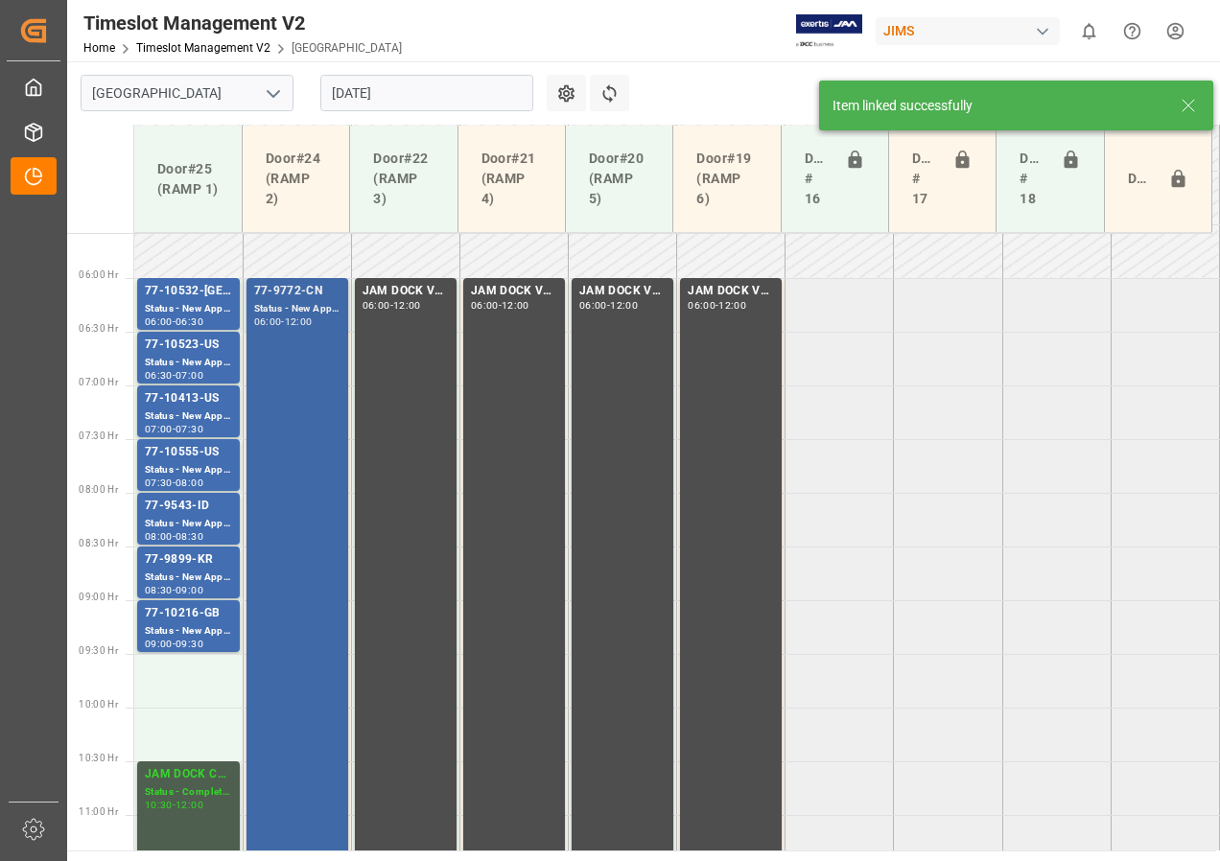
scroll to position [565, 0]
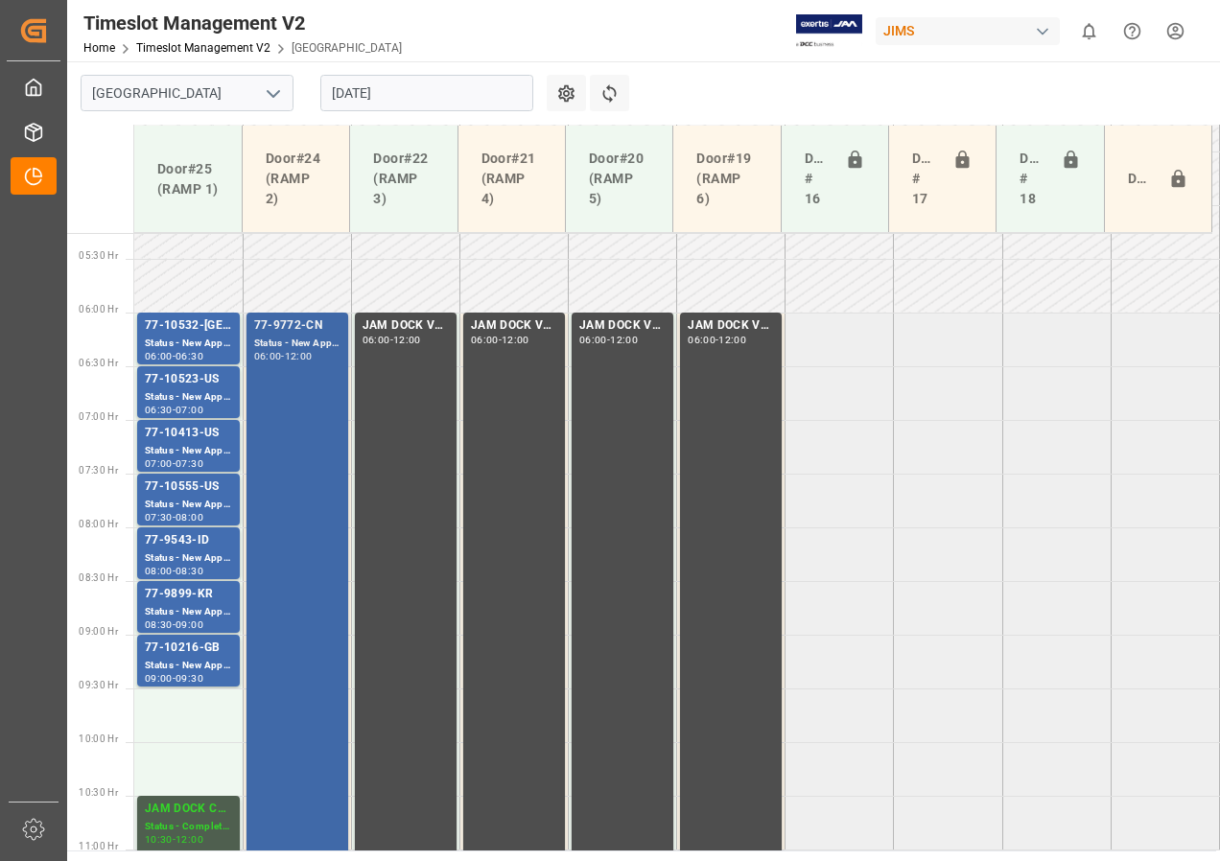
click at [283, 343] on div "Status - New Appointment" at bounding box center [297, 344] width 86 height 16
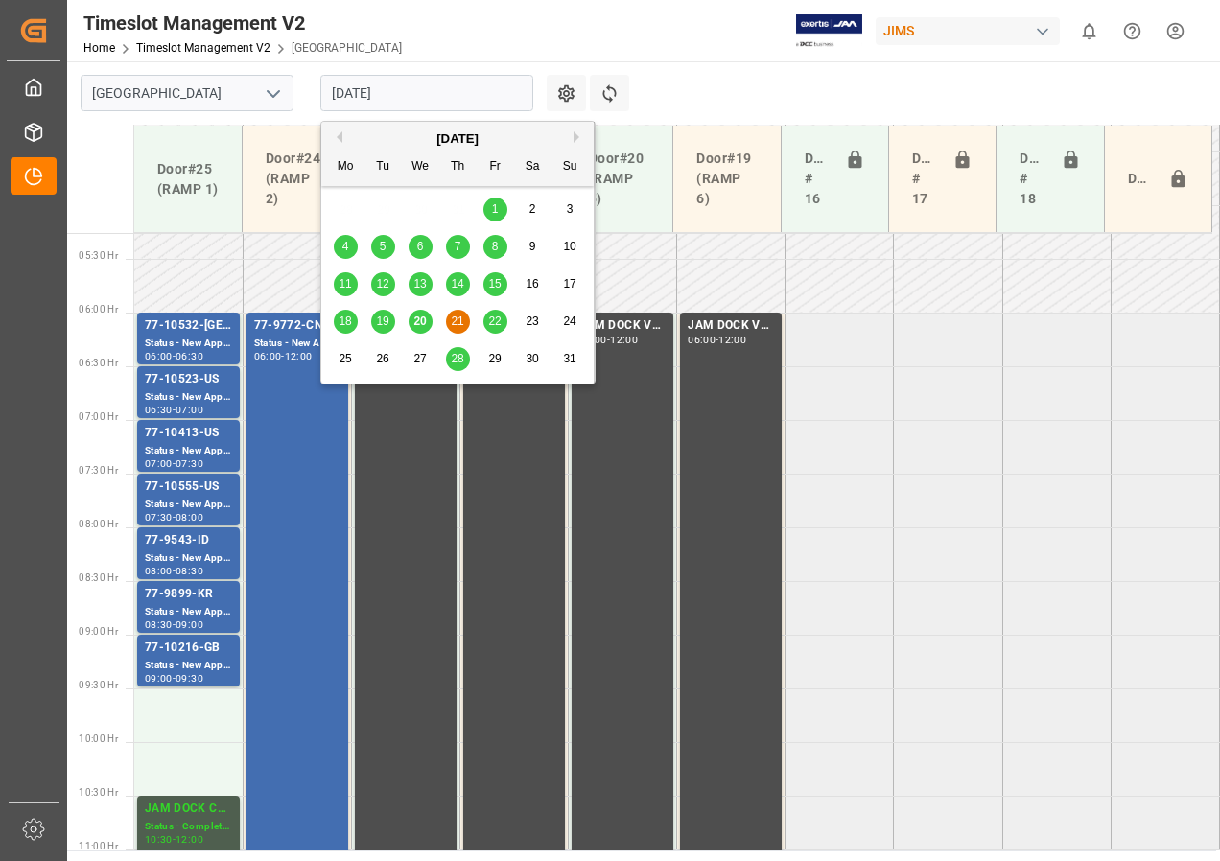
click at [364, 102] on input "[DATE]" at bounding box center [426, 93] width 213 height 36
click at [490, 318] on span "22" at bounding box center [494, 321] width 12 height 13
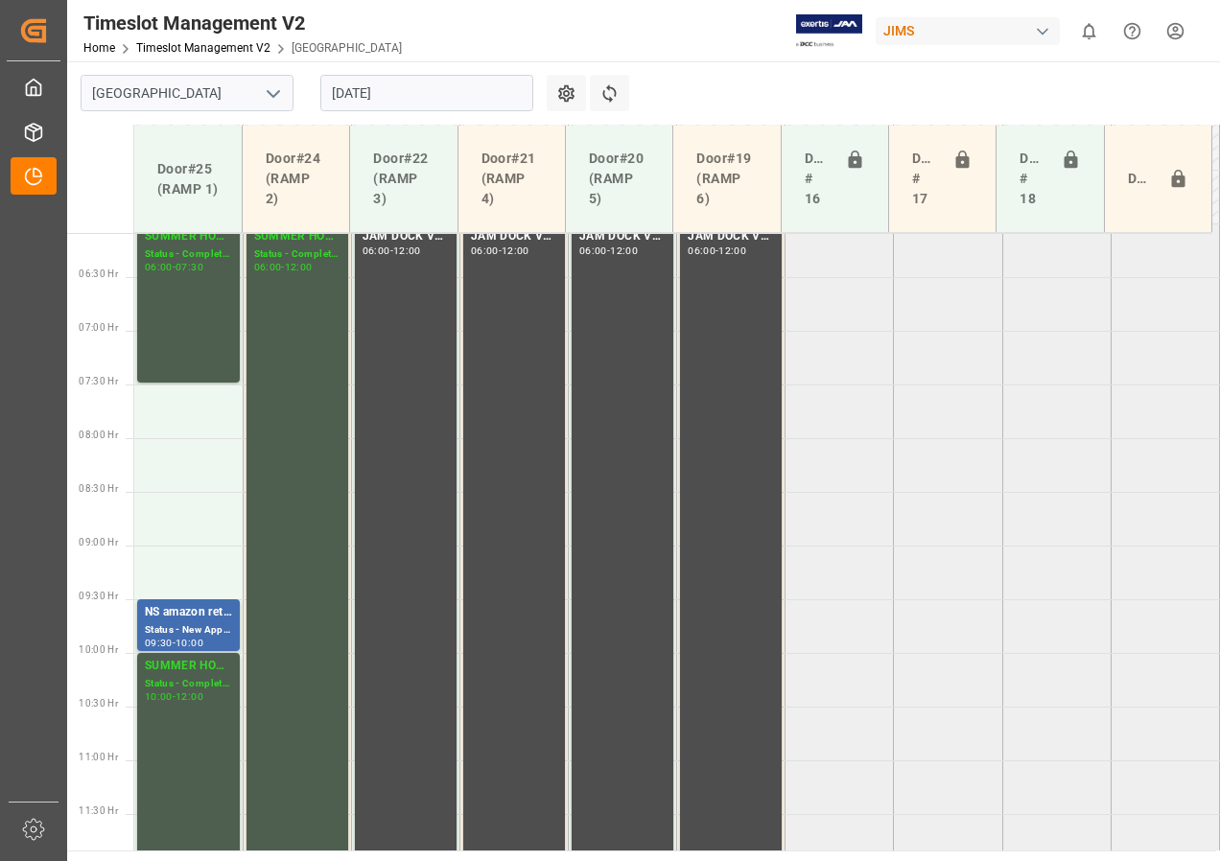
scroll to position [623, 0]
